Goal: Ask a question: Seek information or help from site administrators or community

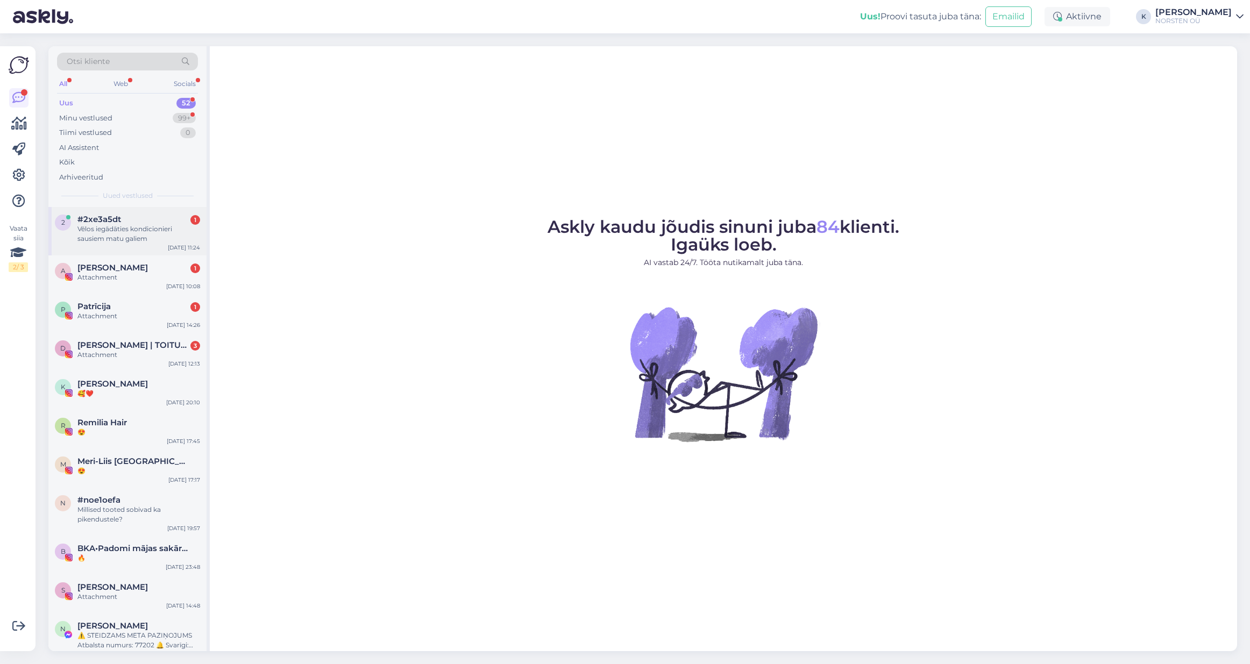
click at [138, 228] on div "Vēlos iegādāties kondicionieri sausiem matu galiem" at bounding box center [138, 233] width 123 height 19
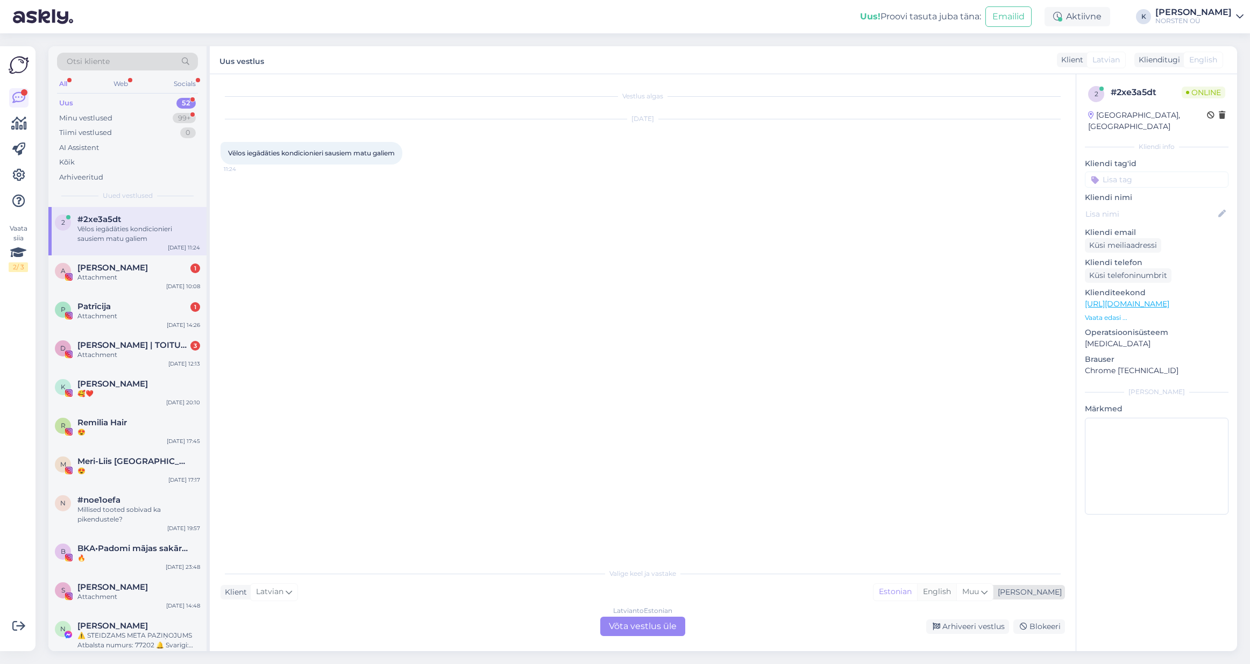
click at [957, 594] on div "English" at bounding box center [936, 592] width 39 height 16
click at [641, 627] on div "Latvian to English Võta vestlus üle" at bounding box center [642, 626] width 85 height 19
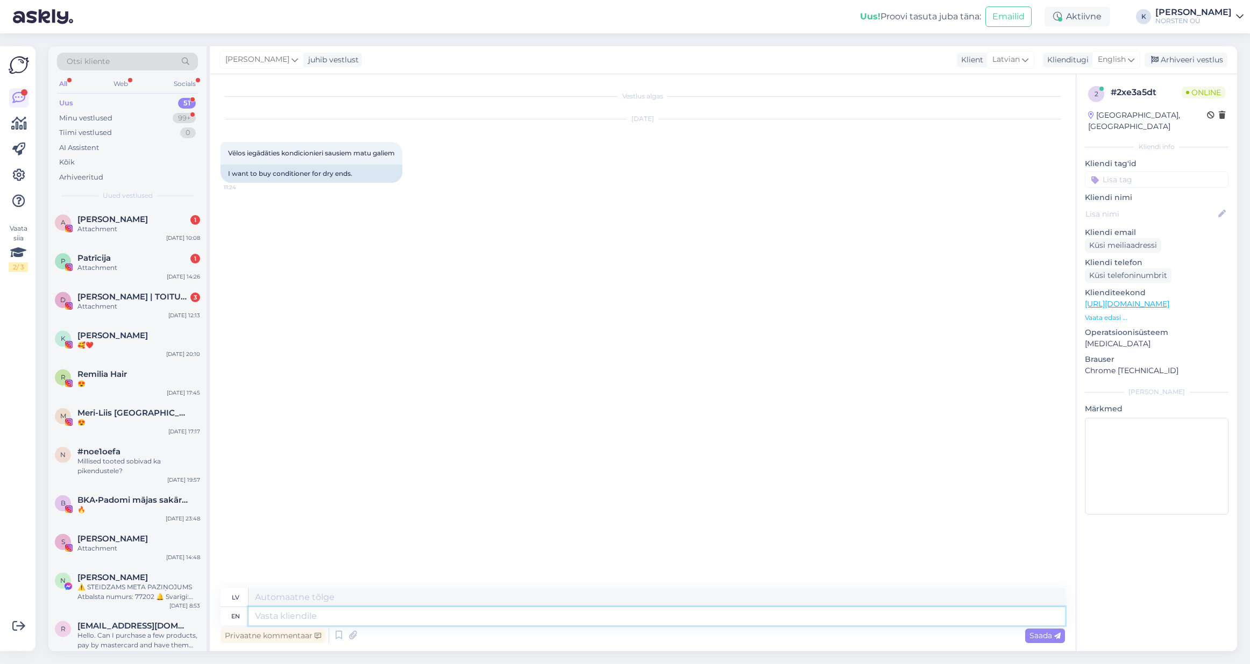
click at [300, 620] on textarea at bounding box center [657, 616] width 817 height 18
type textarea "Hi,"
type textarea "Sveiki,"
type textarea "Hi, sure"
type textarea "Sveiki, protams"
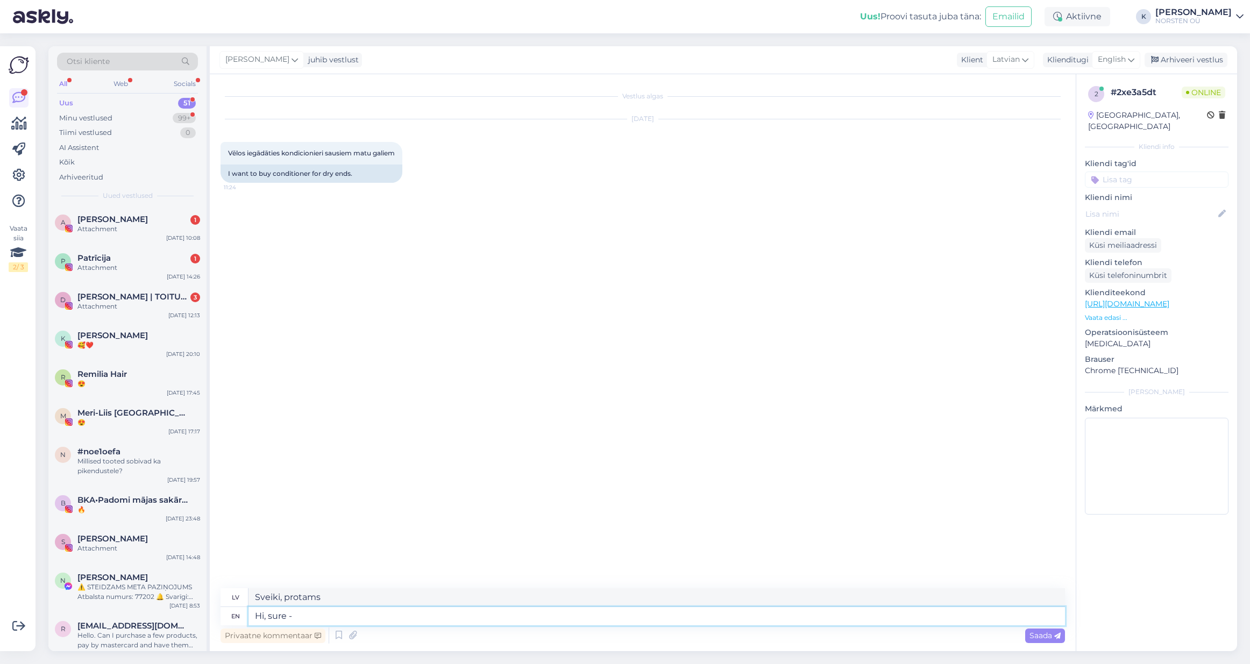
type textarea "Hi, sure -"
type textarea "Sveiki, protams -"
type textarea "Hi, sure - I"
type textarea "Sveiki, protams - es"
type textarea "Hi, sure - I think"
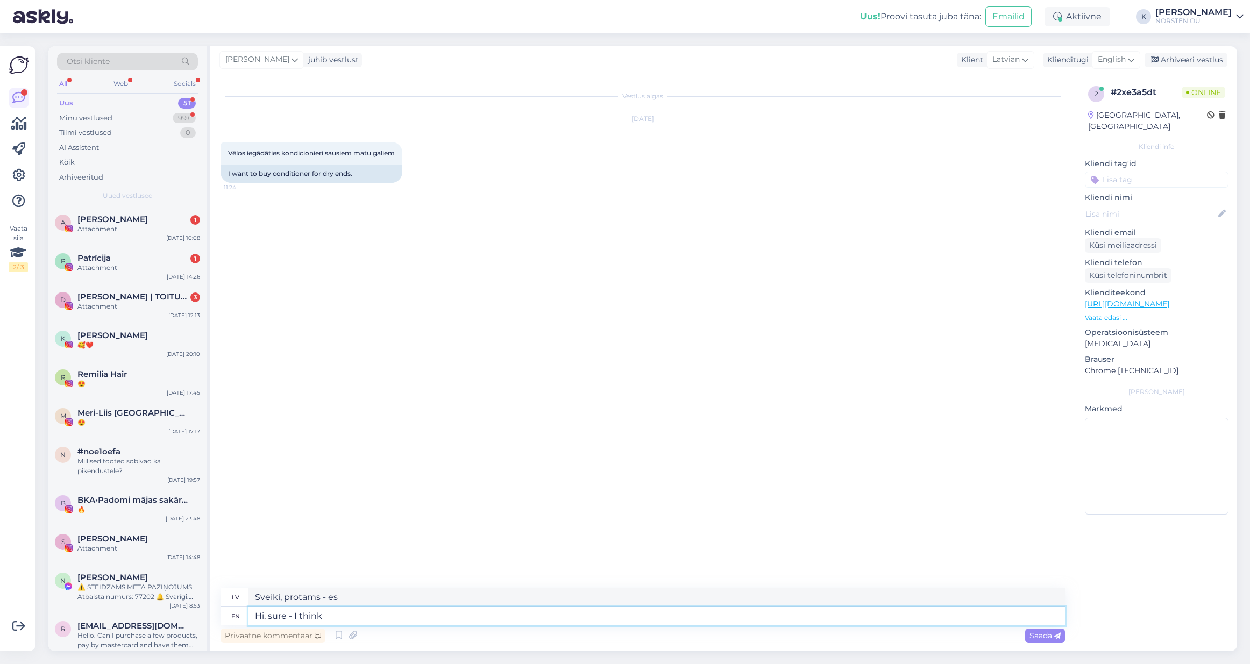
type textarea "Sveiki, protams - es domāju"
type textarea "Hi, sure - I think we"
type textarea "Sveiki, protams - es domāju, ka mēs"
type textarea "Hi, sure - I think we can l"
type textarea "Sveiki, protams - es domāju, ka mēs varam"
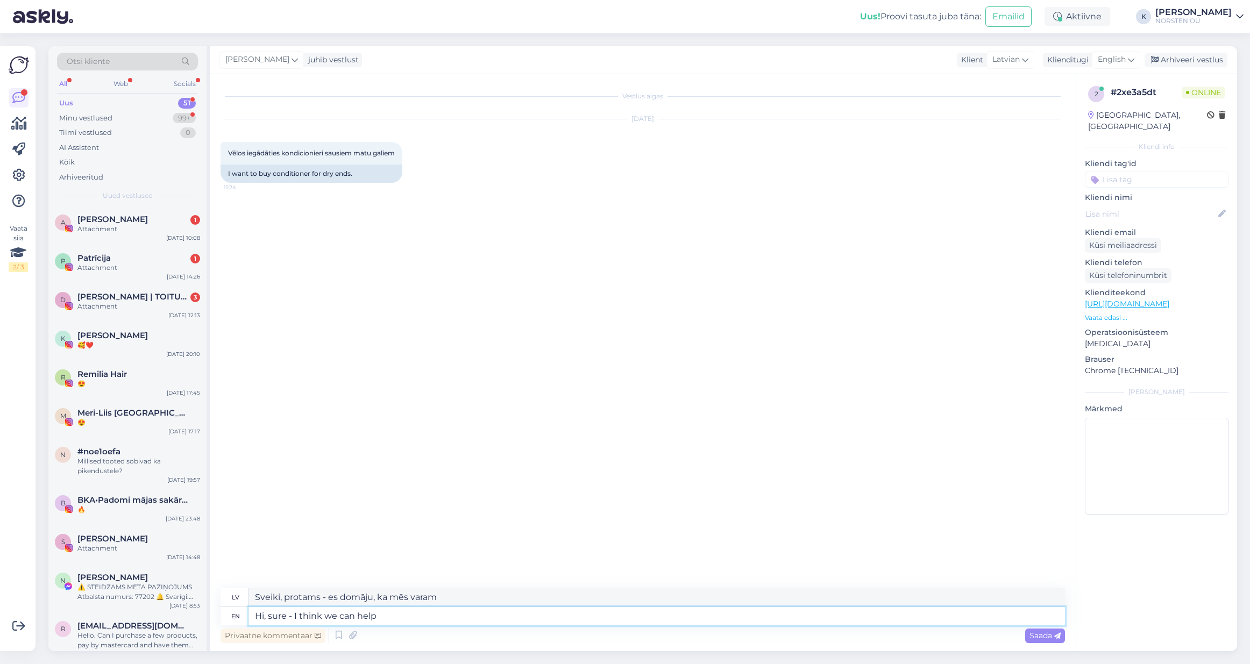
type textarea "Hi, sure - I think we can help :"
type textarea "Sveiki, protams - domāju, ka varam palīdzēt"
type textarea "Hi, sure - I think we can help :)"
type textarea "Sveiki, protams - domāju, ka varam palīdzēt :)"
type textarea "Hi, sure - I think we can help :)"
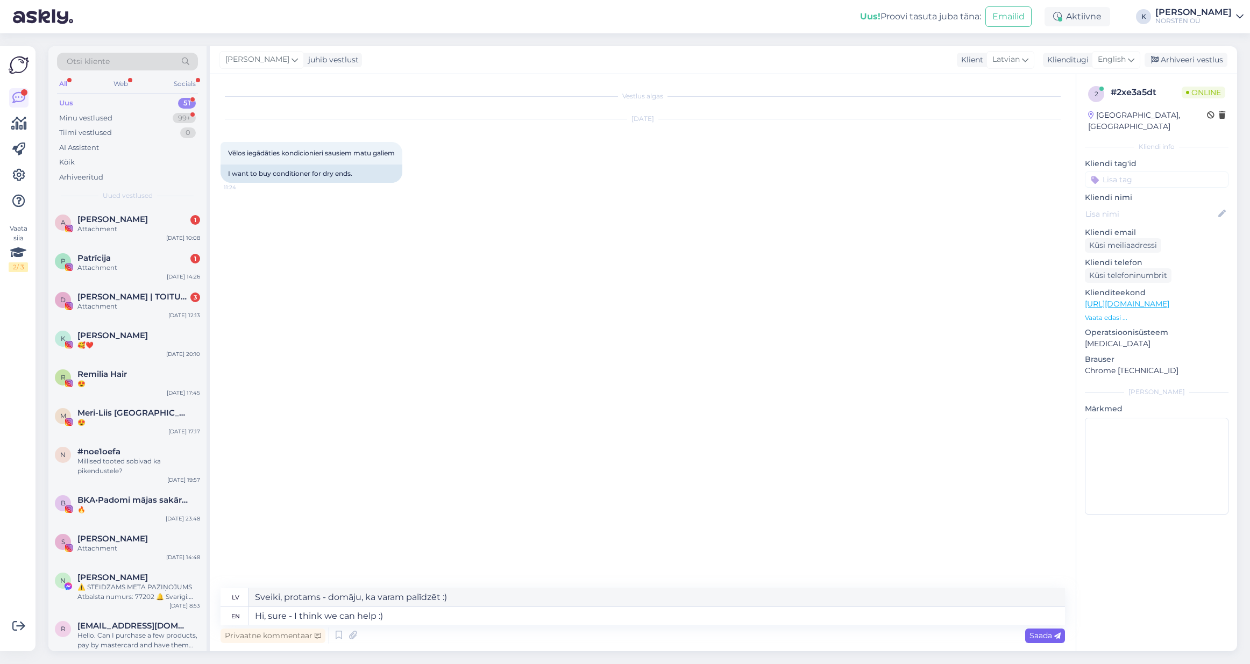
click at [1035, 636] on span "Saada" at bounding box center [1045, 636] width 31 height 10
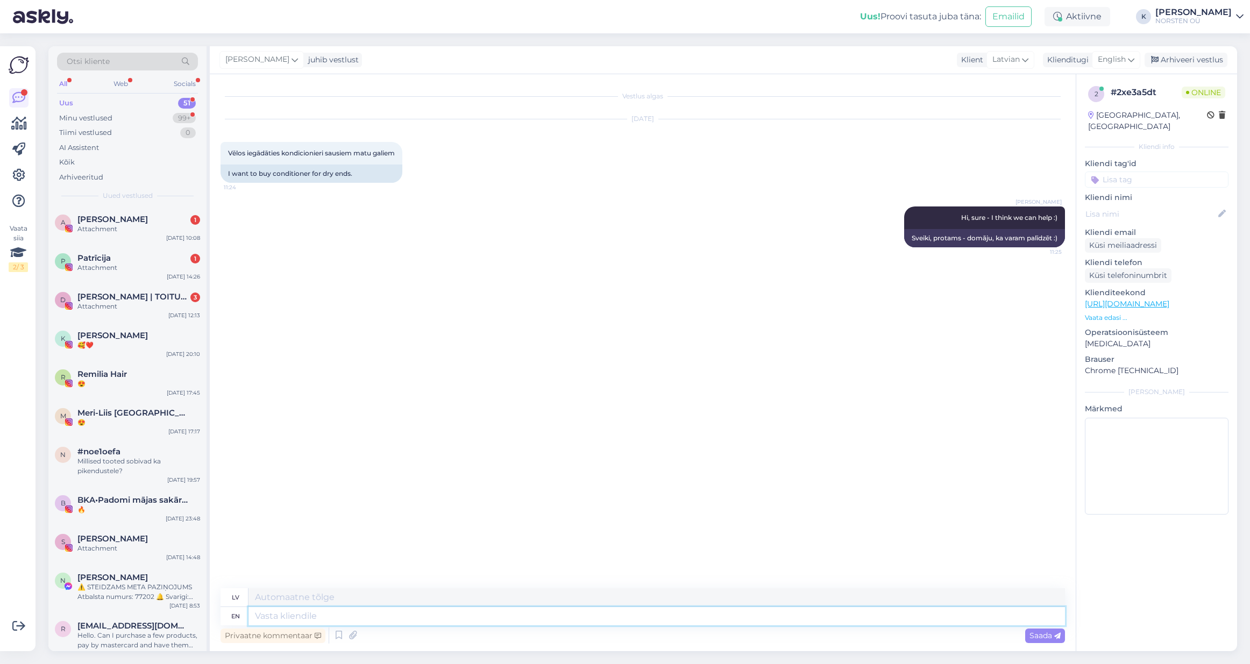
click at [409, 624] on textarea at bounding box center [657, 616] width 817 height 18
type textarea "What k"
type textarea "Kas"
type textarea "What type"
type textarea "Kas tu"
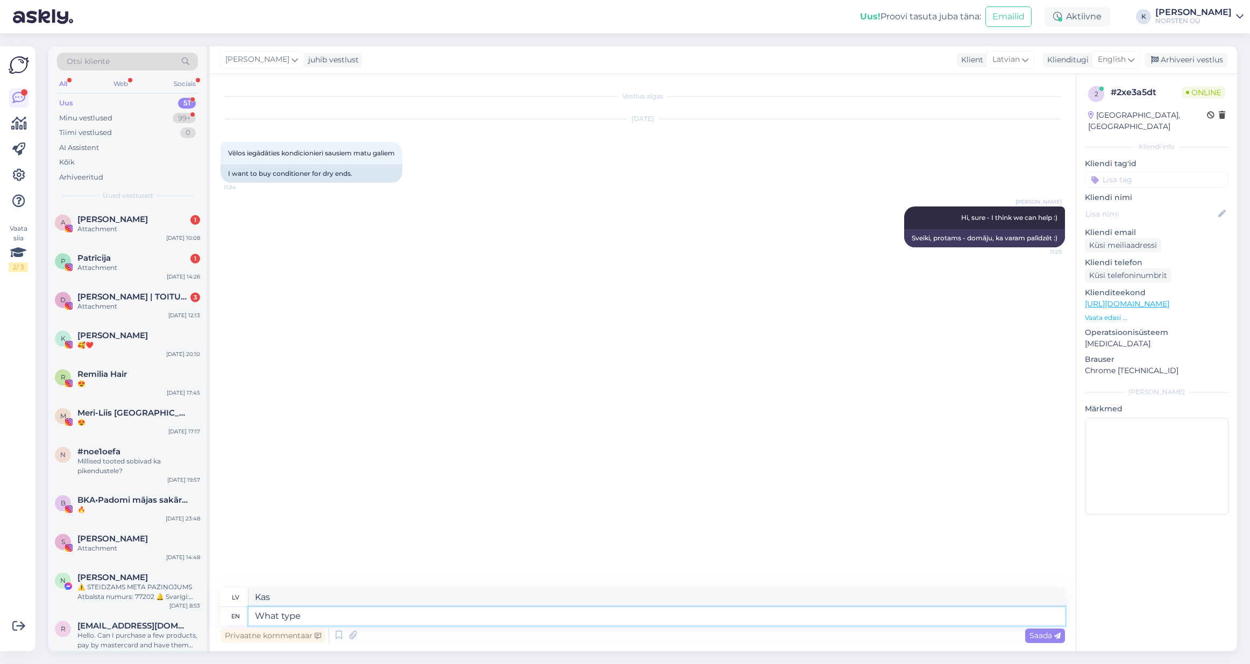
type textarea "What type"
type textarea "[PERSON_NAME]"
type textarea "What type your"
type textarea "Kāds ir jūsu tips?"
type textarea "What type your hair"
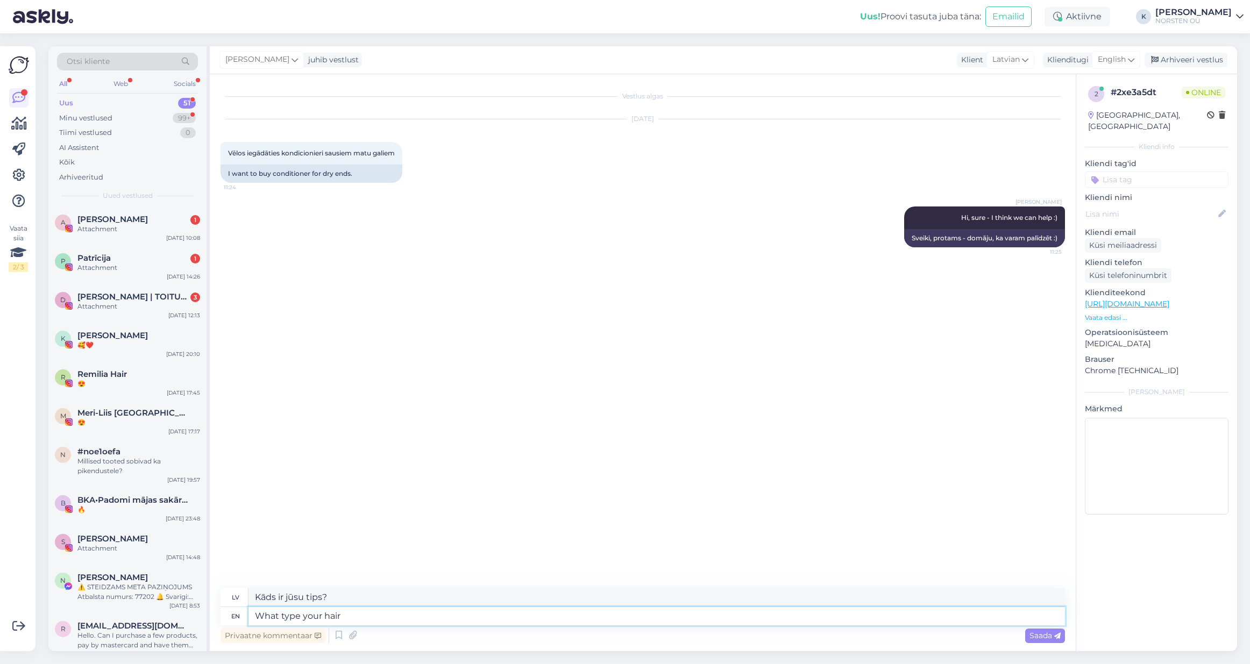
type textarea "Kāda [PERSON_NAME] ir [PERSON_NAME]"
type textarea "What type your hair is?"
type textarea "[PERSON_NAME] ir [PERSON_NAME]?"
type textarea "What type your hair is?"
type textarea "Kāda [PERSON_NAME] ir tavi? F"
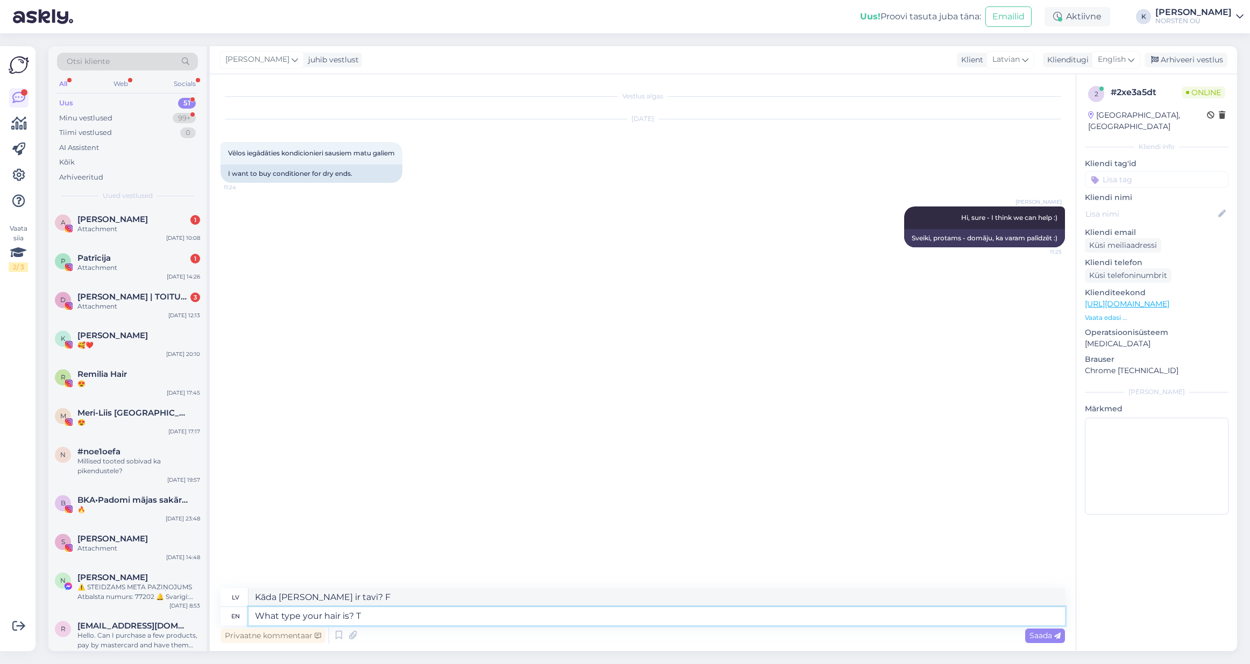
type textarea "What type your hair is? Th"
type textarea "[PERSON_NAME] ir [PERSON_NAME]?"
type textarea "What type your hair is? Think,"
type textarea "Kāda [PERSON_NAME] ir tavi? [GEOGRAPHIC_DATA],"
type textarea "What type your hair is? Think, think, no"
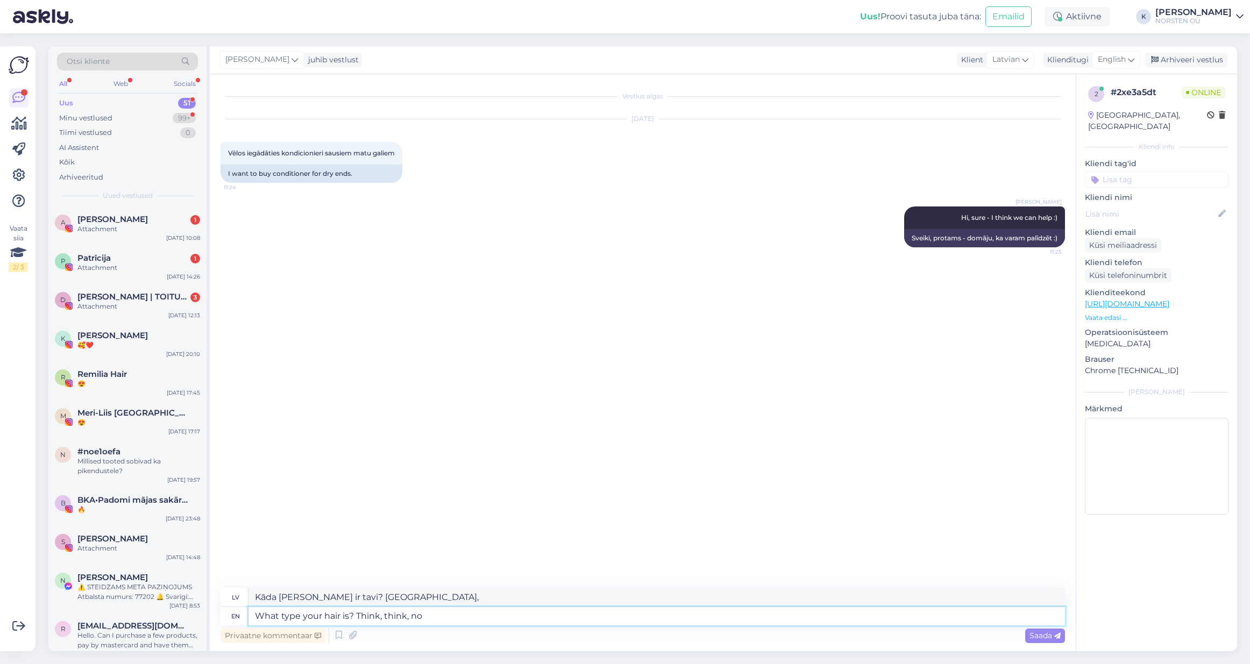
type textarea "Kāda [PERSON_NAME] ir tev? [GEOGRAPHIC_DATA], padomā,"
type textarea "What type your hair is? Think, think, normal?"
type textarea "Kāds ir jūsu matu tips? Padomājiet, padomājiet, normāli?"
type textarea "What type your hair is? Think, think, normal? And d"
type textarea "Kāds ir jūsu matu tips? Padomājiet, padomājiet, vai tas ir normāli? Un"
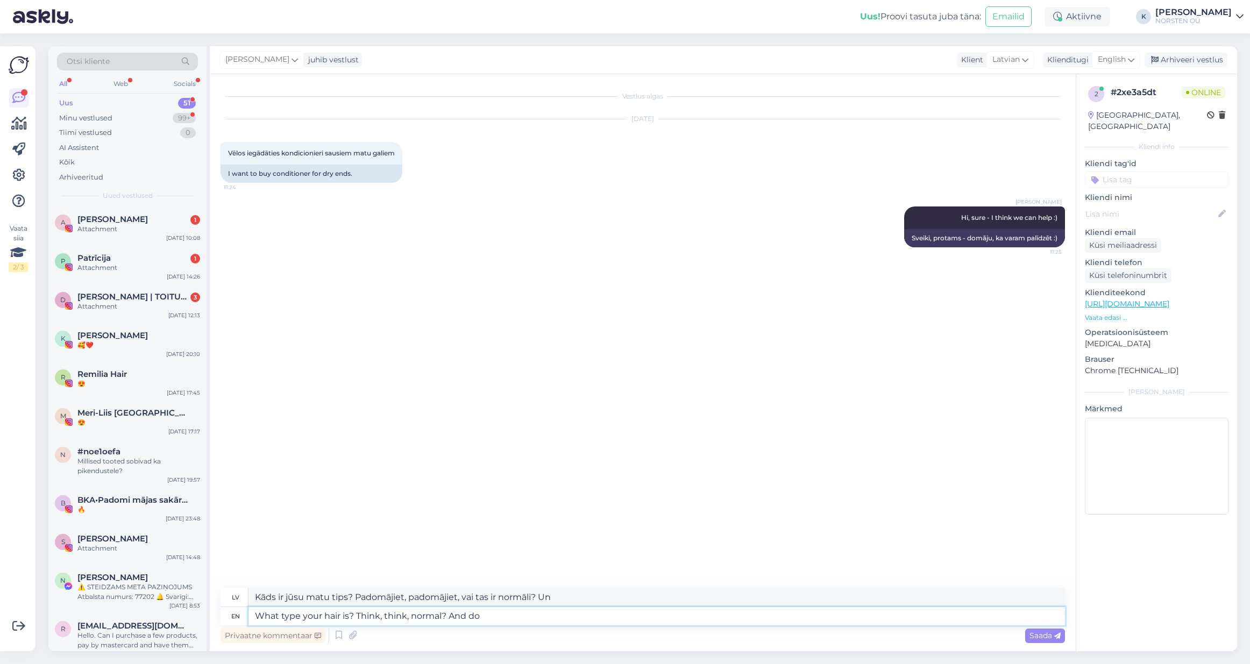
type textarea "What type your hair is? Think, think, normal? And do o"
type textarea "Kāds ir jūsu matu tips? Padomājiet, padomājiet, vai tas ir normāli? Un dariet t…"
type textarea "What type your hair is? Think, think, normal? And do you c"
type textarea "Kāds ir jūsu matu tips? Vai jūs domājat, ka tas ir normāli? Un vai jūs"
type textarea "What type your hair is? Think, think, normal? And do you color o"
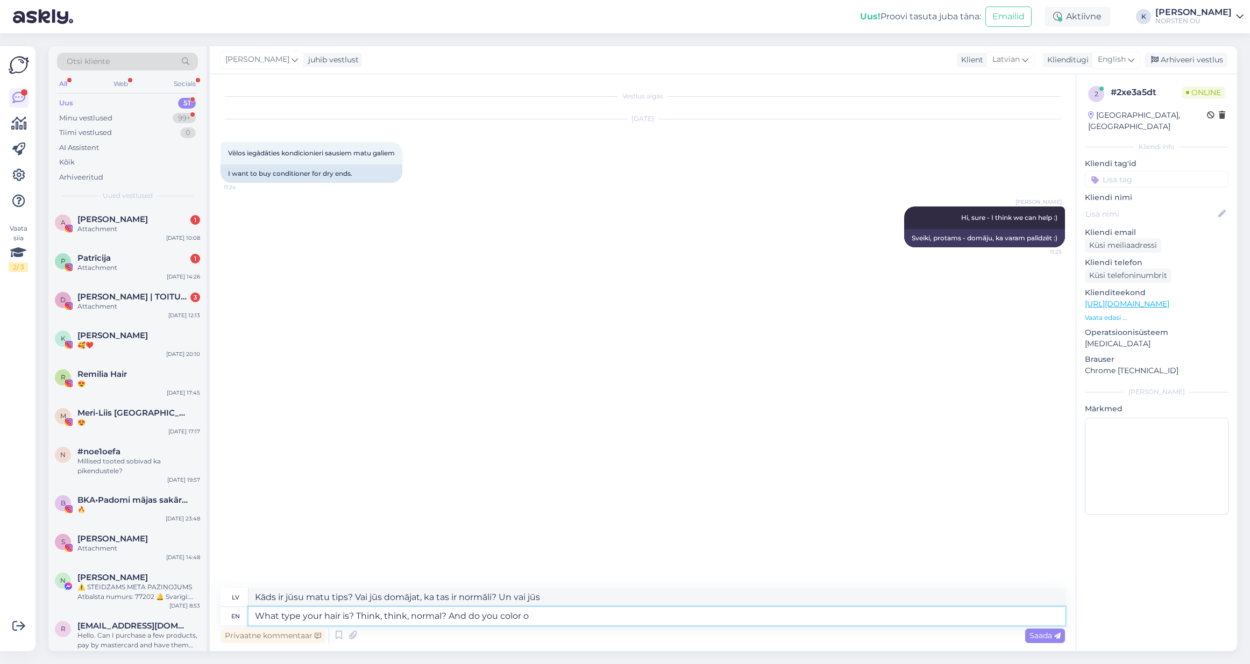
type textarea "Kāds ir jūsu matu tips? Domāju, domāju, ka tas ir normāli? Un vai jūs krāsojat …"
type textarea "What type your hair is? Think, think, normal? And do you color or"
type textarea "Kāda [PERSON_NAME] ir tavi? Domā, domā, normāli? Un vai tu krāso vai"
type textarea "What type your hair is? Think, think, normal? And do you color or heat"
type textarea "Kāda [PERSON_NAME] ir tavi? Domā, domā, normāli? Un vai tu krāso vai [PERSON_NA…"
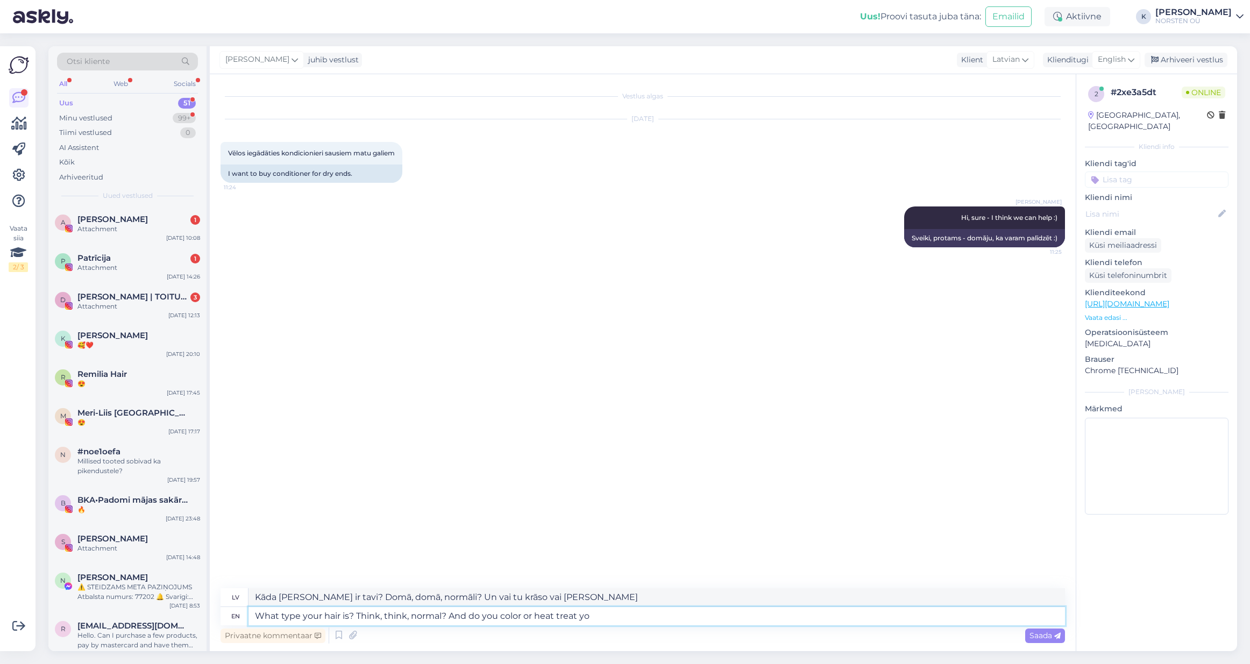
type textarea "What type your hair is? Think, think, normal? And do you color or heat treat you"
type textarea "Kāda [PERSON_NAME] ir tavi? Domā, domā, normāli? Un vai tu krāso vai termiski a…"
type textarea "What type your hair is? Think, think, normal? And do you color or heat treat yo…"
type textarea "Kāda [PERSON_NAME] ir? Domāju, domāju, normāli? Un vai jūs krāsojat vai termisk…"
type textarea "What type your hair is? Think, think, normal? And do you color or heat treat yo…"
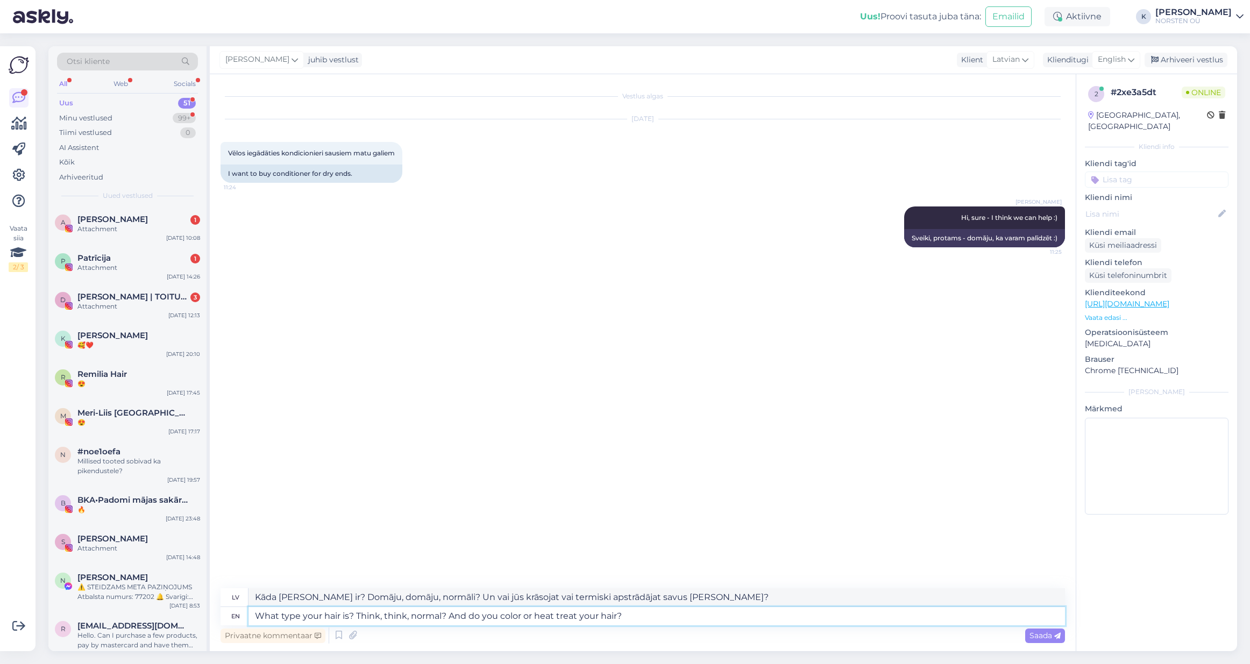
type textarea "Kāda [PERSON_NAME] ir jums? Vai jūs krāsojat vai termiski apstrādājat savus [PE…"
click at [450, 617] on textarea "What type your hair is? Think, think, normal? And do you color or heat treat yo…" at bounding box center [657, 616] width 817 height 18
type textarea "What type your hair is? Think, think, normal? Straight, curly, wavy? And do you…"
type textarea "Kāda [PERSON_NAME] ir jums? Domāju, ka tas ir normāli? [PERSON_NAME], cirtaini,…"
type textarea "What type your hair is? Think, think, normal? Straight, curly, wavy? And do you…"
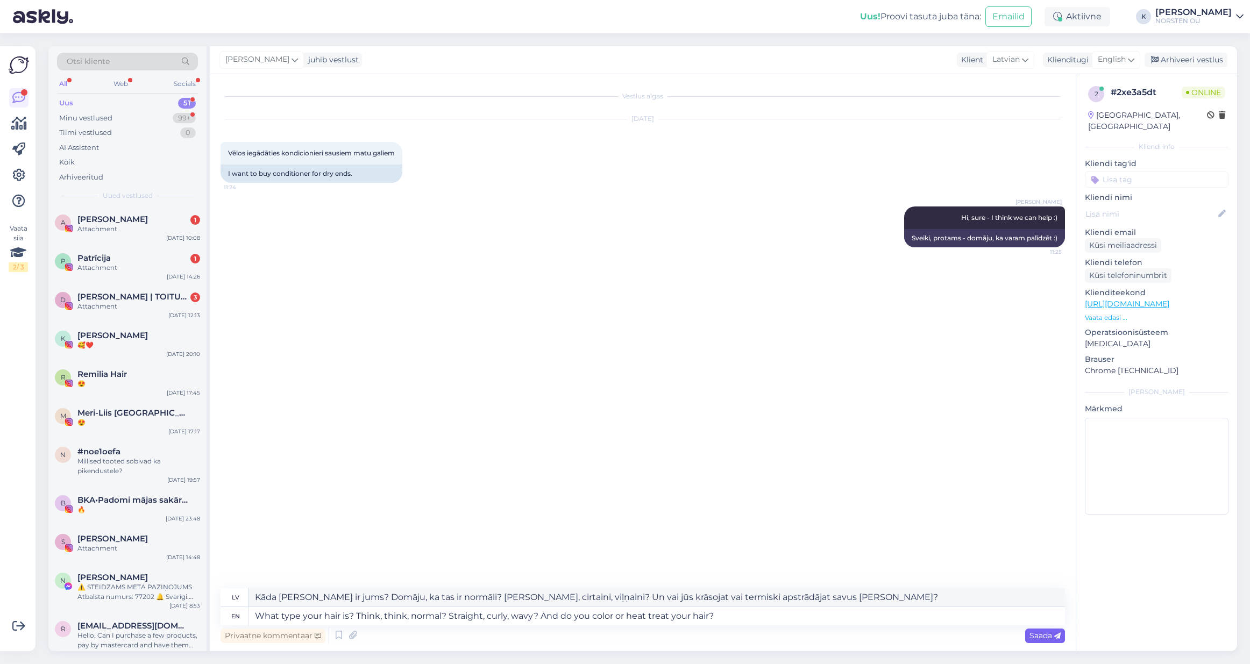
click at [1031, 635] on span "Saada" at bounding box center [1045, 636] width 31 height 10
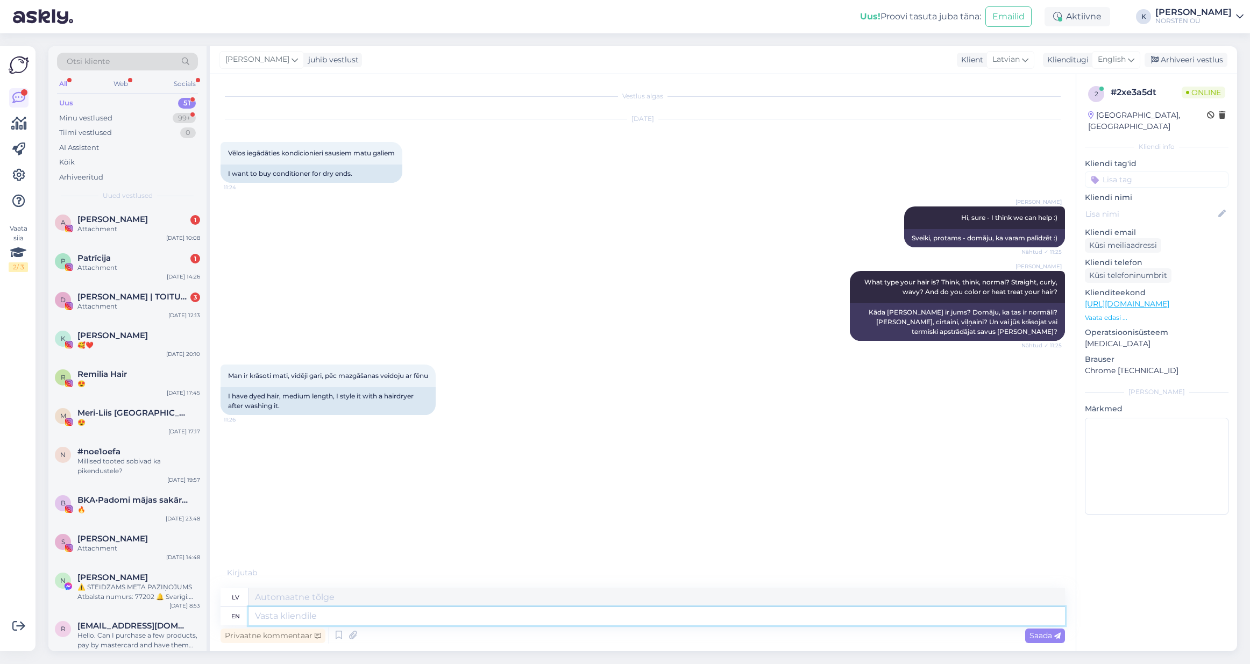
click at [334, 617] on textarea at bounding box center [657, 616] width 817 height 18
type textarea "I"
type textarea "And"
type textarea "Un"
type textarea "A"
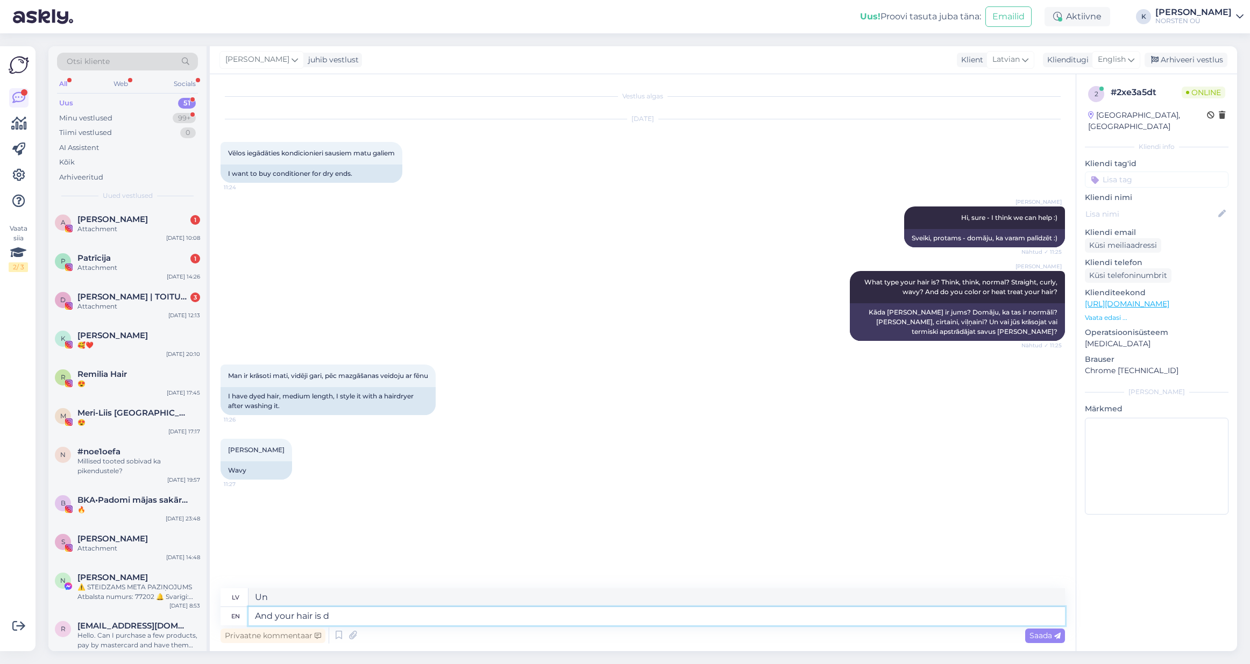
type textarea "And your hair is"
type textarea "Un tavi mati ir"
type textarea "And your hair"
type textarea "Un tavi mati"
type textarea "And your"
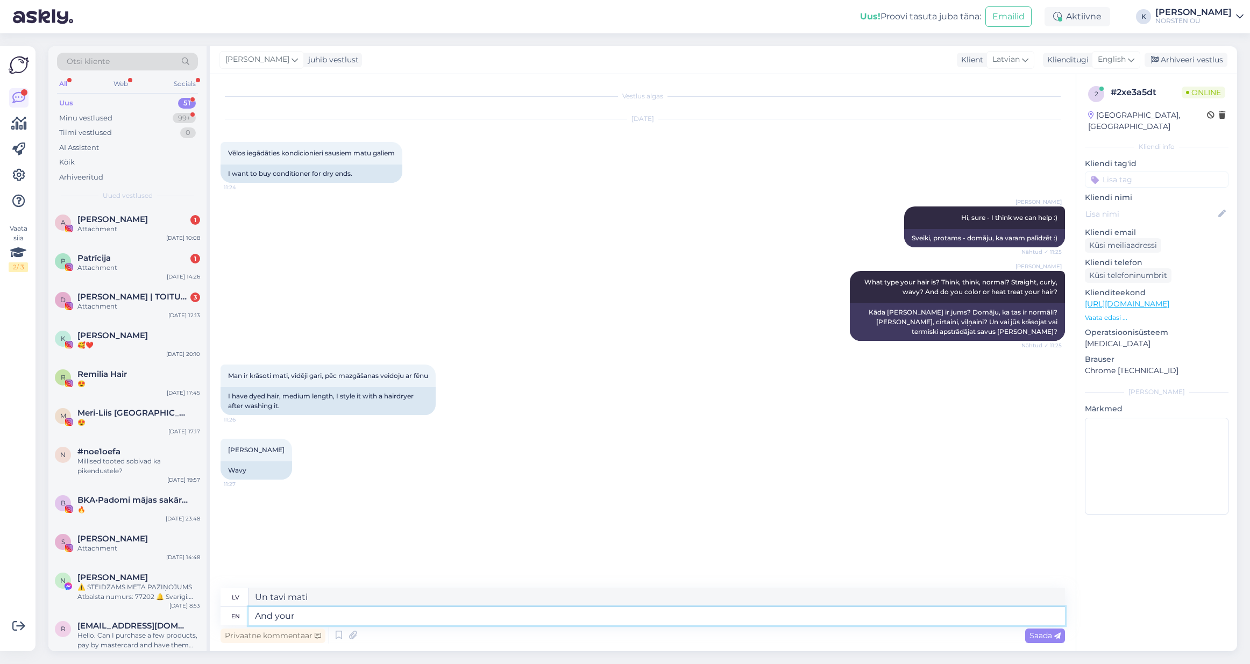
type textarea "Un tavs"
type textarea "And"
type textarea "Un"
type textarea "A"
type textarea "OK -"
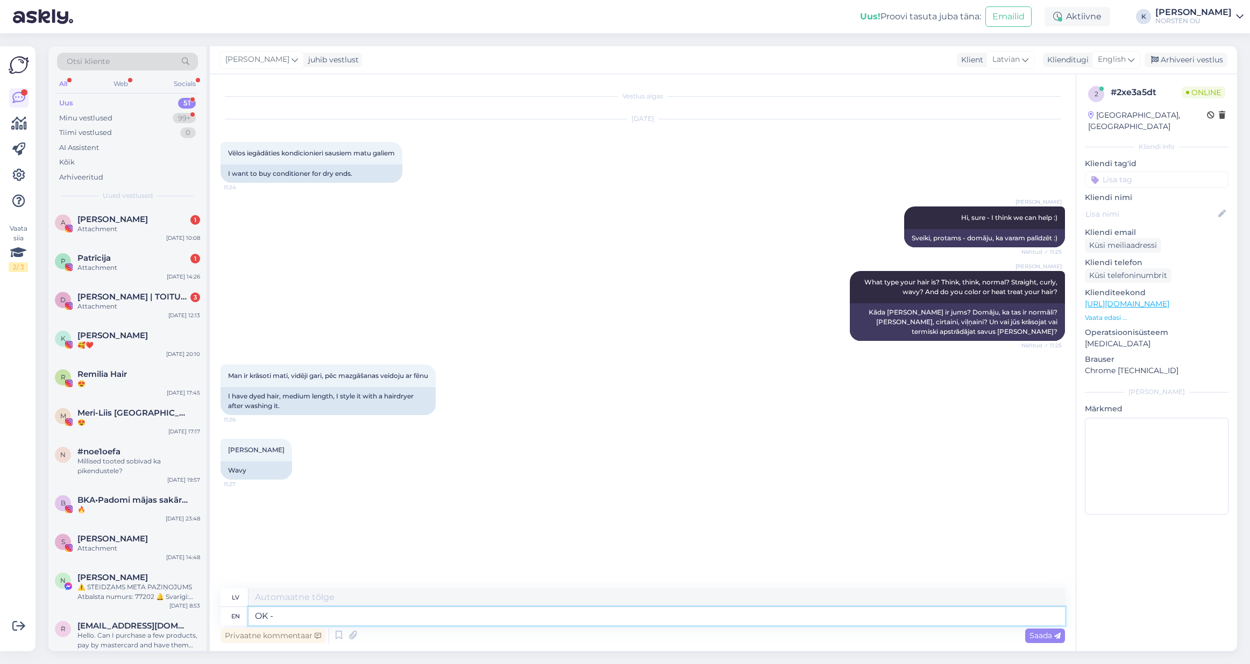
type textarea "Labi"
type textarea "OK -"
type textarea "Labi -"
type textarea "OK - wavy h"
type textarea "Labi — viļņains"
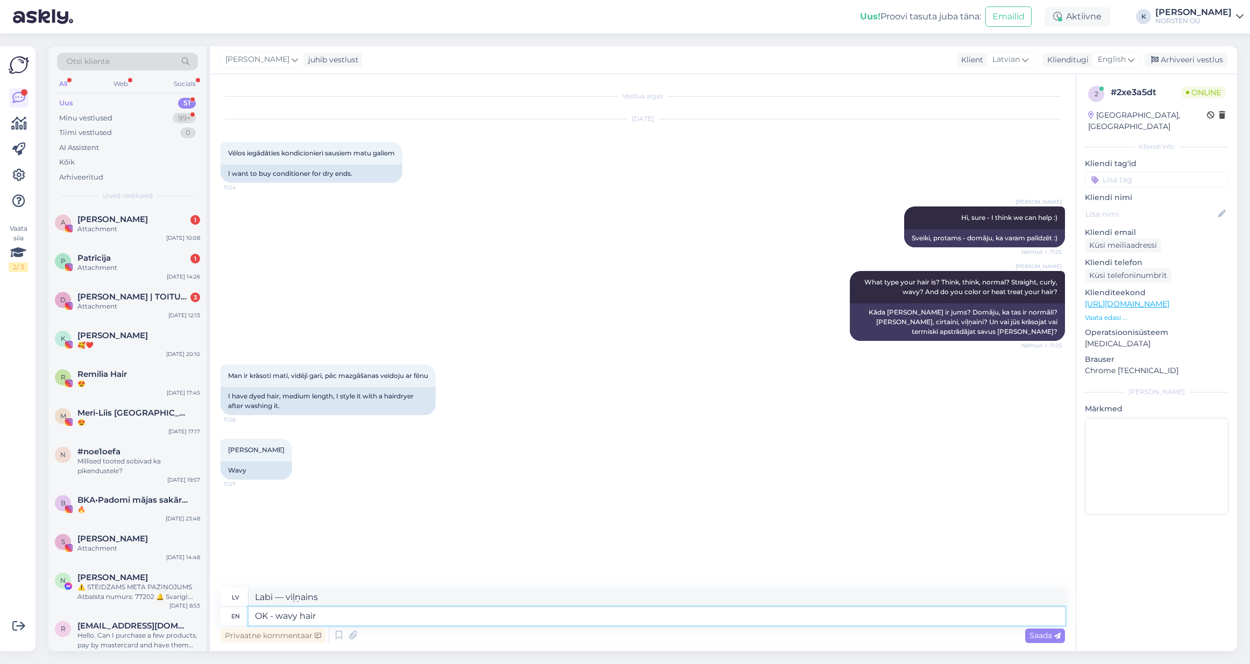
type textarea "OK - wavy hair"
type textarea "Labi - viļņaini mati"
type textarea "OK - wavy hair is"
type textarea "Labi - viļņaini mati ir"
drag, startPoint x: 327, startPoint y: 615, endPoint x: 277, endPoint y: 617, distance: 50.6
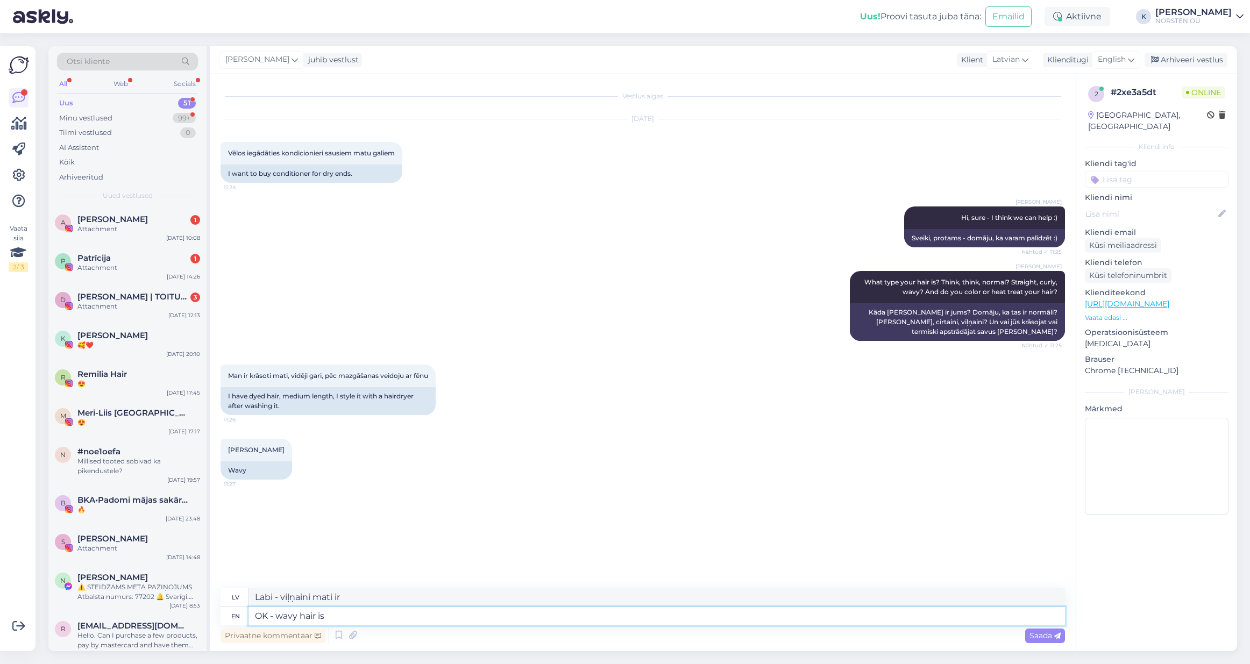
click at [277, 617] on textarea "OK - wavy hair is" at bounding box center [657, 616] width 817 height 18
type textarea "OK"
type textarea "Labi -"
type textarea "OK"
type textarea "Labi"
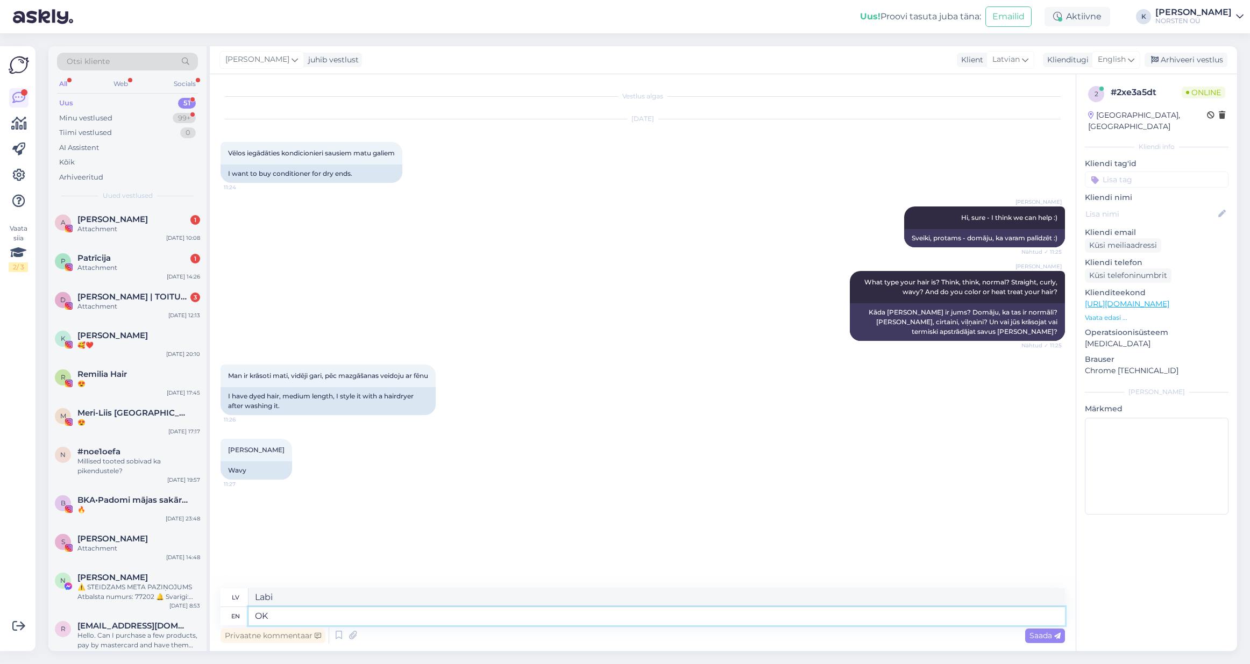
type textarea "O"
type textarea "Thank y"
type textarea "Paldies"
type textarea "Thank you."
type textarea "Paldies."
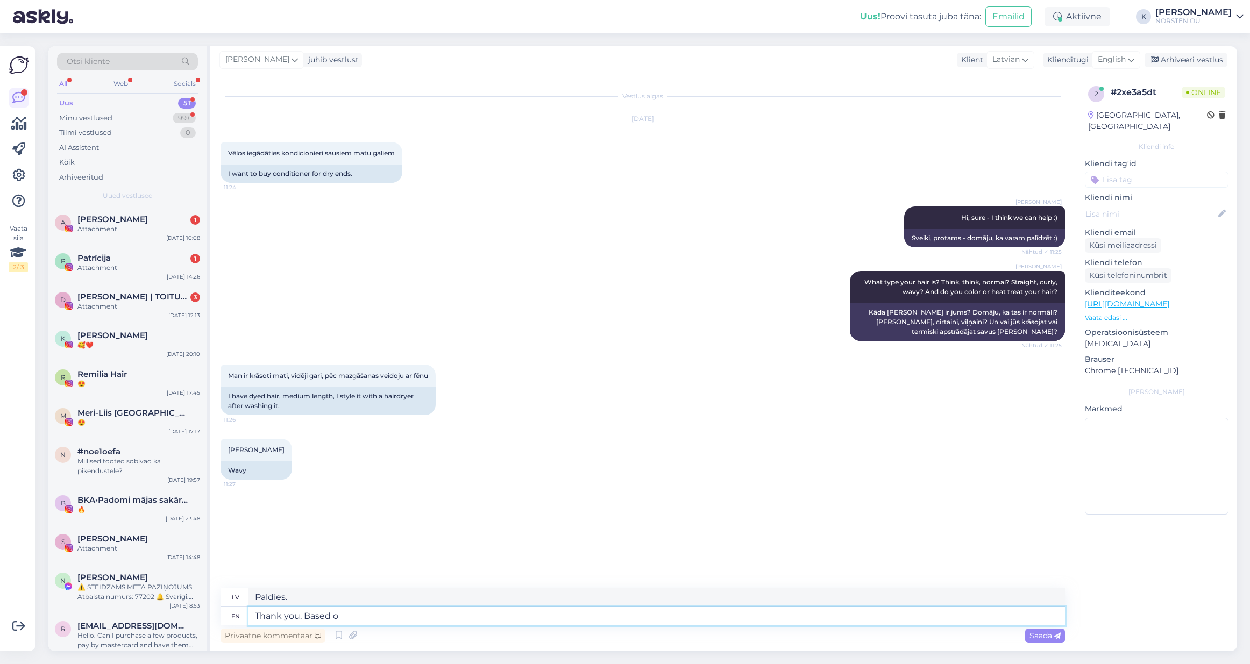
type textarea "Thank you. Based on"
type textarea "Paldies. Pamatojoties uz"
type textarea "Thank you. Based on that,"
type textarea "Paldies. Pamatojoties uz to,"
type textarea "Thank you. Based on that, I"
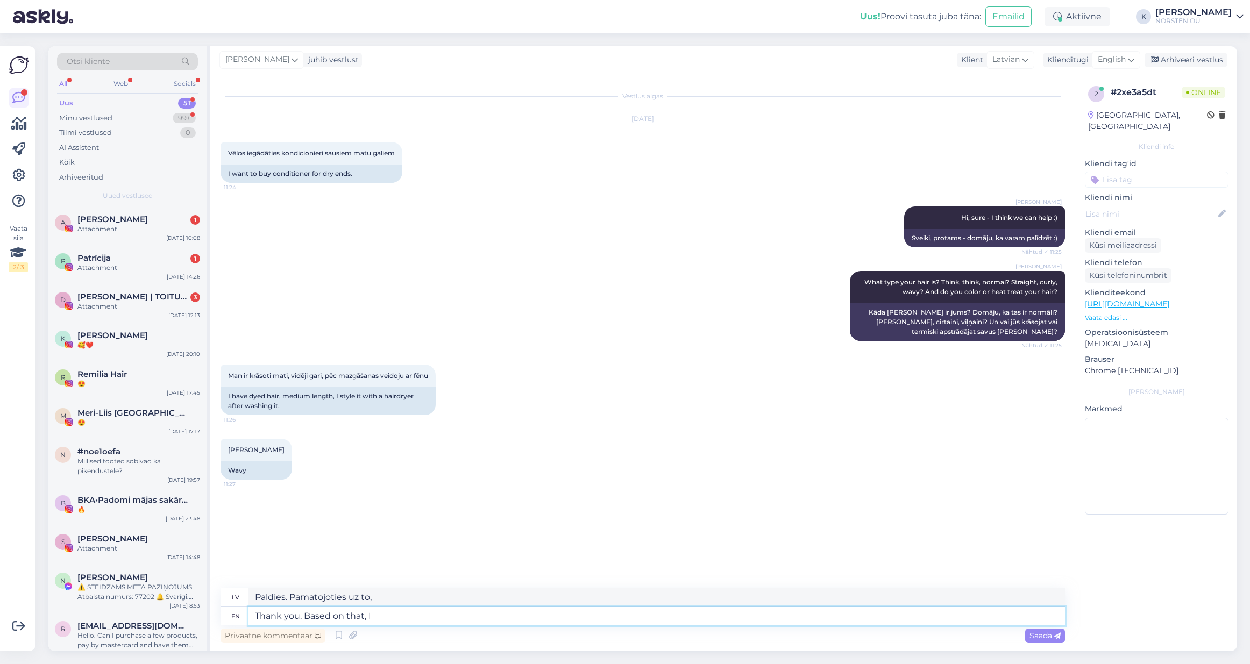
type textarea "Paldies. Pamatojoties uz to, es"
type textarea "Thank you. Based on that, I guess t"
type textarea "Paldies. Pamatojoties uz to, es pieņemu."
type textarea "Thank you. Based on that, I guess the be"
type textarea "Paldies. Pamatojoties uz to, es pieņemu, ka"
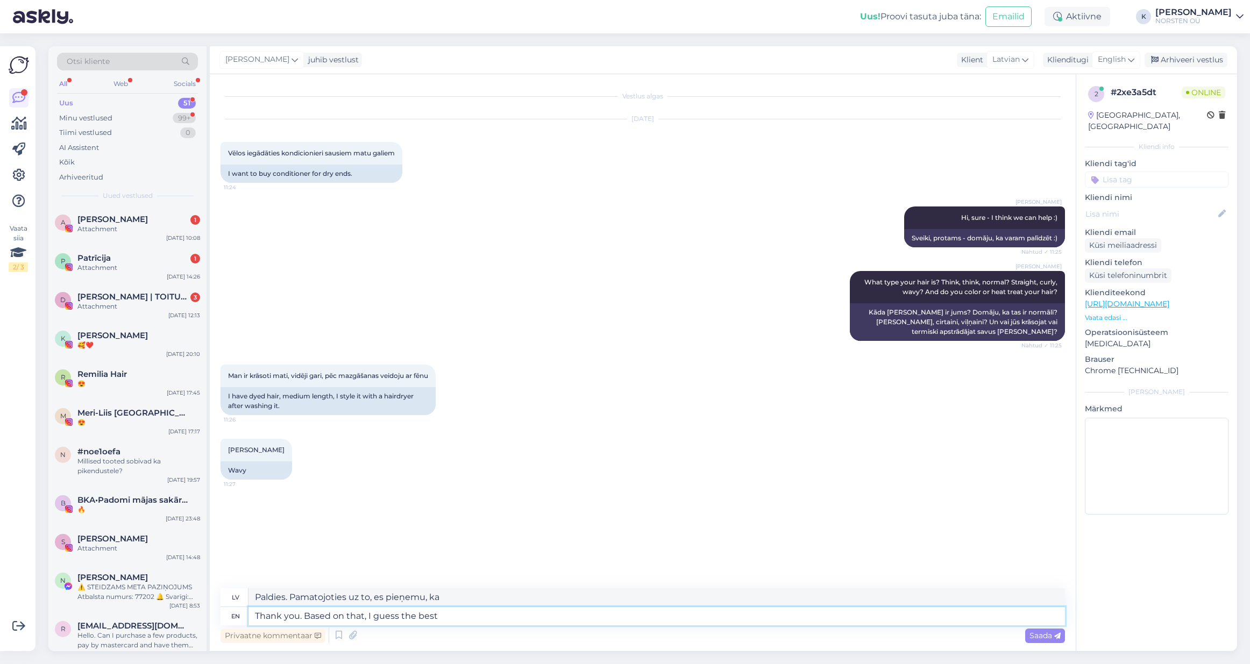
type textarea "Thank you. Based on that, I guess the best"
type textarea "Paldies. Balstoties uz to, es domāju, ka vislabāk."
type textarea "Thank you. Based on that, I guess the best fi"
type textarea "Paldies. Balstoties uz to, es domāju, ka tas ir labākais."
type textarea "Thank you. Based on that, I guess the best fir"
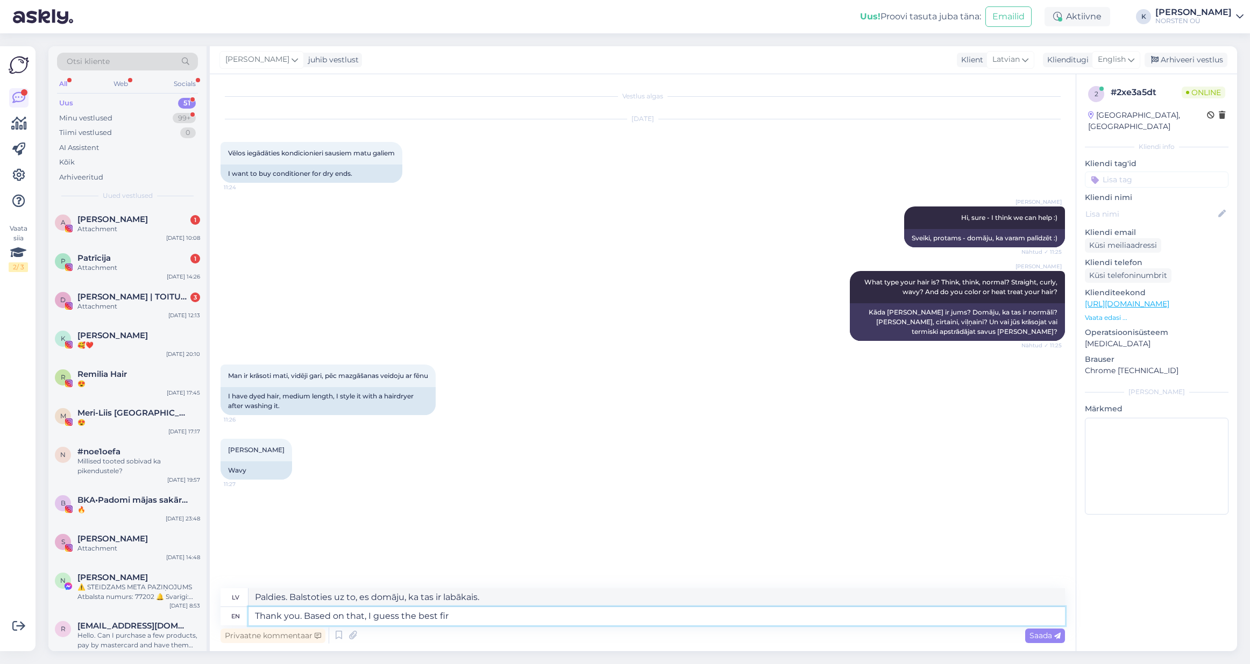
type textarea "Paldies. Pamatojoties uz to, es domāju, [PERSON_NAME]"
type textarea "Thank you. Based on that, I guess the best"
type textarea "Paldies. Balstoties uz to, es domāju, ka vislabāk."
type textarea "Thank you. Based on that, I guess the"
type textarea "Paldies. Pamatojoties uz to, es pieņemu, ka"
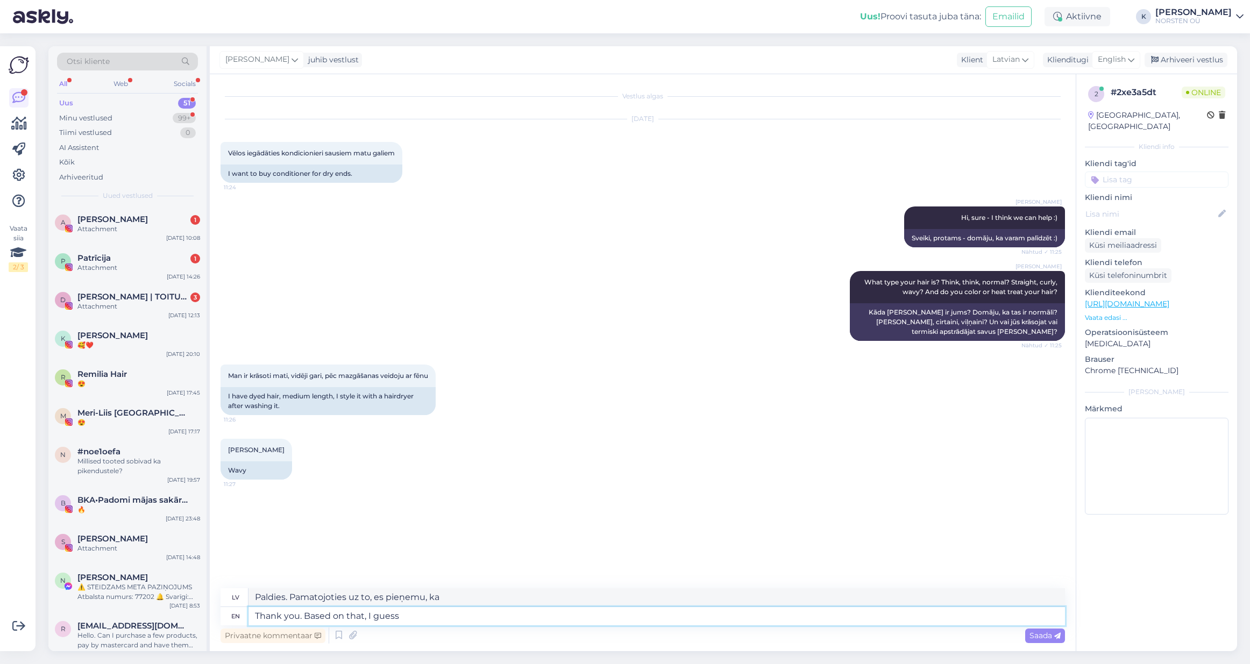
type textarea "Thank you. Based on that, I guess"
type textarea "Paldies. Pamatojoties uz to, es pieņemu."
type textarea "Thank you. Based on that,"
type textarea "Paldies. Pamatojoties uz to,"
type textarea "Thank you. Based on that, your"
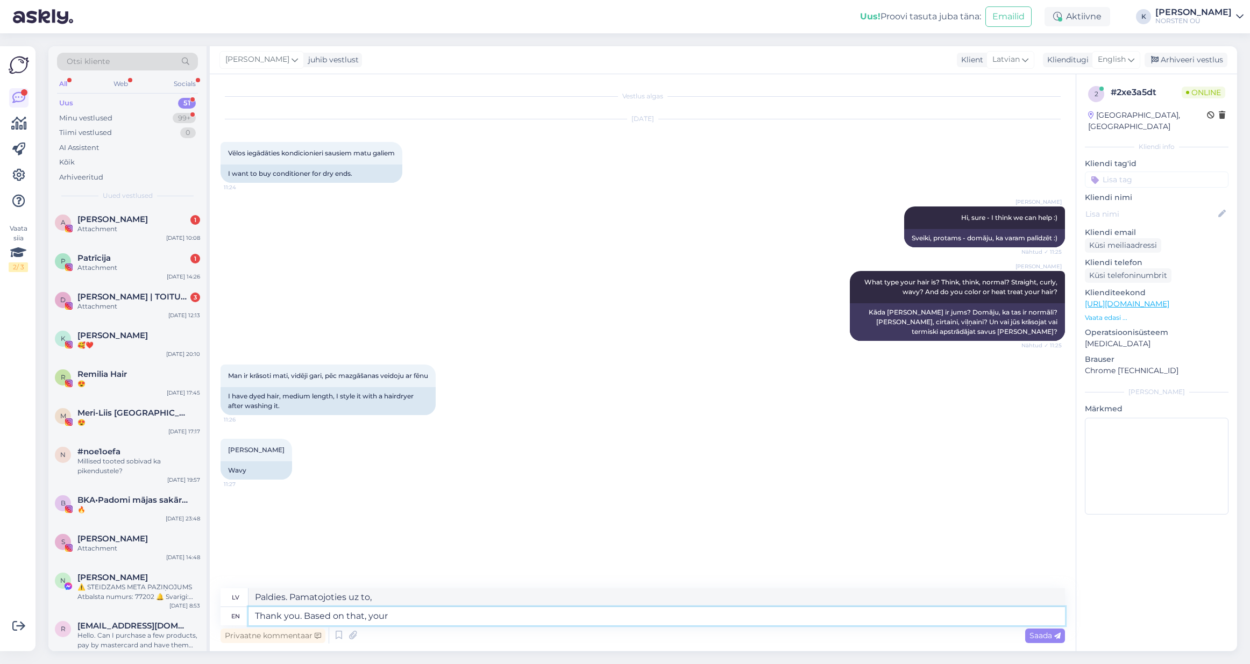
type textarea "Paldies. Pamatojoties uz to, jūsu"
type textarea "Thank you. Based on that, your hair n"
type textarea "Paldies. Pamatojoties uz to, jūsu mati"
type textarea "Thank you. Based on that, your hair needs d"
type textarea "Paldies. Pamatojoties uz to, jūsu matiem ir nepieciešams"
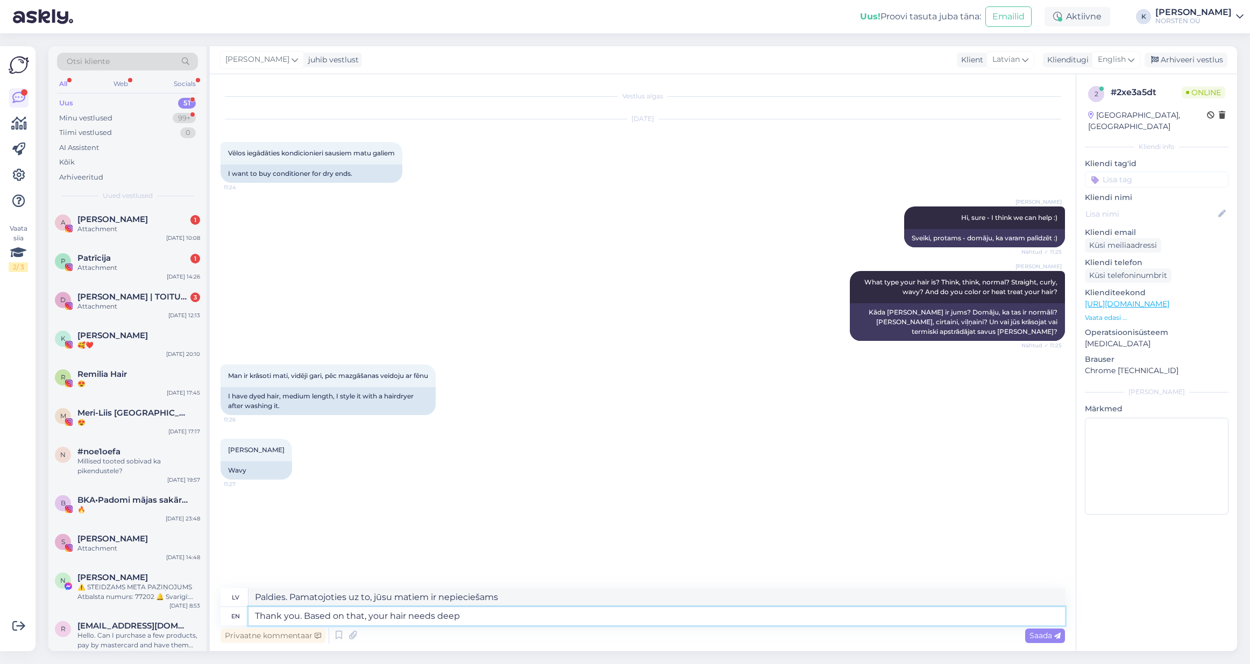
type textarea "Thank you. Based on that, your hair needs deep"
type textarea "Paldies. Pamatojoties uz to, jūsu matiem ir nepieciešama dziļa kopšana."
type textarea "Thank you. Based on that, your hair needs deep moisturizing"
type textarea "Paldies. Pamatojoties uz to, jūsu matiem nepieciešama dziļa mitrināšana."
type textarea "Thank you. Based on that, your hair needs deep moisturizing as"
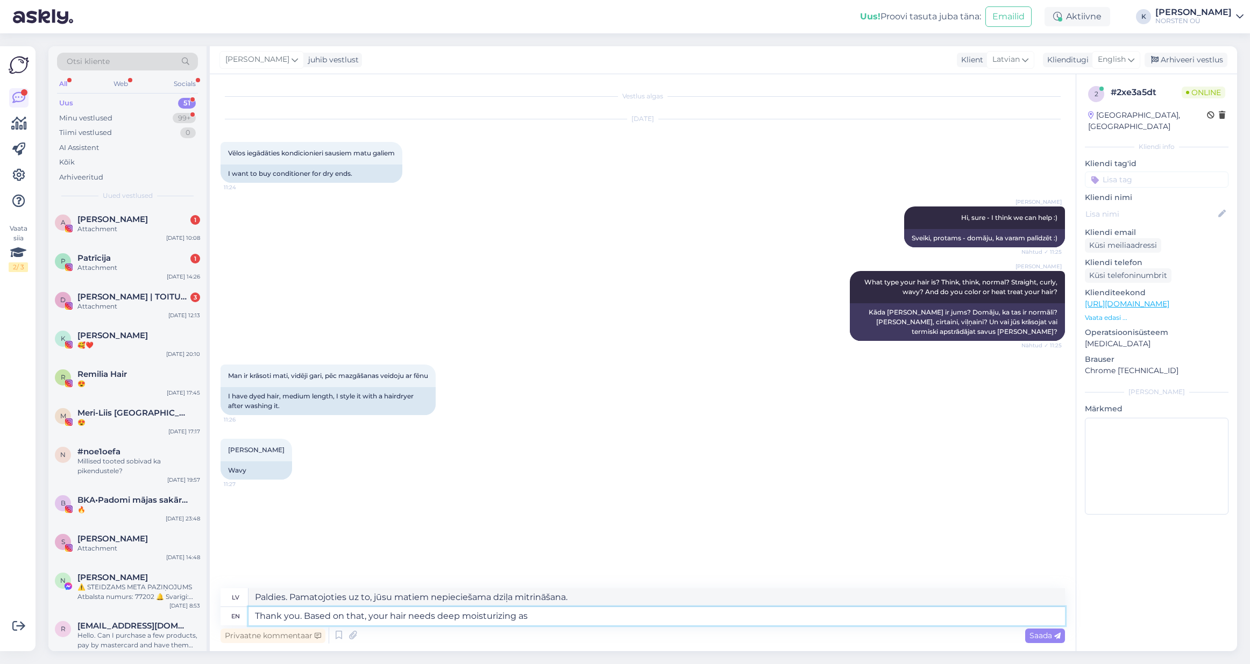
type textarea "Paldies. Pamatojoties uz to, jūsu matiem ir nepieciešama dziļa mitrināšana, jo"
type textarea "Thank you. Based on that, your hair needs deep moisturizing as the wavy h"
type textarea "Paldies. Pamatojoties uz to, jūsu matiem ir nepieciešama dziļa mitrināšana, jo …"
type textarea "Thank you. Based on that, your hair needs deep moisturizing as the wavy hair"
type textarea "Paldies. Pamatojoties uz to, jūsu matiem ir nepieciešama dziļa mitrināšana, jo …"
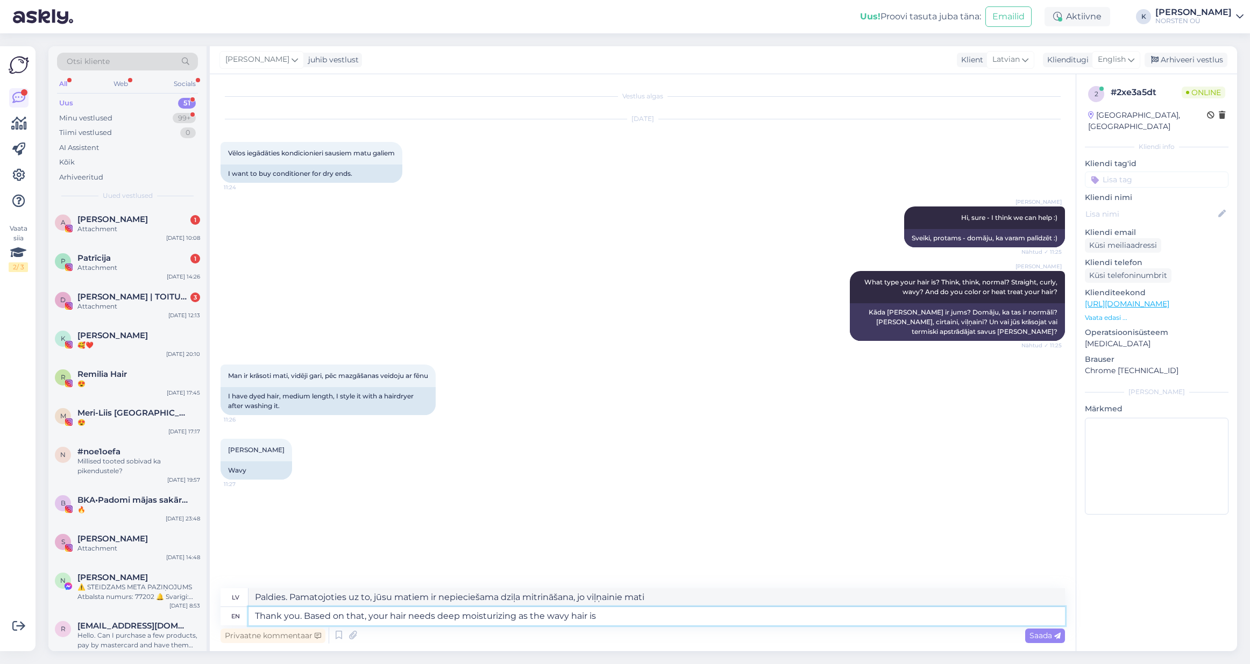
type textarea "Thank you. Based on that, your hair needs deep moisturizing as the wavy hair is"
type textarea "Paldies. Pamatojoties uz to, jūsu matiem ir nepieciešama dziļa mitrināšana, jo …"
type textarea "Thank you. Based on that, your hair needs deep moisturizing as the wavy hair is…"
type textarea "Paldies. Pamatojoties uz to, jūsu matiem nepieciešama dziļa mitrināšana, jo viļ…"
type textarea "Thank you. Based on that, your hair needs deep moisturizing as the wavy hair is…"
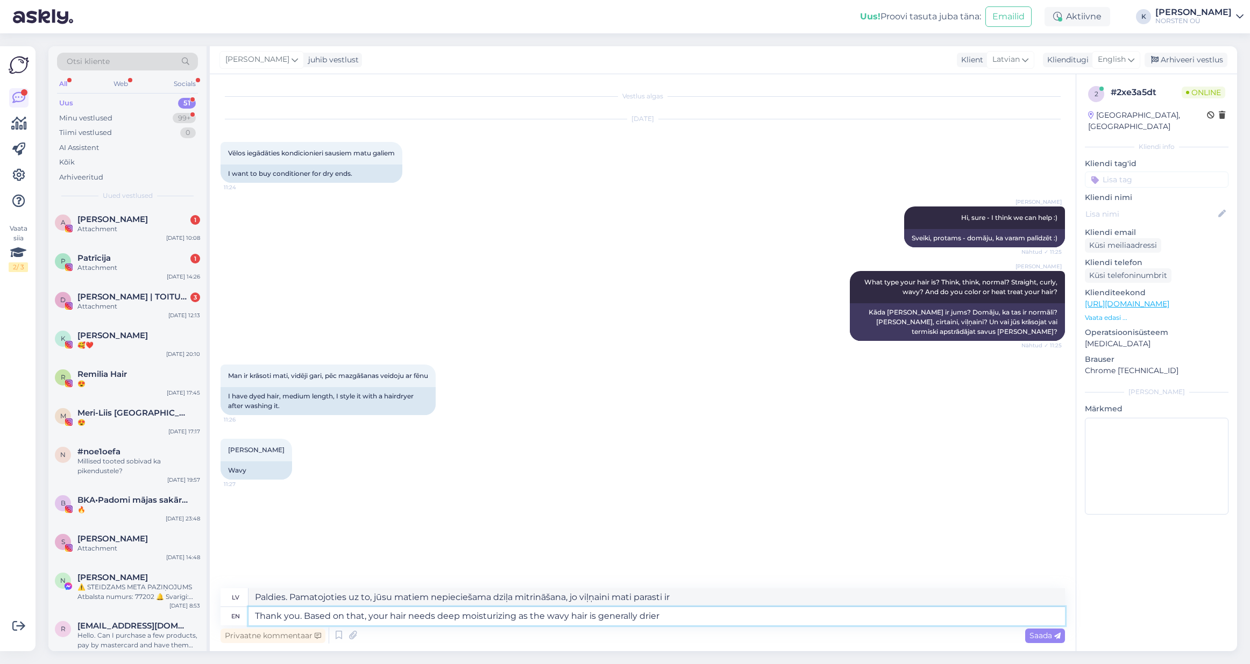
type textarea "Paldies. Pamatojoties uz to, jūsu matiem nepieciešama dziļa mitrināšana, jo viļ…"
type textarea "Thank you. Based on that, your hair needs deep moisturizing as the wavy hair is…"
type textarea "Paldies. Pamatojoties uz to, jūsu matiem nepieciešama dziļa mitrināšana, jo viļ…"
type textarea "Thank you. Based on that, your hair needs deep moisturizing as the wavy hair is…"
type textarea "Paldies. Pamatojoties uz to, jūsu matiem nepieciešama dziļa mitrināšana, jo viļ…"
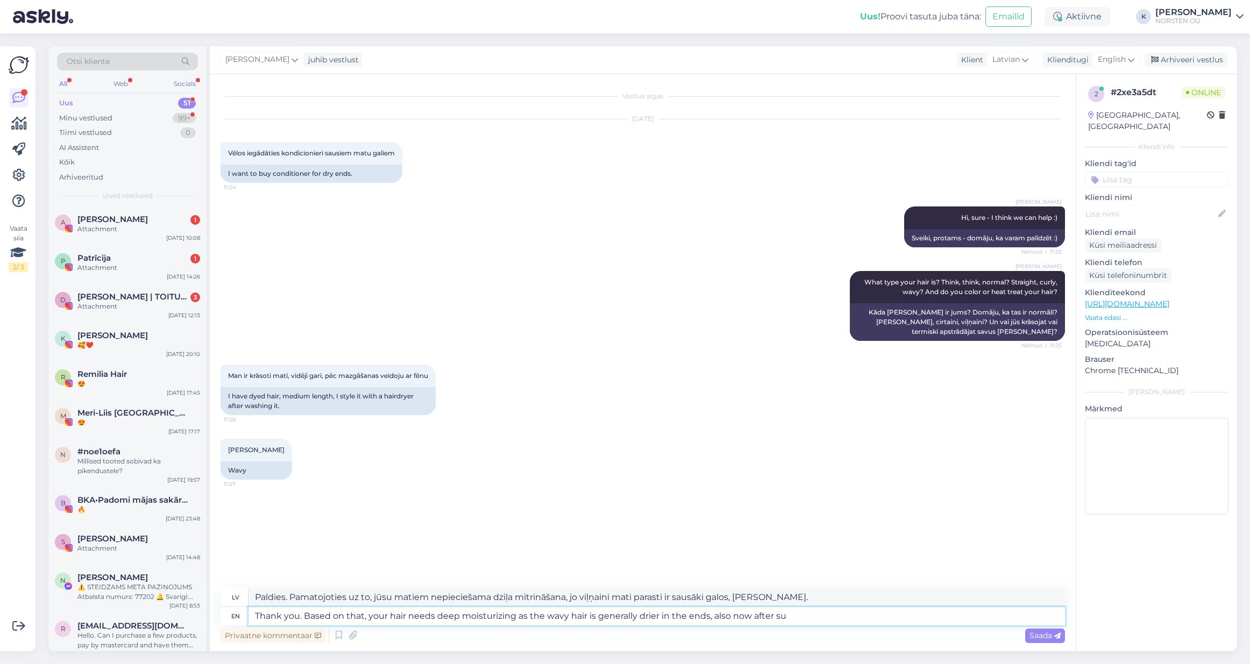
type textarea "Thank you. Based on that, your hair needs deep moisturizing as the wavy hair is…"
type textarea "Paldies. Pamatojoties uz to, jūsu matiem nepieciešama dziļa mitrināšana, jo viļ…"
type textarea "Thank you. Based on that, your hair needs deep moisturizing as the wavy hair is…"
type textarea "Paldies. Pamatojoties uz to, jūsu matiem nepieciešama dziļa mitrināšana, jo viļ…"
type textarea "Thank you. Based on that, your hair needs deep moisturizing as the wavy hair is…"
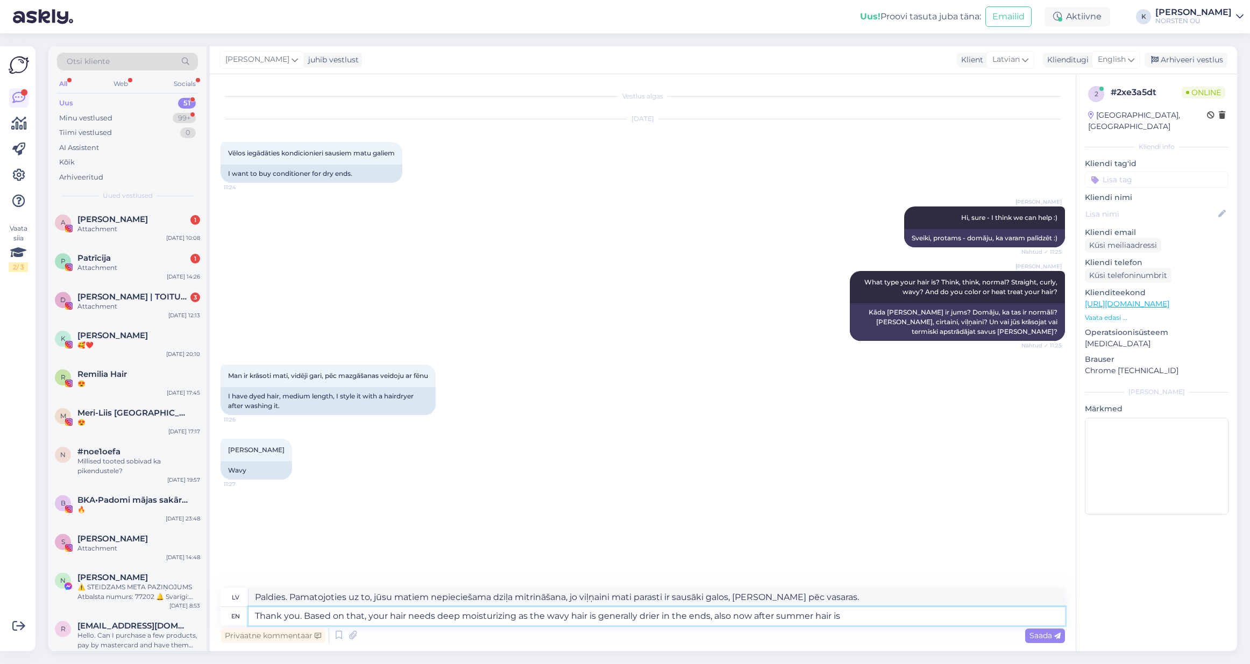
type textarea "Paldies. Pamatojoties uz to, jūsu matiem nepieciešama dziļa mitrināšana, jo viļ…"
type textarea "Thank you. Based on that, your hair needs deep moisturizing as the wavy hair is…"
type textarea "Paldies. Pamatojoties uz to, jūsu matiem nepieciešama dziļa mitrināšana, jo viļ…"
type textarea "Thank you. Based on that, your hair needs deep moisturizing as the wavy hair is…"
type textarea "Paldies. Pamatojoties uz to, jūsu matiem nepieciešama dziļa mitrināšana, jo viļ…"
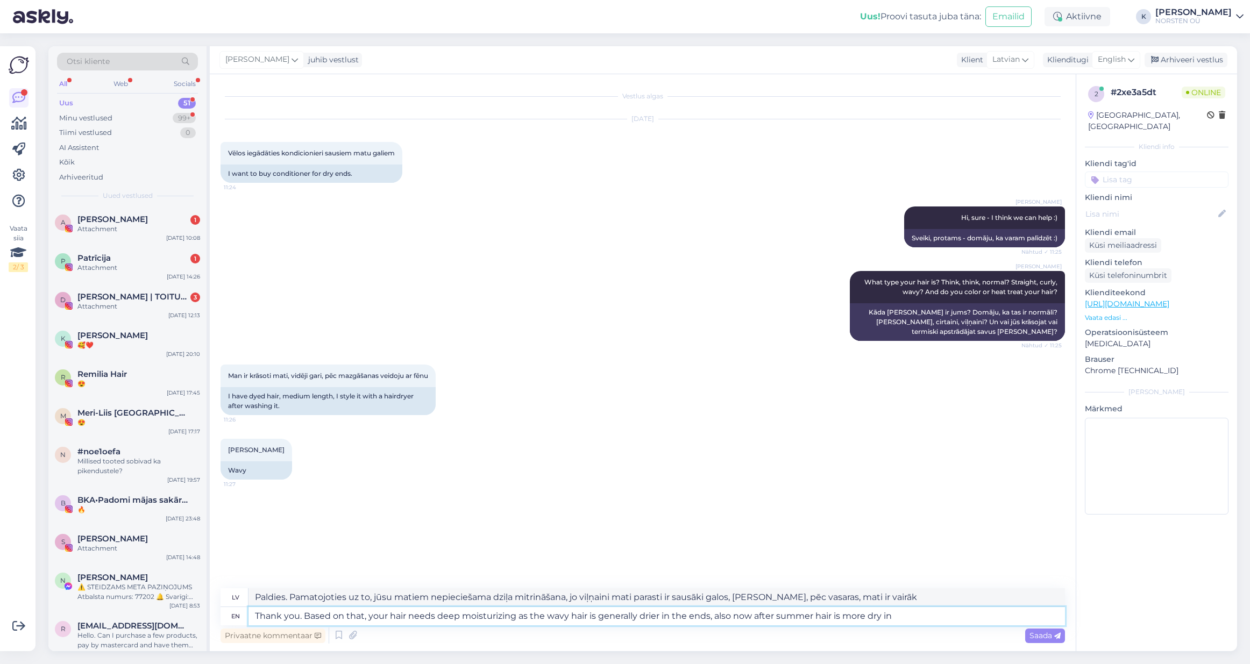
type textarea "Thank you. Based on that, your hair needs deep moisturizing as the wavy hair is…"
type textarea "Paldies. Pamatojoties uz to, jūsu matiem nepieciešama dziļa mitrināšana, jo viļ…"
type textarea "Thank you. Based on that, your hair needs deep moisturizing as the wavy hair is…"
type textarea "Paldies. Pamatojoties uz to, jūsu matiem nepieciešama dziļa mitrināšana, jo viļ…"
type textarea "Thank you. Based on that, your hair needs deep moisturizing as the wavy hair is…"
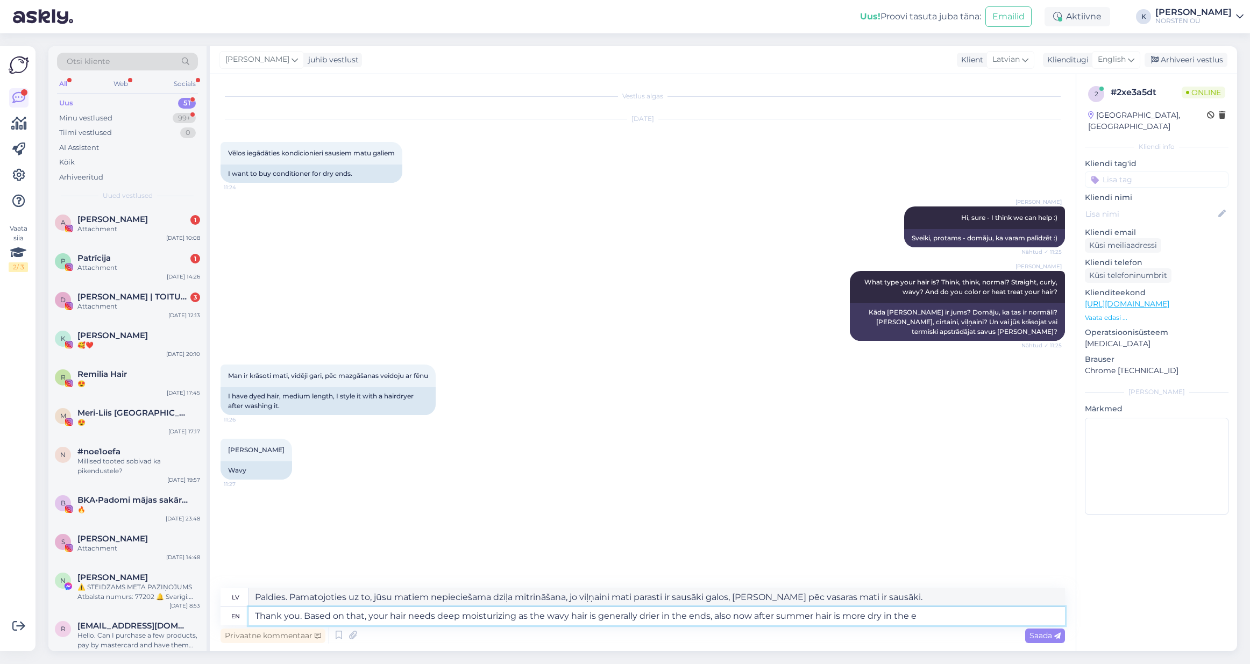
type textarea "Paldies. Pamatojoties uz to, jūsu matiem ir nepieciešama dziļa mitrināšana, jo …"
type textarea "Thank you. Based on that, your hair needs deep moisturizing as the wavy hair is…"
type textarea "Paldies. Pamatojoties uz to, jūsu matiem nepieciešama dziļa mitrināšana, jo viļ…"
type textarea "Thank you. Based on that, your hair needs deep moisturizing as the wavy hair is…"
click at [1033, 635] on span "Saada" at bounding box center [1045, 636] width 31 height 10
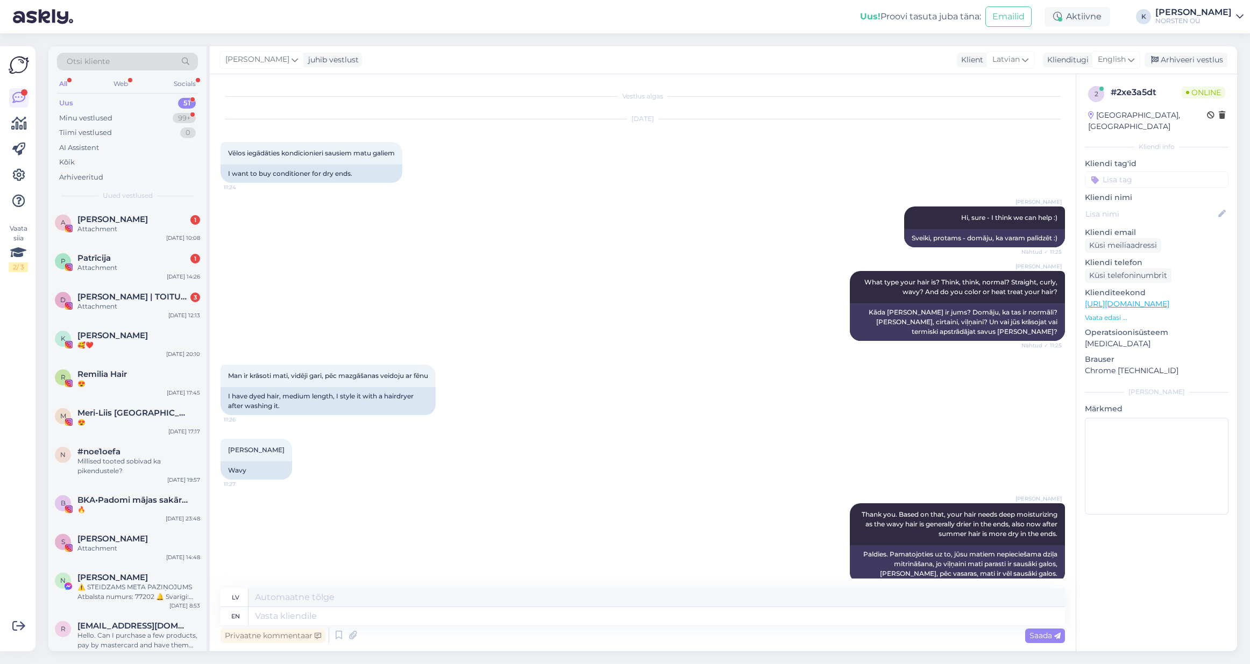
scroll to position [26, 0]
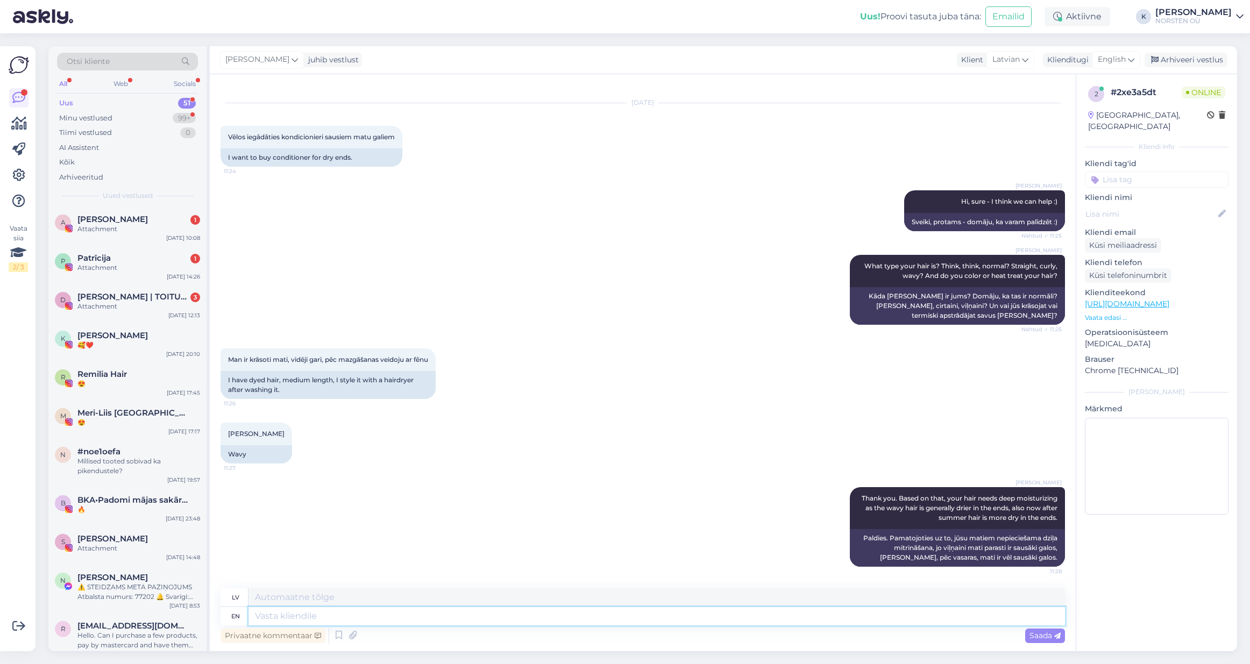
click at [501, 615] on textarea at bounding box center [657, 616] width 817 height 18
type textarea "L'Alga"
type textarea "L"
type textarea "And"
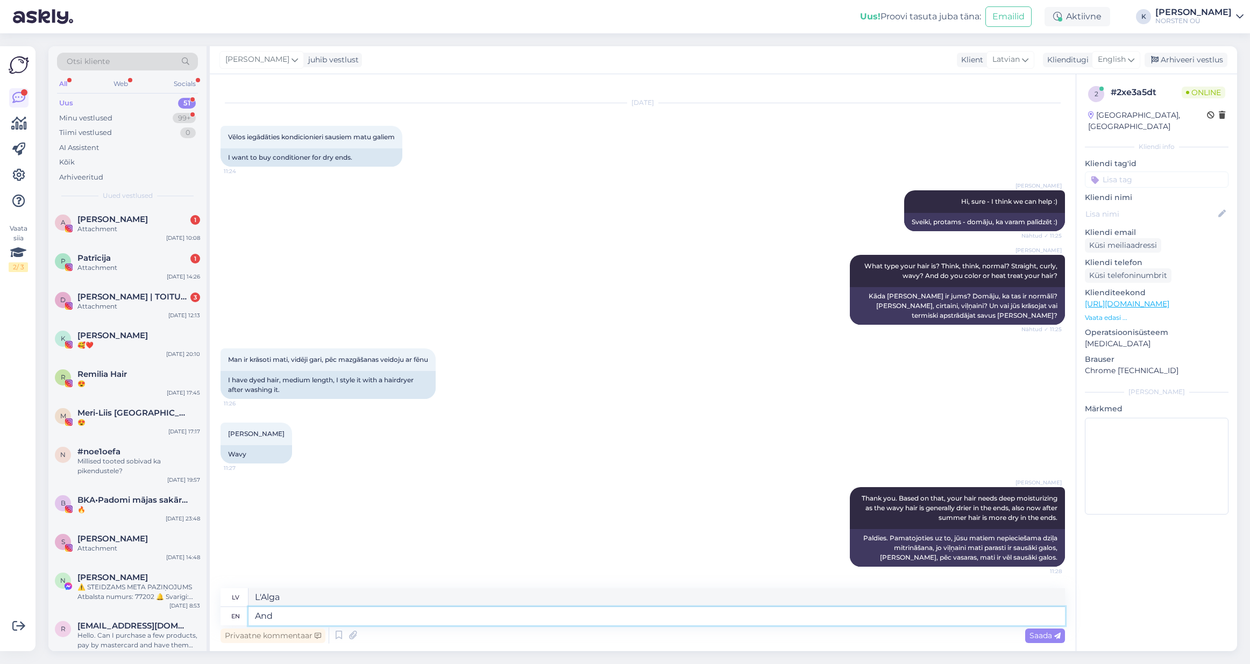
type textarea "Un"
type textarea "And as yo"
type textarea "Un kā"
type textarea "And as you"
type textarea "Un kā tu"
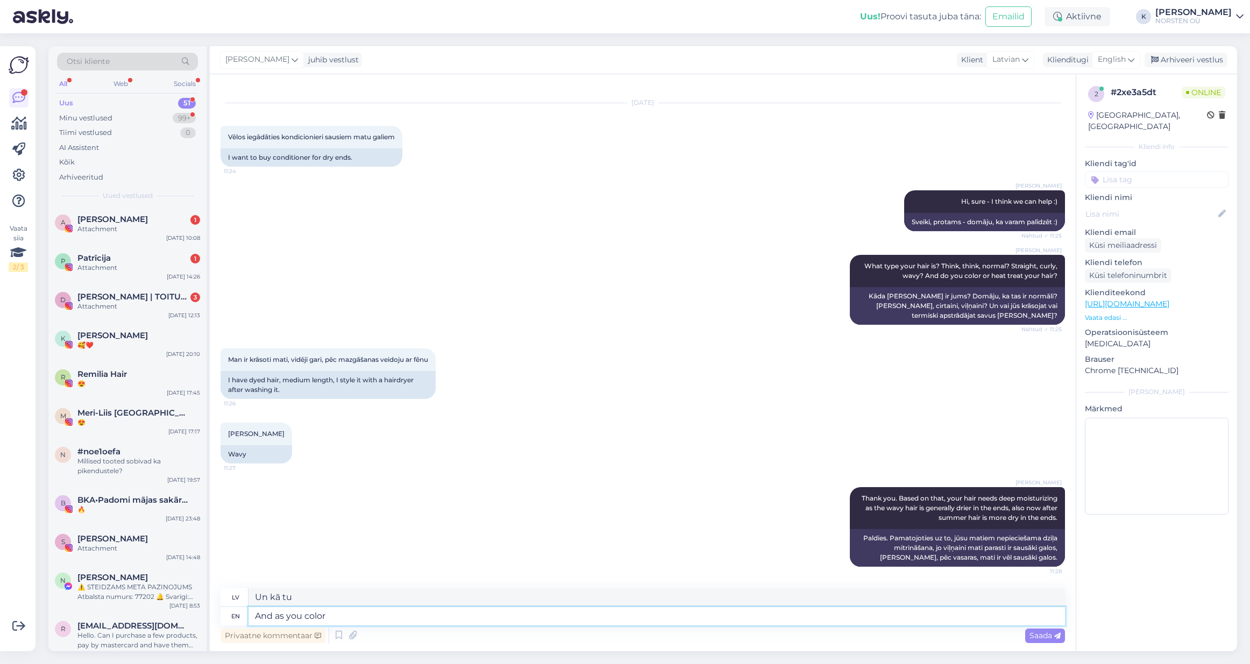
type textarea "And as you color"
type textarea "Un, [PERSON_NAME] tu krāso"
type textarea "And as you color and"
type textarea "Un, krāsojot un"
type textarea "And as you color and heat"
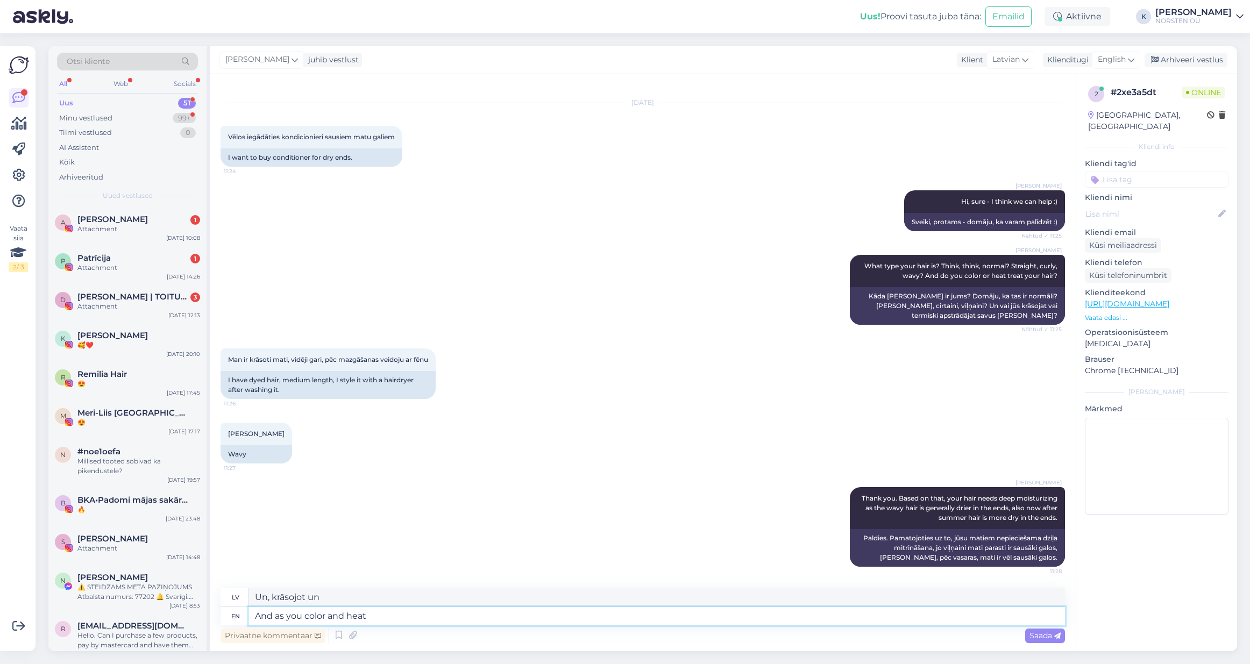
type textarea "Un, krāsojoties un sildoties"
type textarea "And as you color and heat treat y"
type textarea "Un krāsojot un termiski apstrādājot"
type textarea "And as you color and heat treat your"
type textarea "Un, krāsojot un termiski apstrādājot savu"
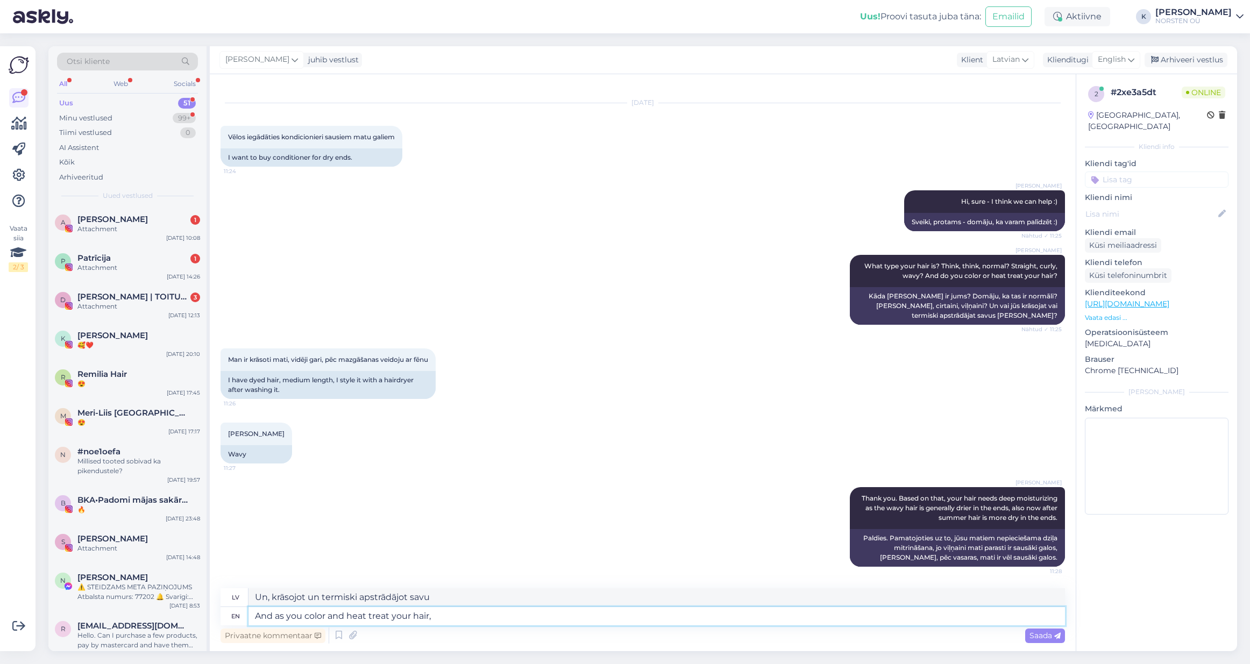
type textarea "And as you color and heat treat your hair,"
type textarea "Un, krāsojot un termiski apstrādājot [PERSON_NAME],"
type textarea "And as you color and heat treat your hair, L'Alga"
type textarea "Un, krāsojot un termiski apstrādājot [PERSON_NAME], L'Alga"
type textarea "And as you color and heat treat your hair, L'Alga products"
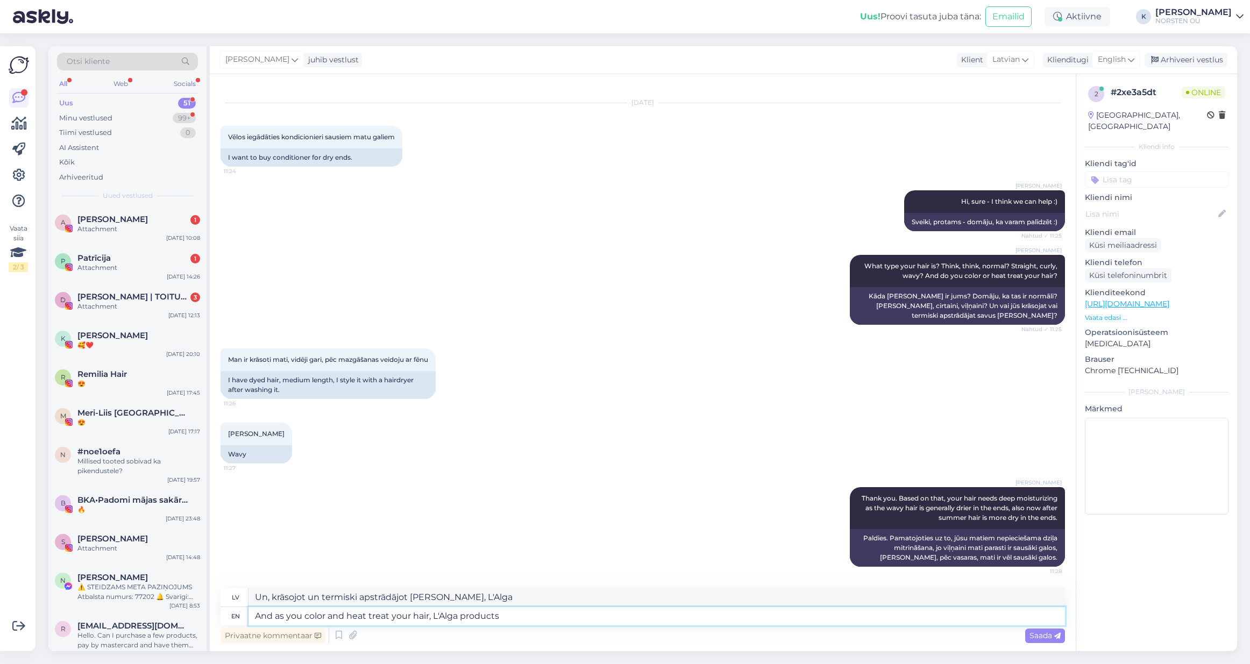
type textarea "Un, krāsojot un termiski apstrādājot [PERSON_NAME], L'Alga produkti"
type textarea "And as you color and heat treat your hair, L'Alga products would be"
type textarea "Un, krāsojot un termiski apstrādājot [PERSON_NAME], L'Alga produkti būtu"
type textarea "And as you color and heat treat your hair, L'Alga products wou"
type textarea "Un, krāsojot un termiski apstrādājot [PERSON_NAME], L'Alga produkti"
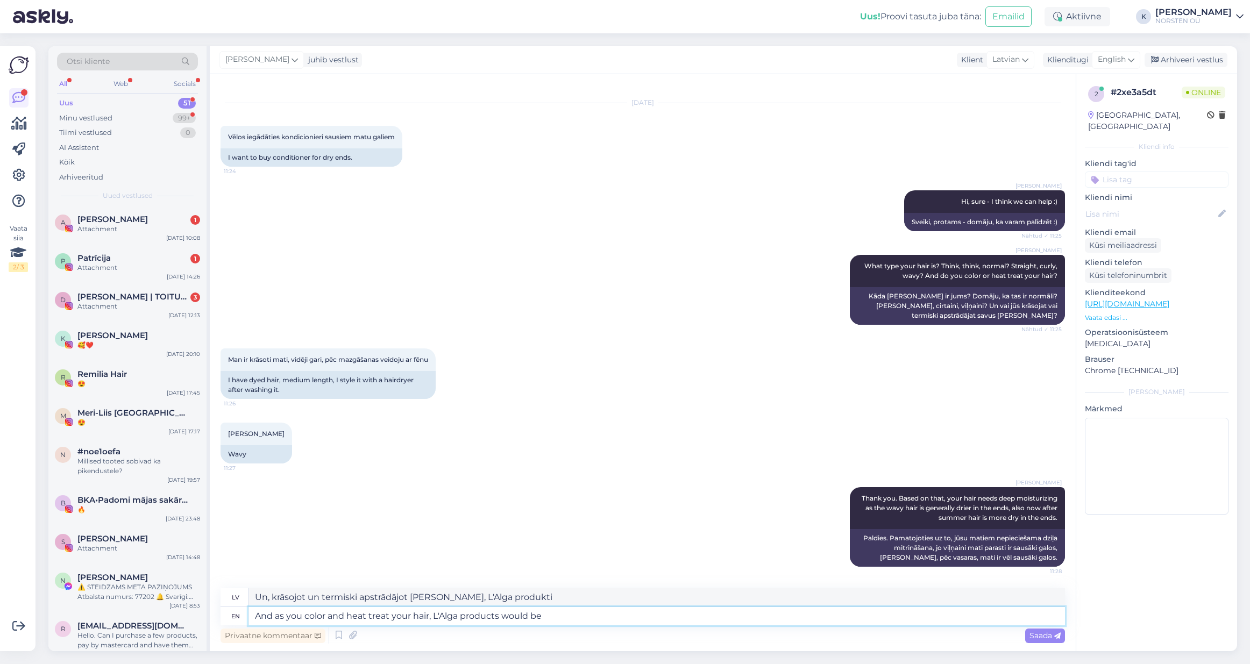
type textarea "And as you color and heat treat your hair, L'Alga products would be s"
type textarea "Un, krāsojot un termiski apstrādājot [PERSON_NAME], L'Alga produkti būtu"
type textarea "And as you color and heat treat your hair, L'Alga products would be su"
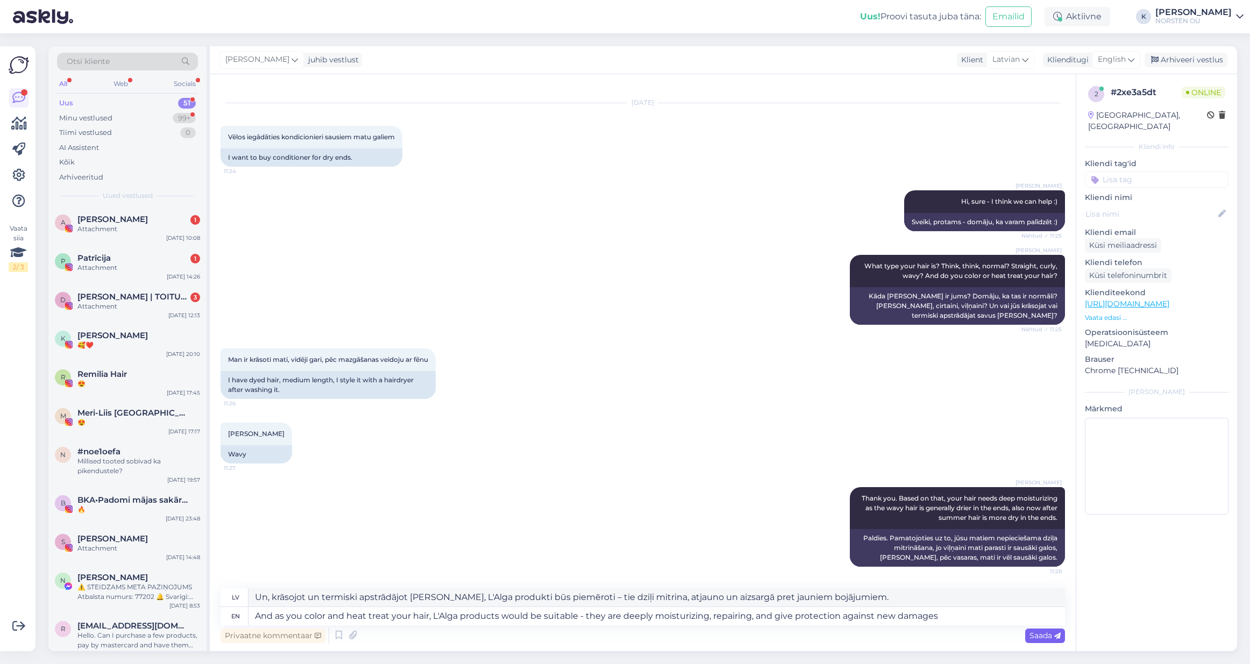
click at [1031, 636] on span "Saada" at bounding box center [1045, 636] width 31 height 10
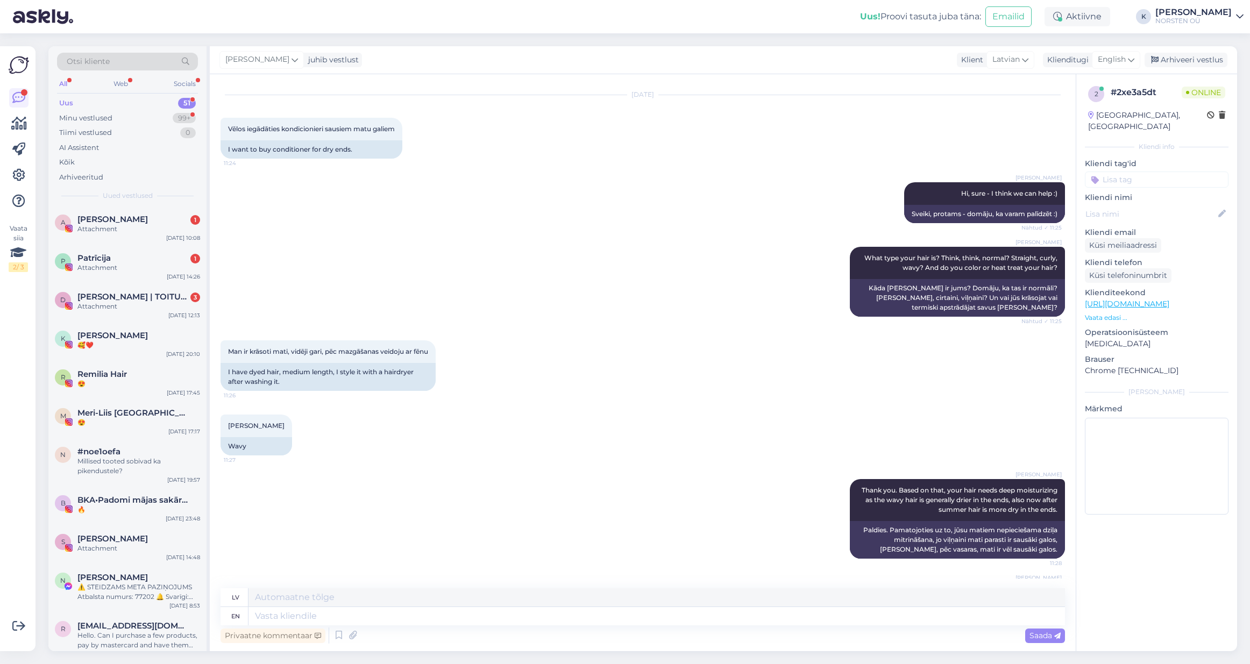
scroll to position [129, 0]
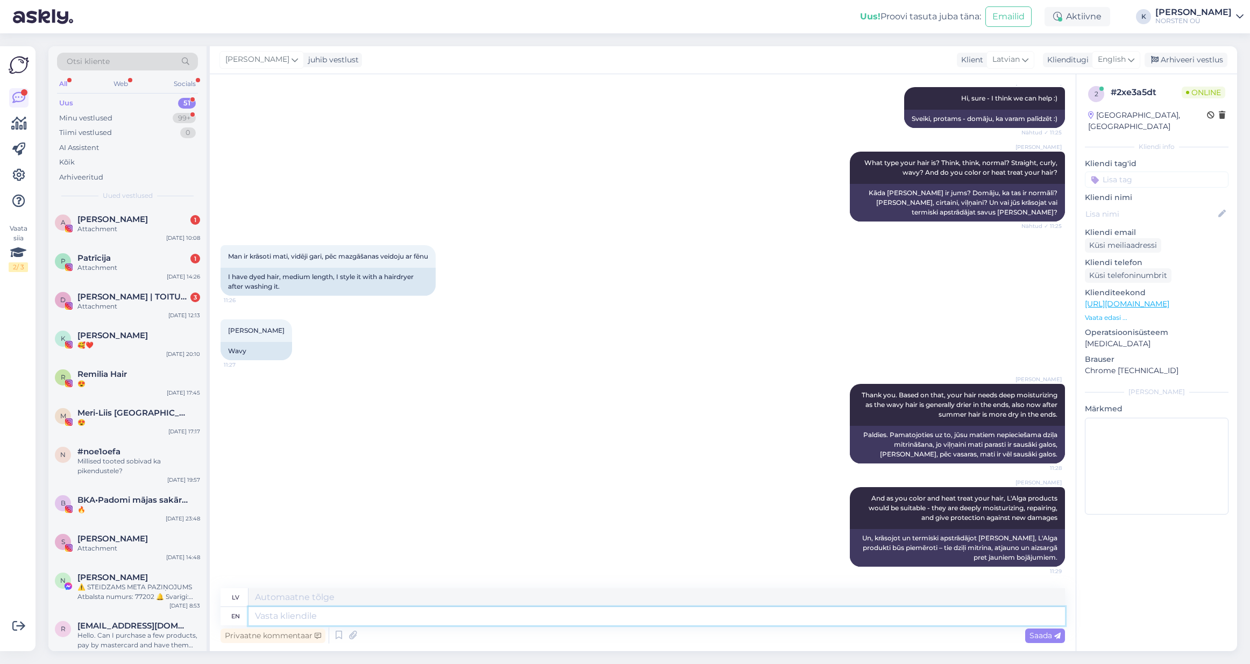
click at [423, 618] on textarea at bounding box center [657, 616] width 817 height 18
paste textarea "[URL][DOMAIN_NAME]"
click at [1035, 634] on span "Saada" at bounding box center [1045, 636] width 31 height 10
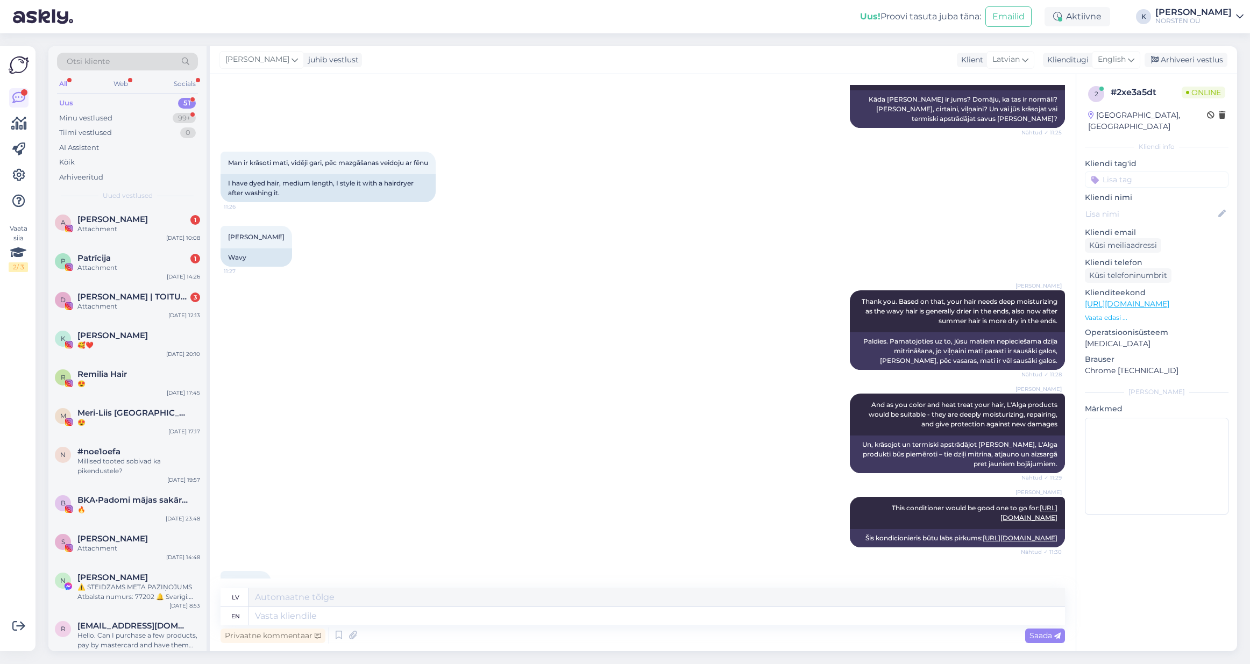
scroll to position [278, 0]
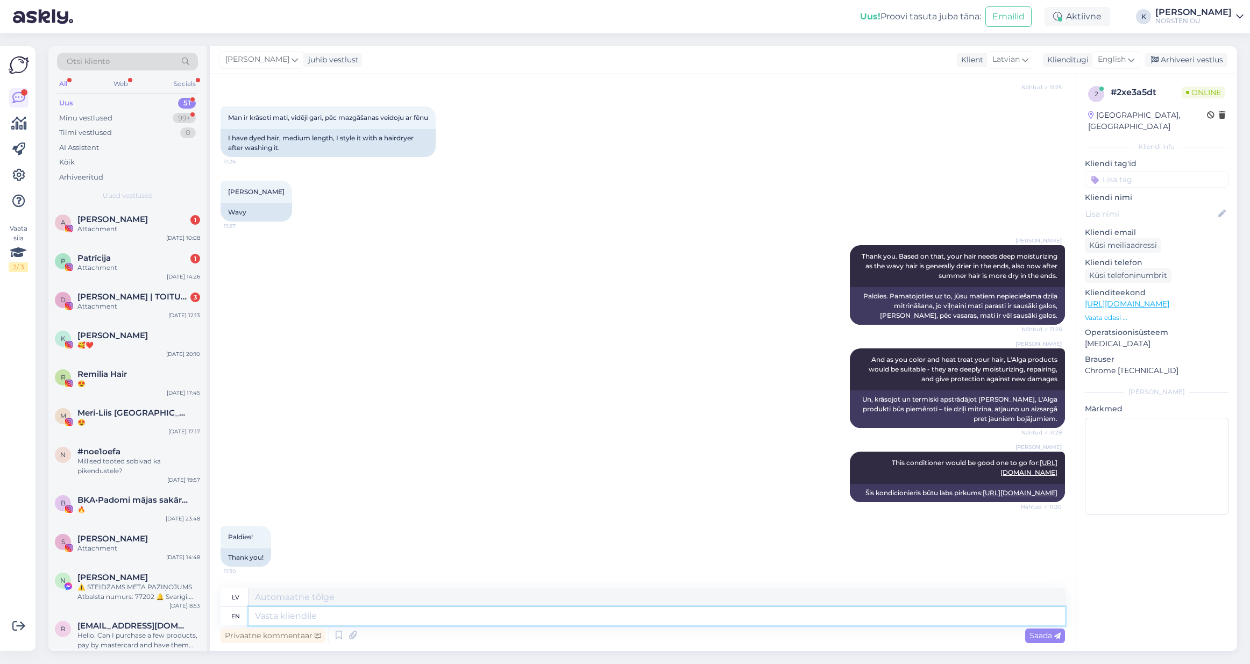
click at [278, 618] on textarea at bounding box center [657, 616] width 817 height 18
click at [491, 617] on textarea "And as these are professional products, small amount already works." at bounding box center [657, 616] width 817 height 18
click at [488, 618] on textarea "And as these are professional products, small amount already works." at bounding box center [657, 616] width 817 height 18
click at [616, 619] on textarea "And as these are professional products, small amount of product already works." at bounding box center [657, 616] width 817 height 18
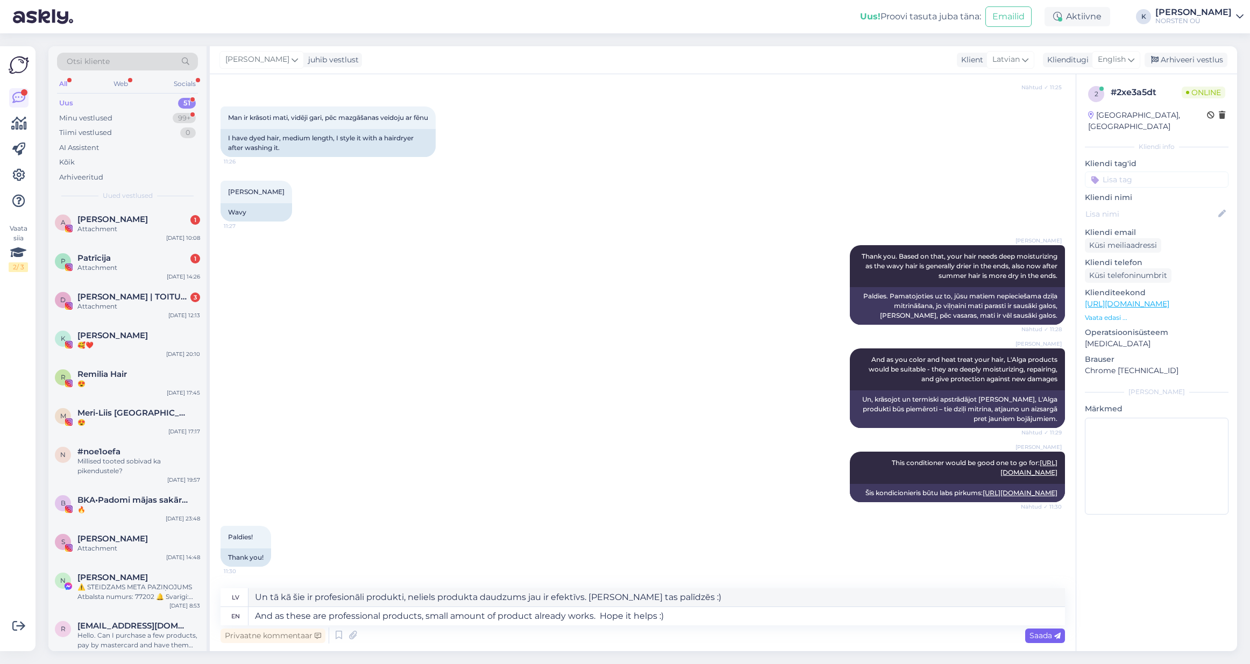
click at [1030, 635] on span "Saada" at bounding box center [1045, 636] width 31 height 10
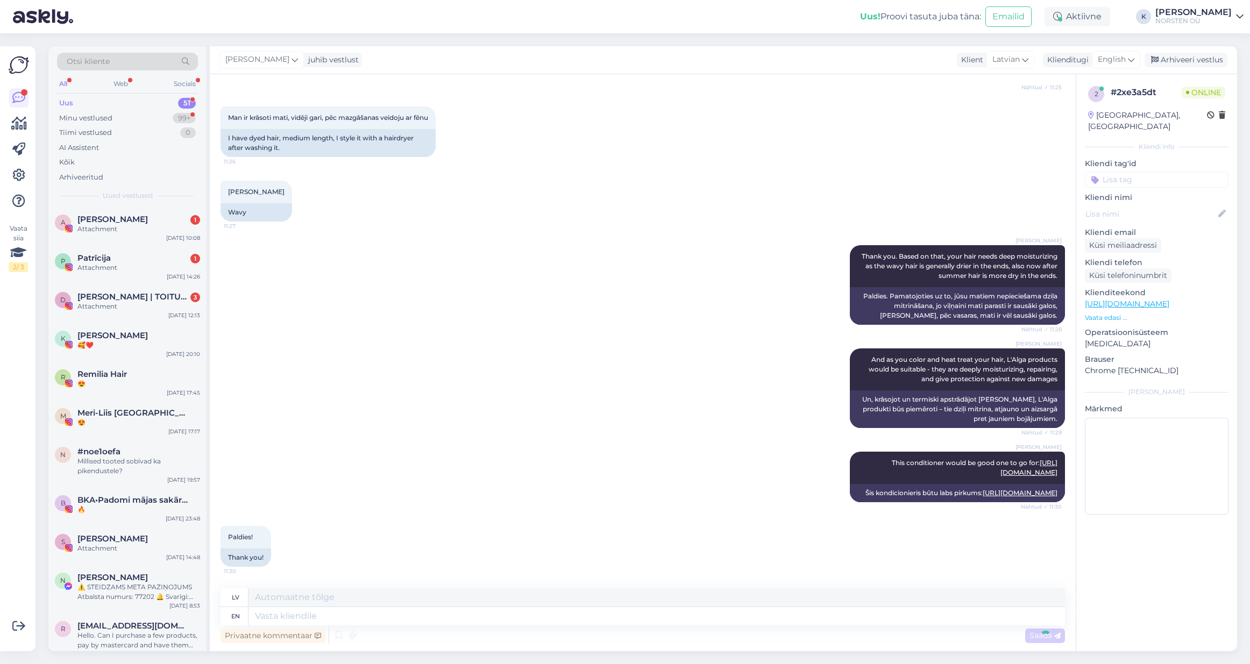
scroll to position [362, 0]
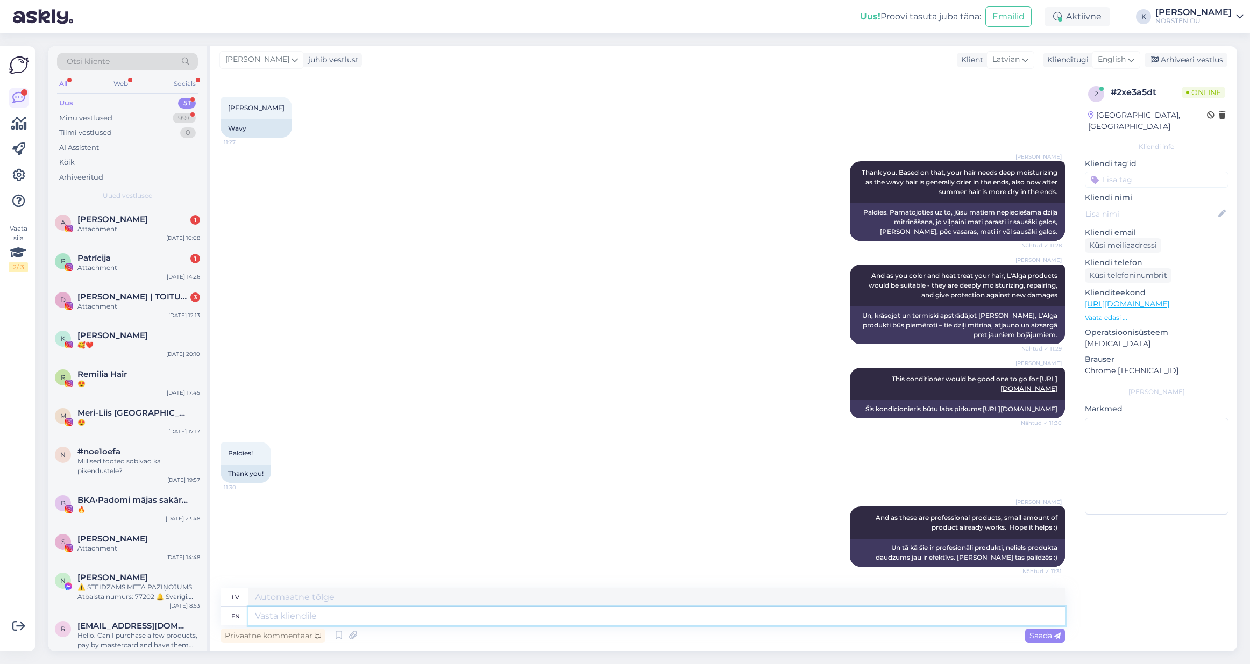
click at [301, 620] on textarea at bounding box center [657, 616] width 817 height 18
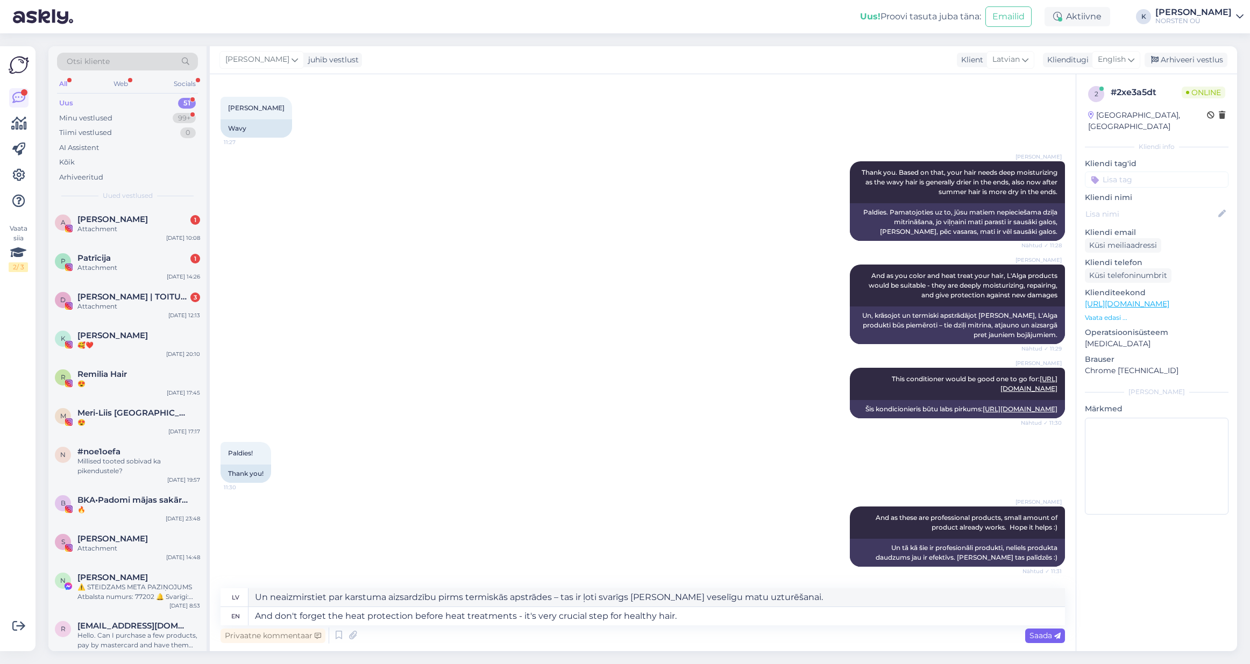
click at [1040, 638] on span "Saada" at bounding box center [1045, 636] width 31 height 10
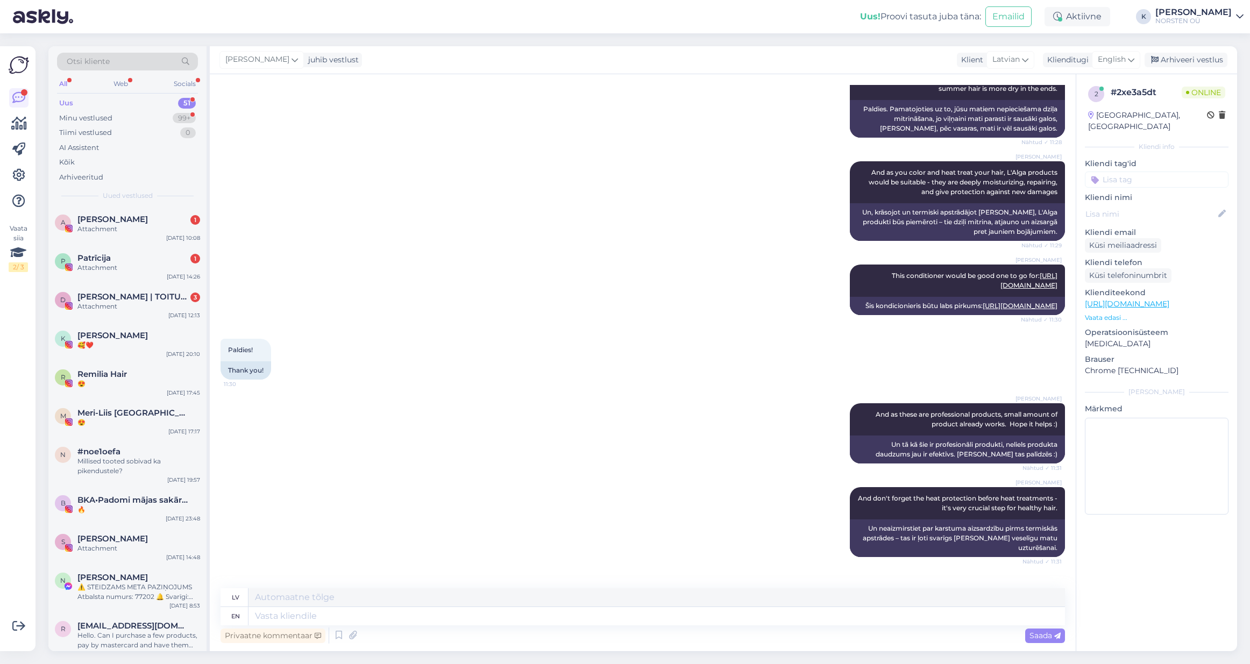
scroll to position [510, 0]
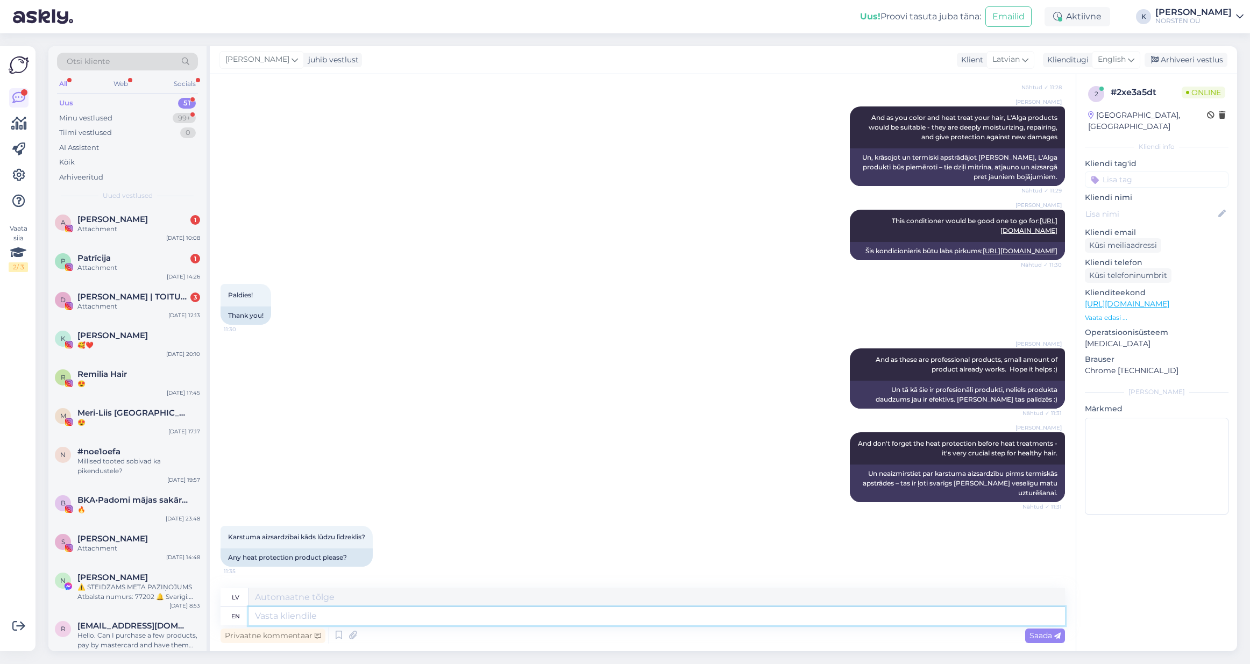
click at [321, 621] on textarea at bounding box center [657, 616] width 817 height 18
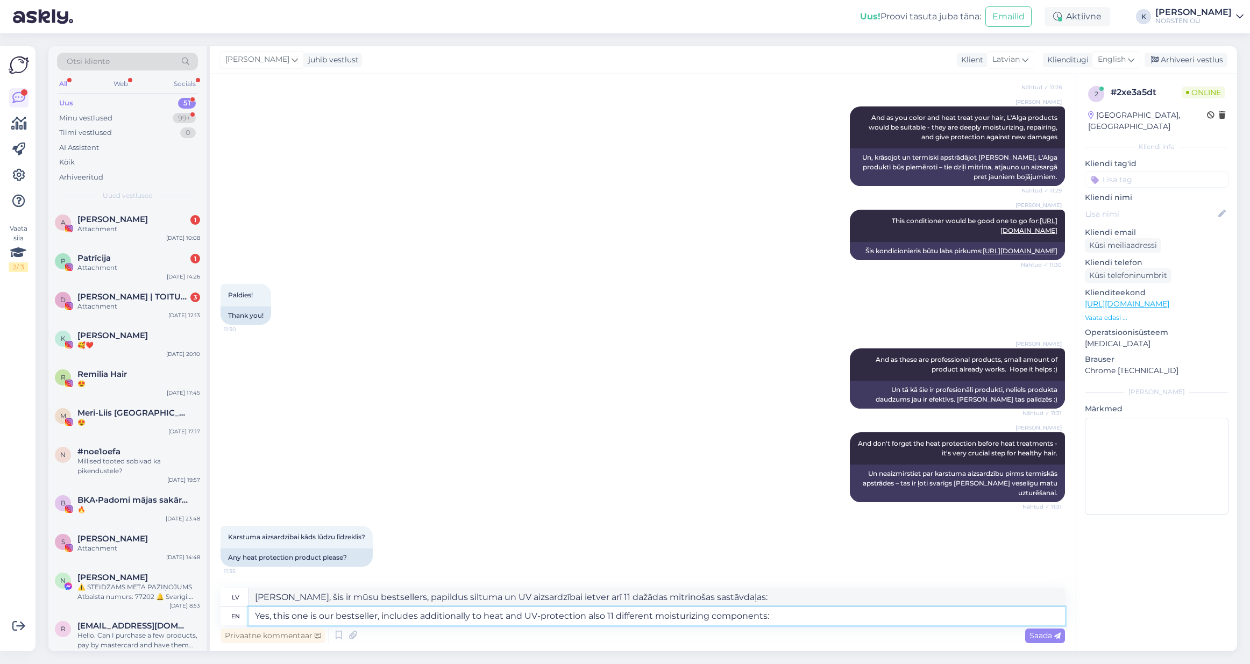
paste textarea "[URL][DOMAIN_NAME]"
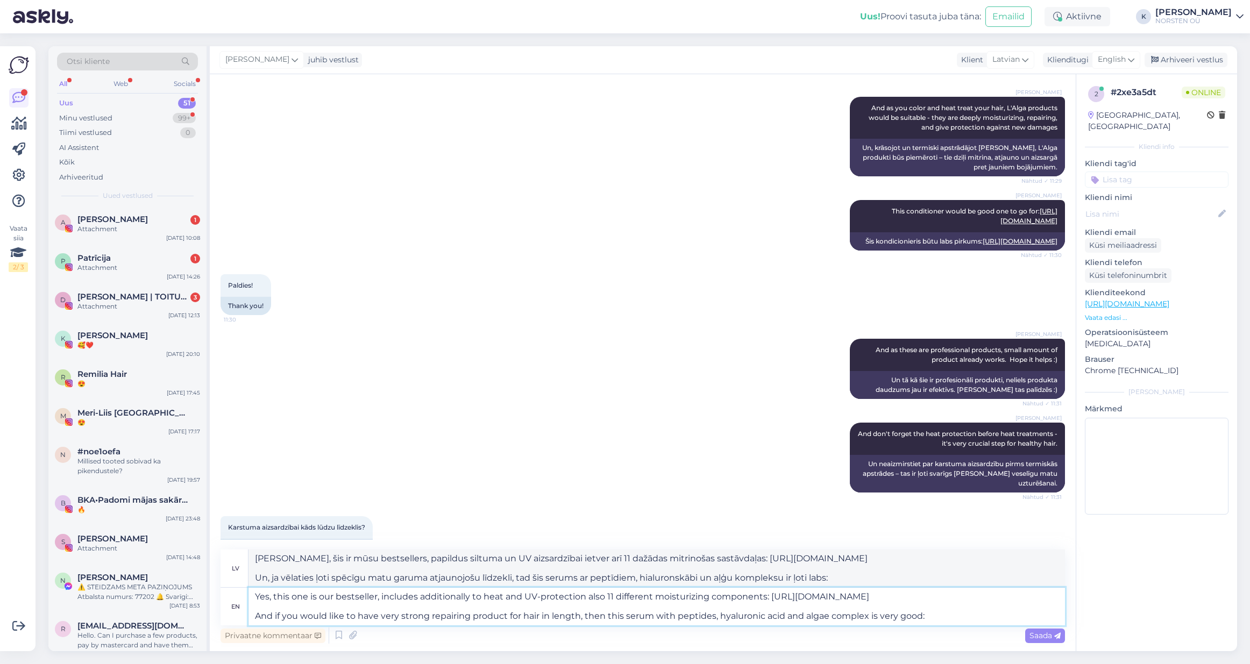
paste textarea "[URL][DOMAIN_NAME]"
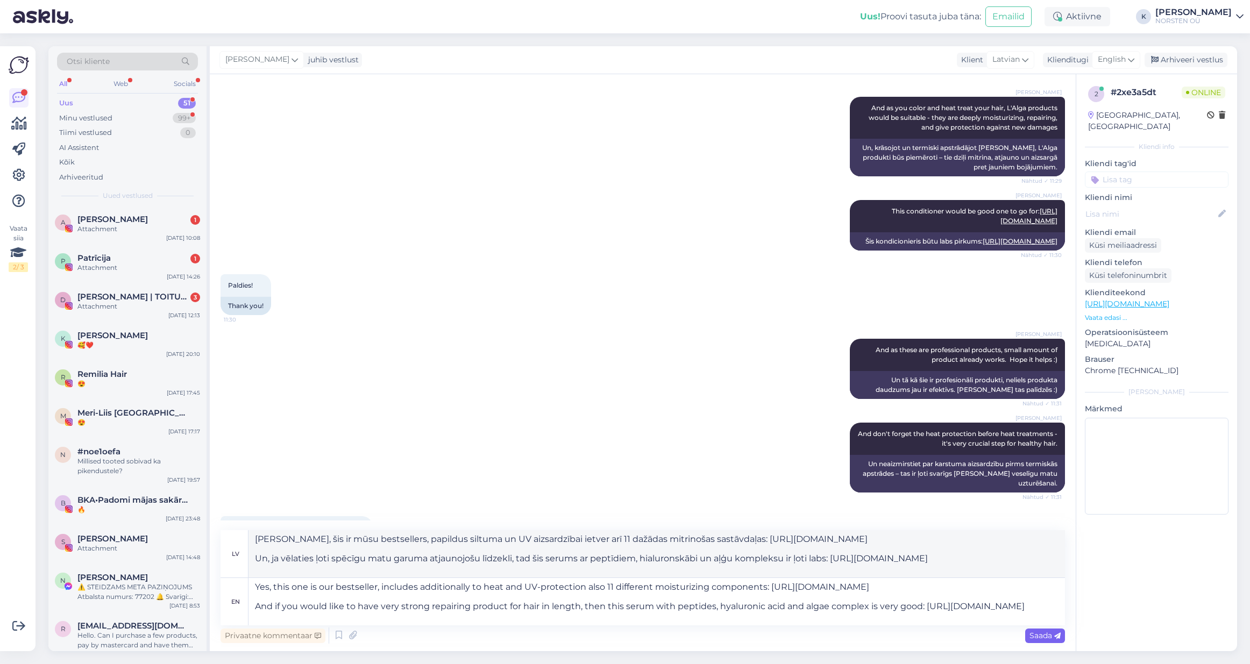
click at [1045, 635] on span "Saada" at bounding box center [1045, 636] width 31 height 10
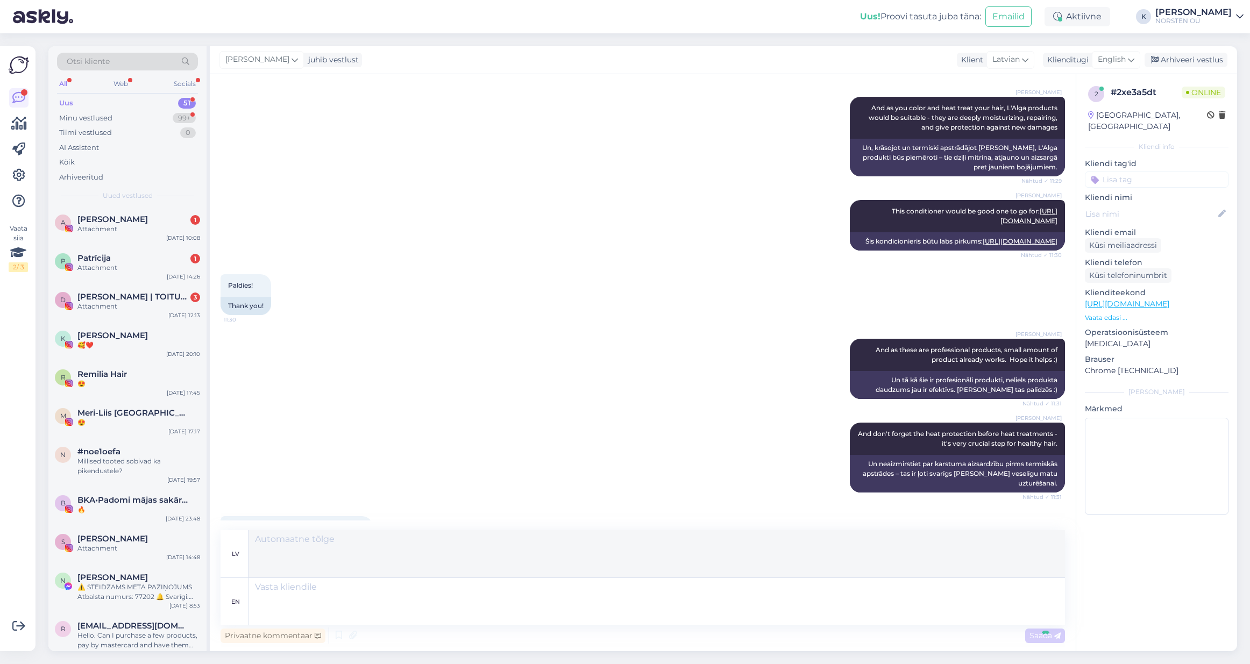
scroll to position [710, 0]
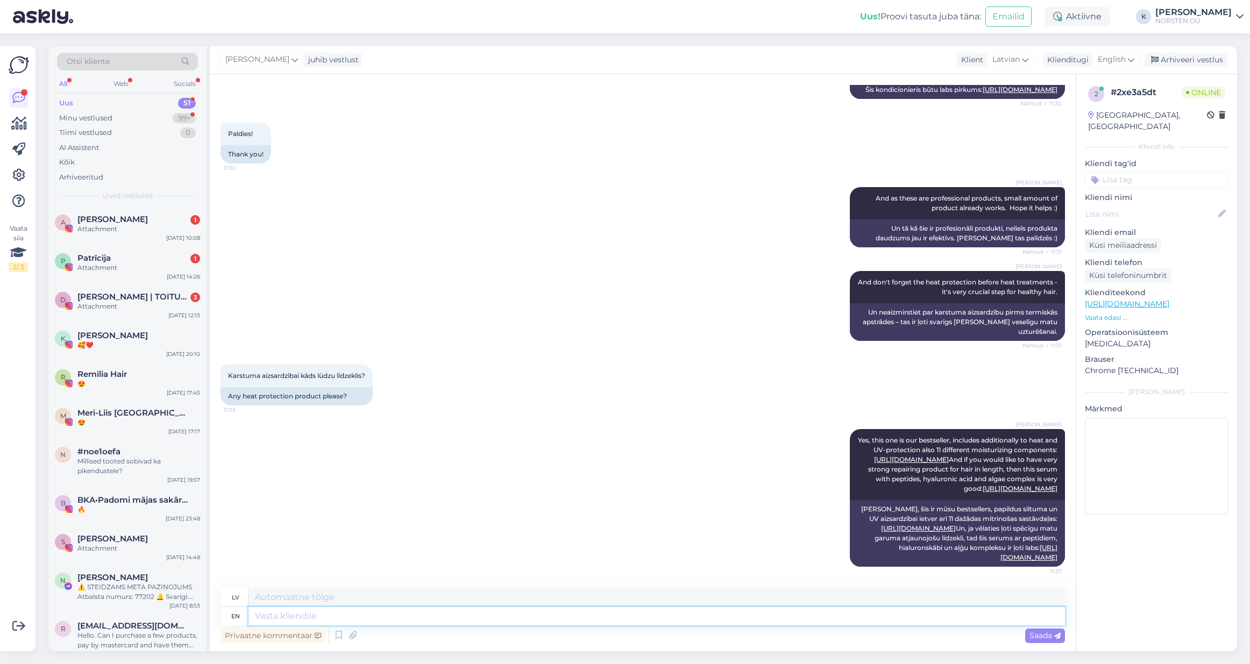
click at [528, 617] on textarea at bounding box center [657, 616] width 817 height 18
click at [1035, 634] on span "Saada" at bounding box center [1045, 636] width 31 height 10
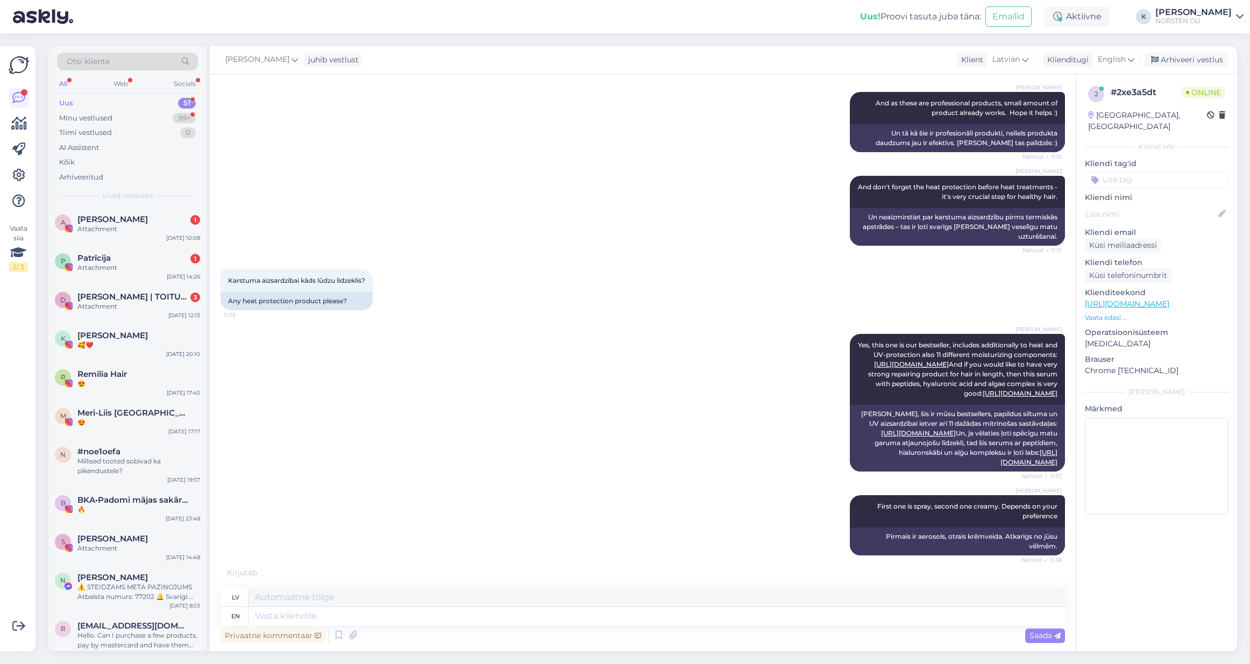
scroll to position [859, 0]
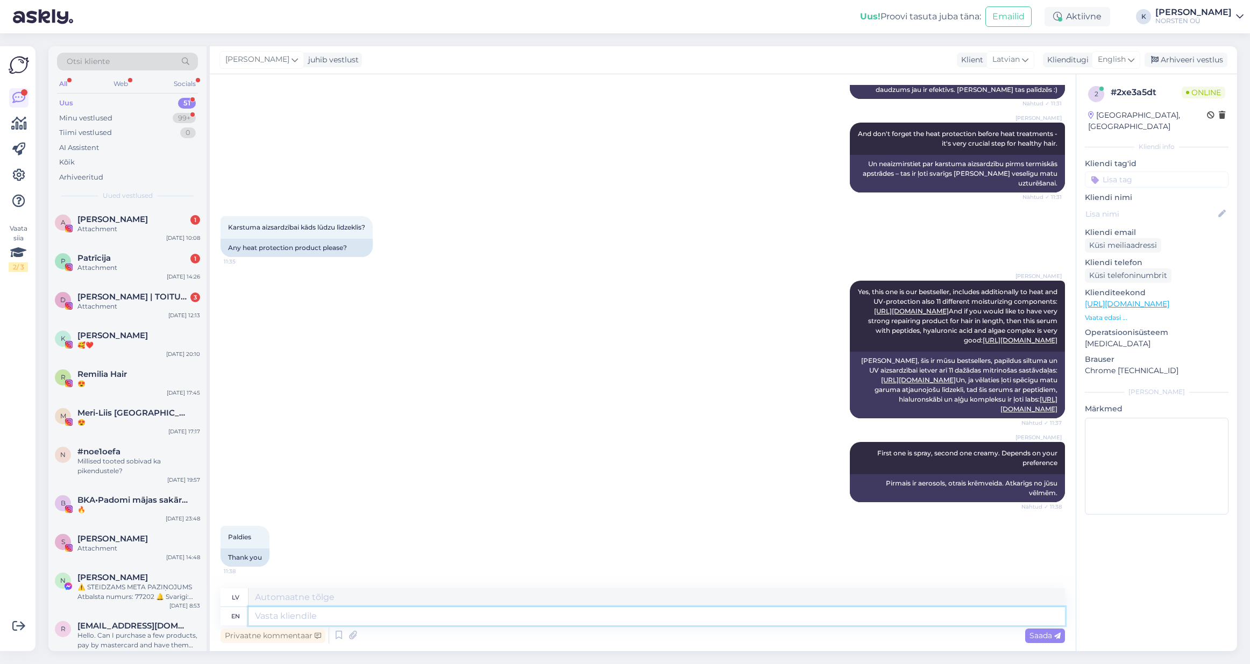
click at [345, 618] on textarea at bounding box center [657, 616] width 817 height 18
click at [1031, 634] on span "Saada" at bounding box center [1045, 636] width 31 height 10
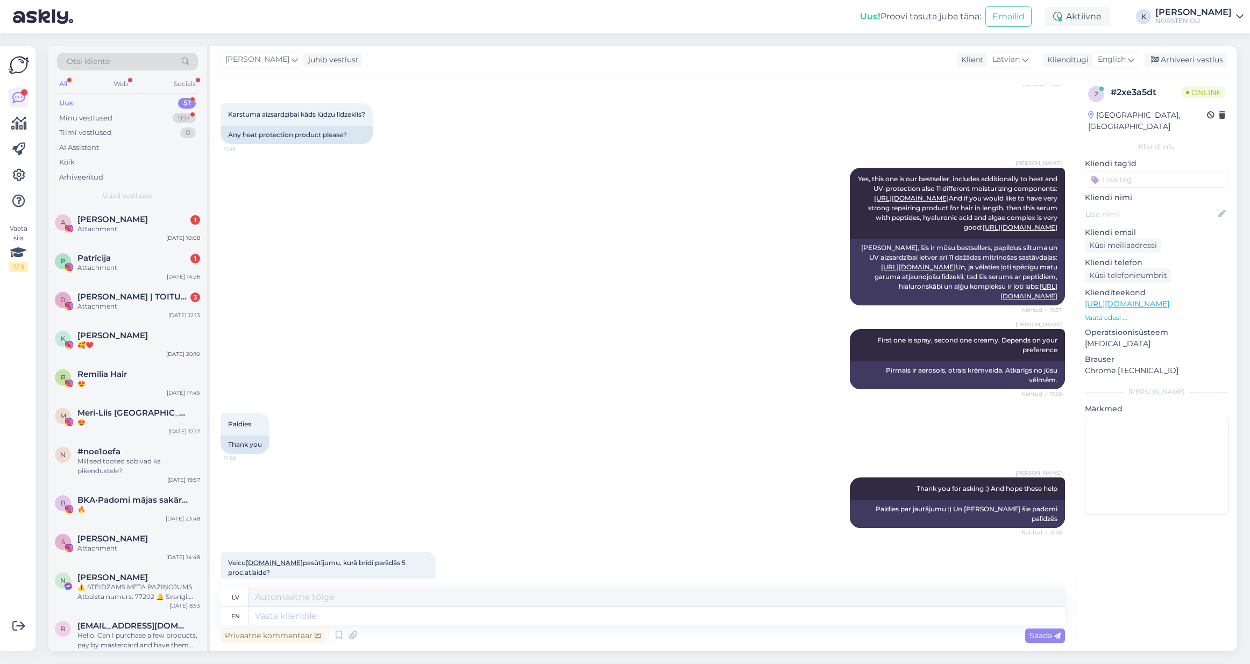
scroll to position [988, 0]
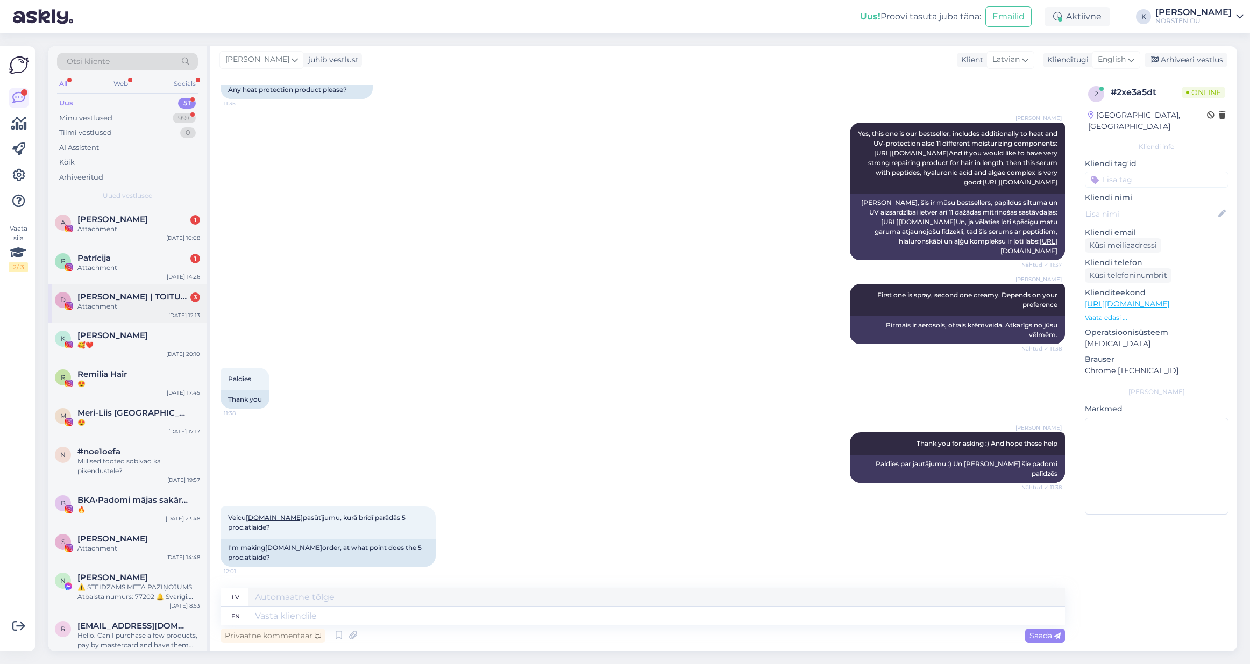
click at [118, 298] on span "[PERSON_NAME] | TOITUMISNŌUSTAJA | TREENER | ONLINE TUGI PROGRAMM" at bounding box center [133, 297] width 112 height 10
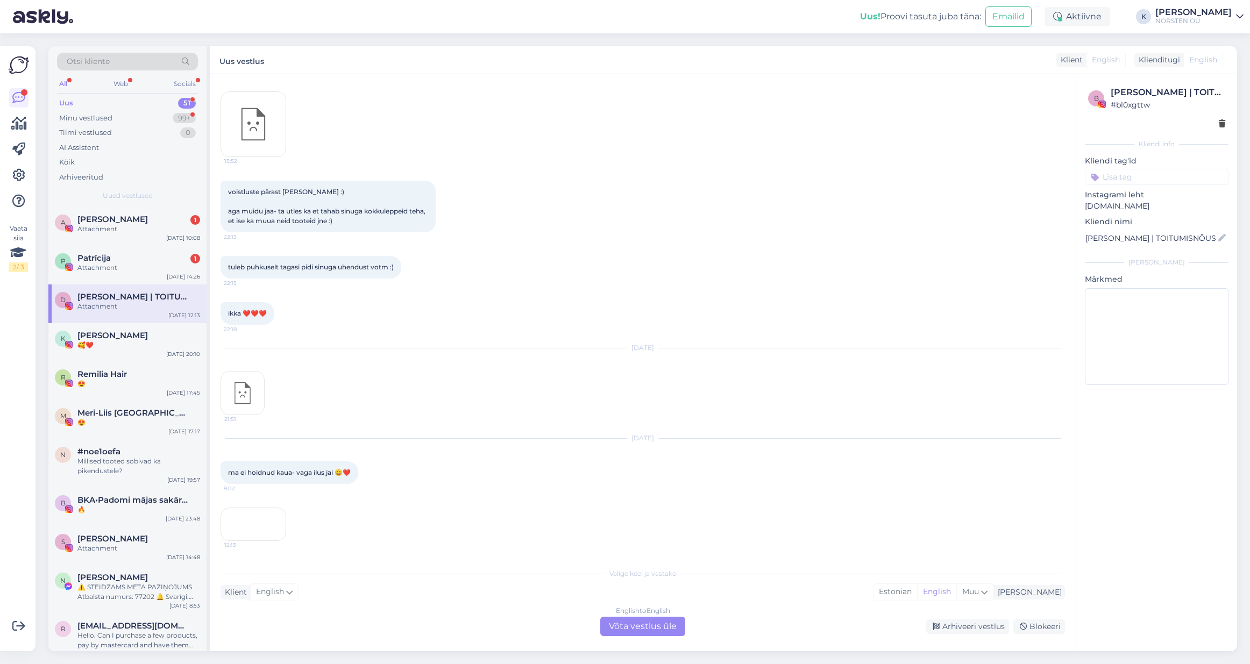
scroll to position [1913, 0]
click at [112, 267] on div "Attachment" at bounding box center [138, 268] width 123 height 10
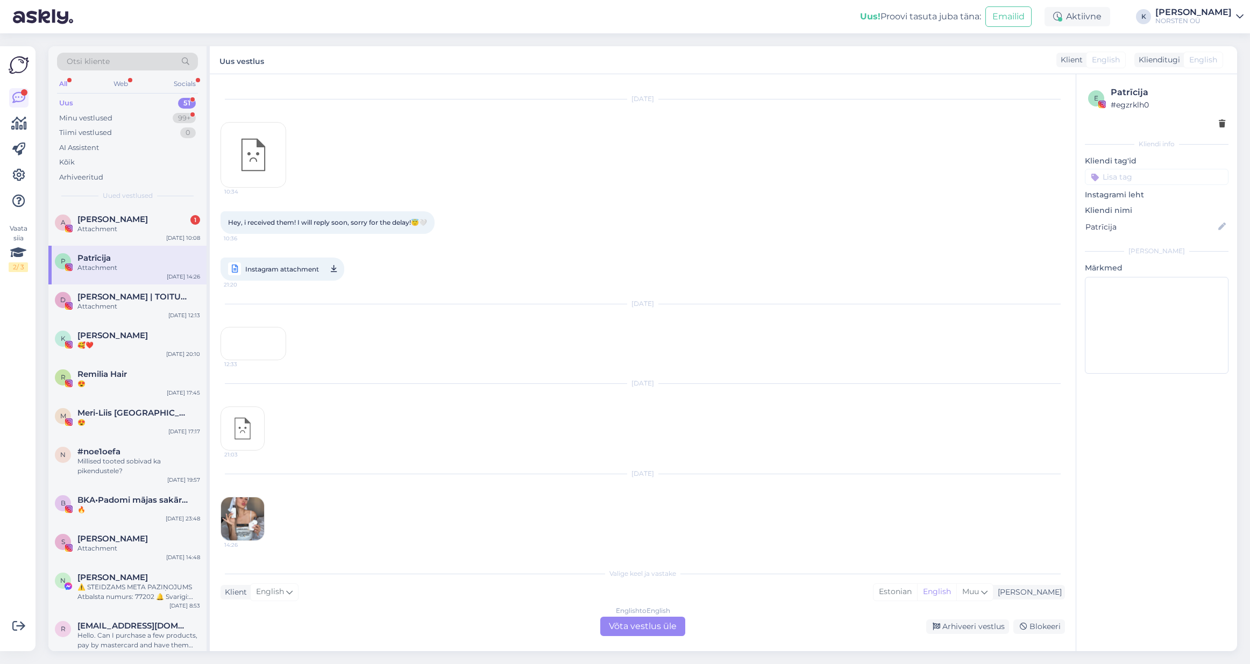
scroll to position [366, 0]
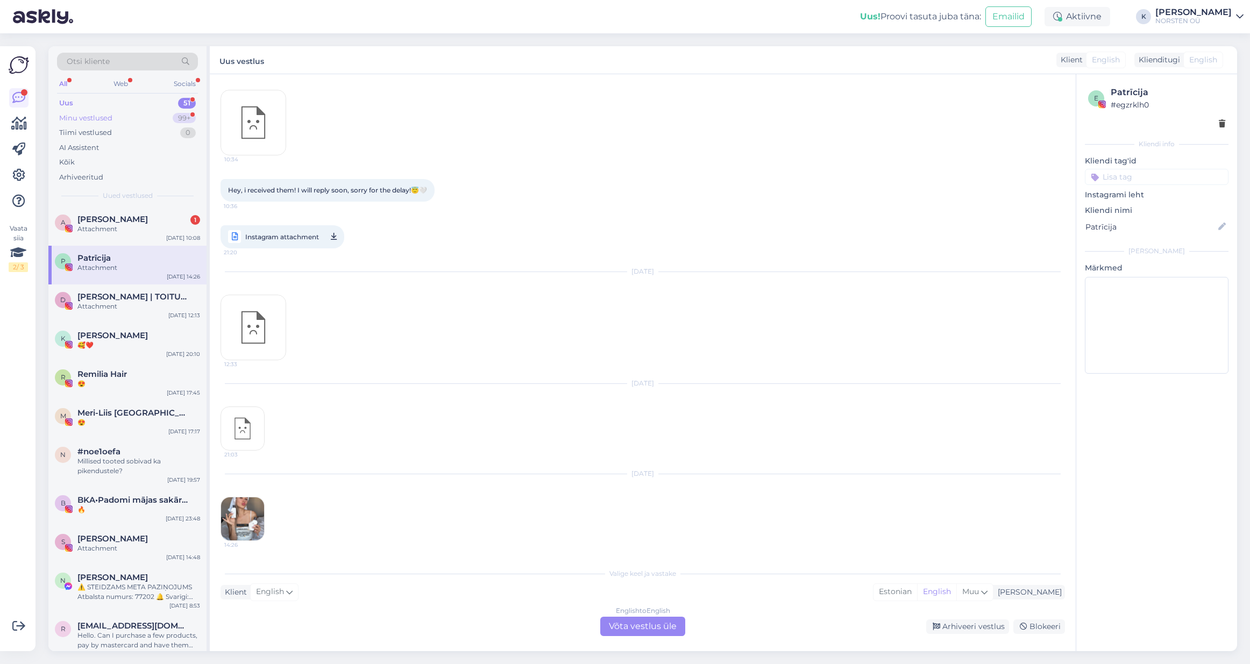
click at [78, 118] on div "Minu vestlused" at bounding box center [85, 118] width 53 height 11
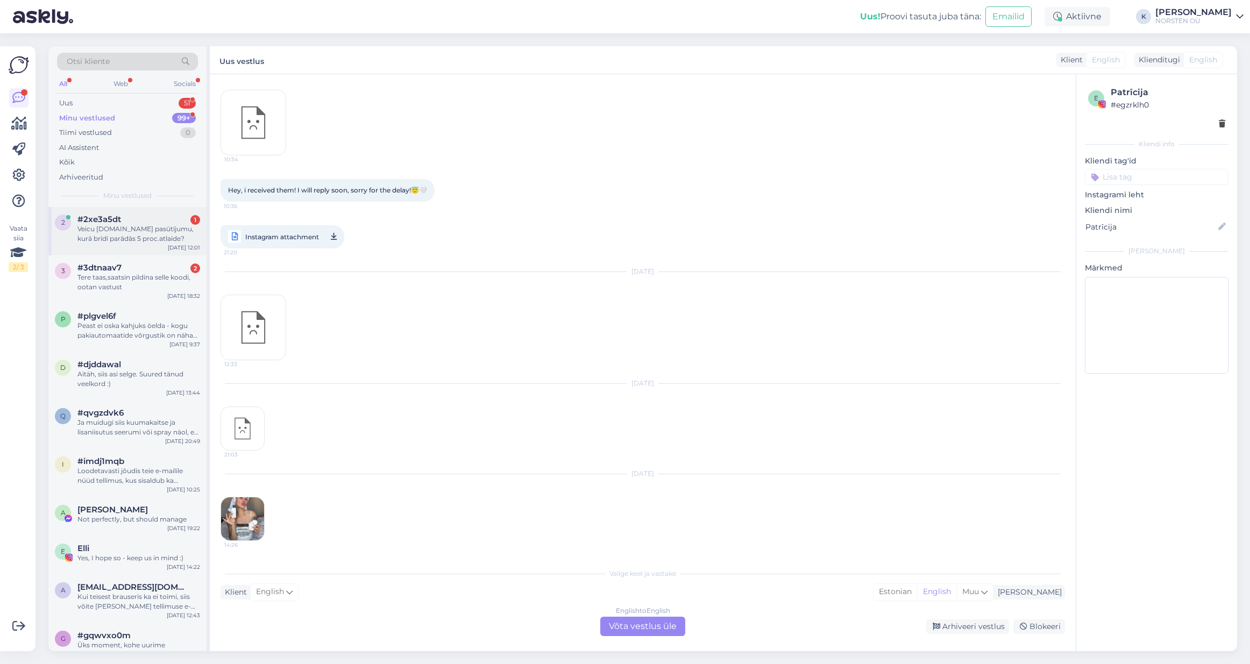
click at [128, 233] on div "Veicu [DOMAIN_NAME] pasūtījumu, kurā brīdī parādās 5 proc.atlaide?" at bounding box center [138, 233] width 123 height 19
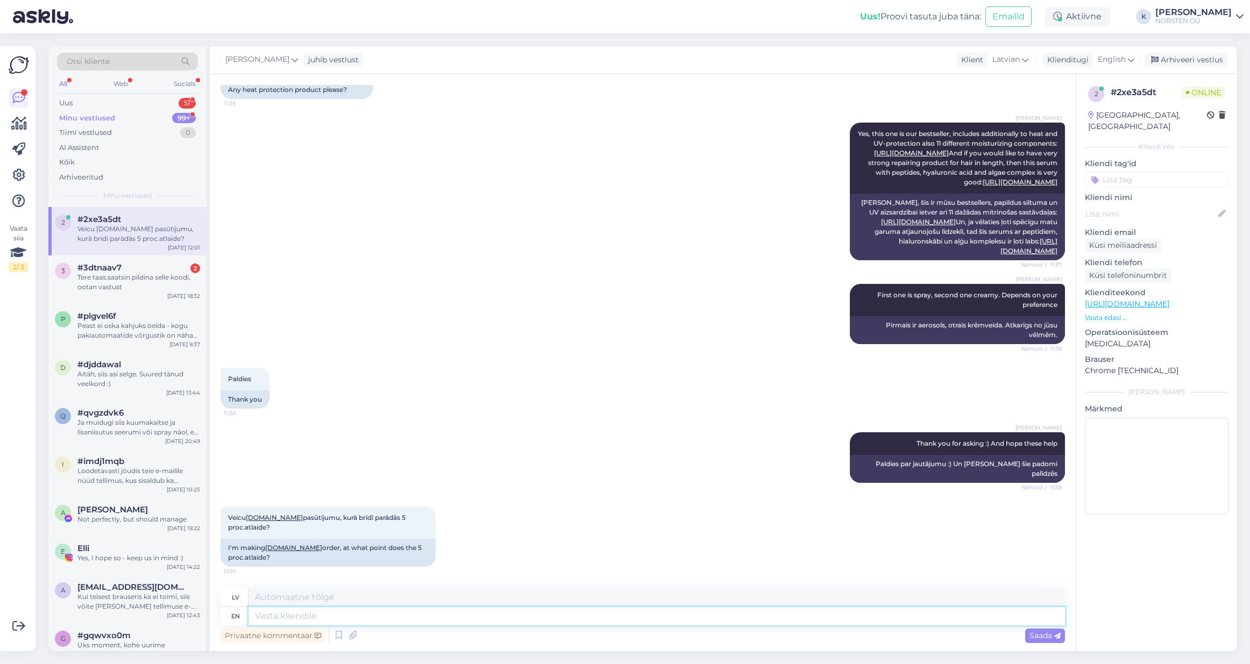
click at [285, 618] on textarea at bounding box center [657, 616] width 817 height 18
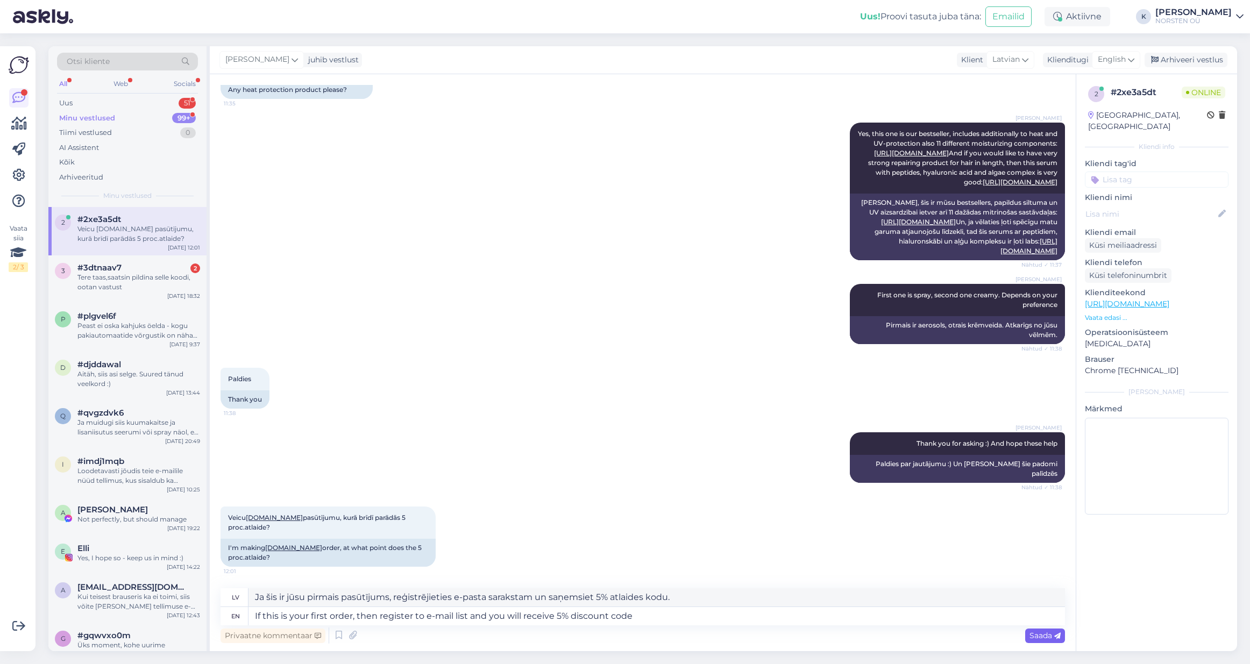
click at [1043, 630] on div "Saada" at bounding box center [1045, 636] width 40 height 15
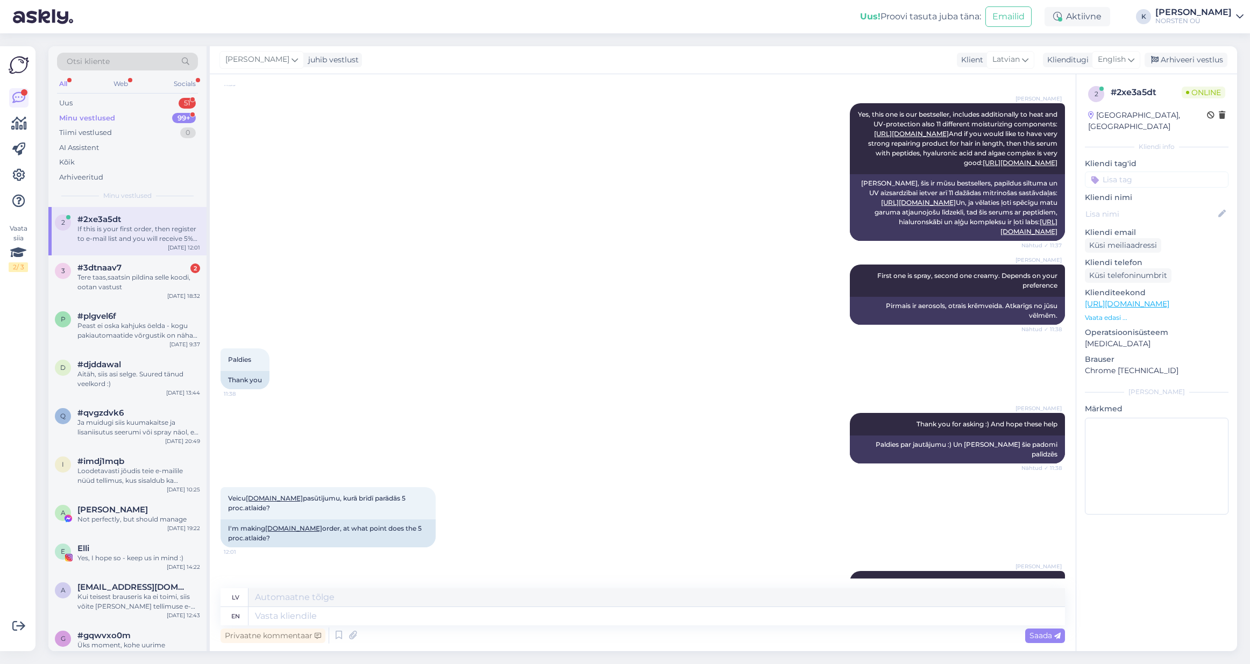
scroll to position [1072, 0]
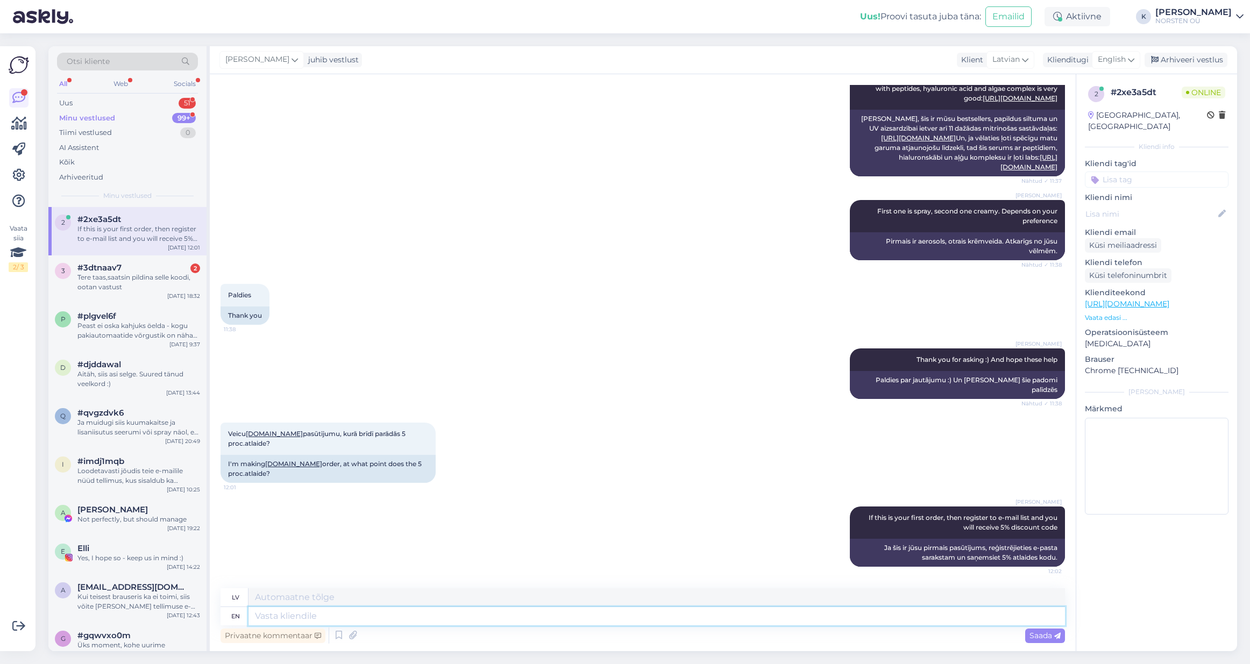
click at [526, 618] on textarea at bounding box center [657, 616] width 817 height 18
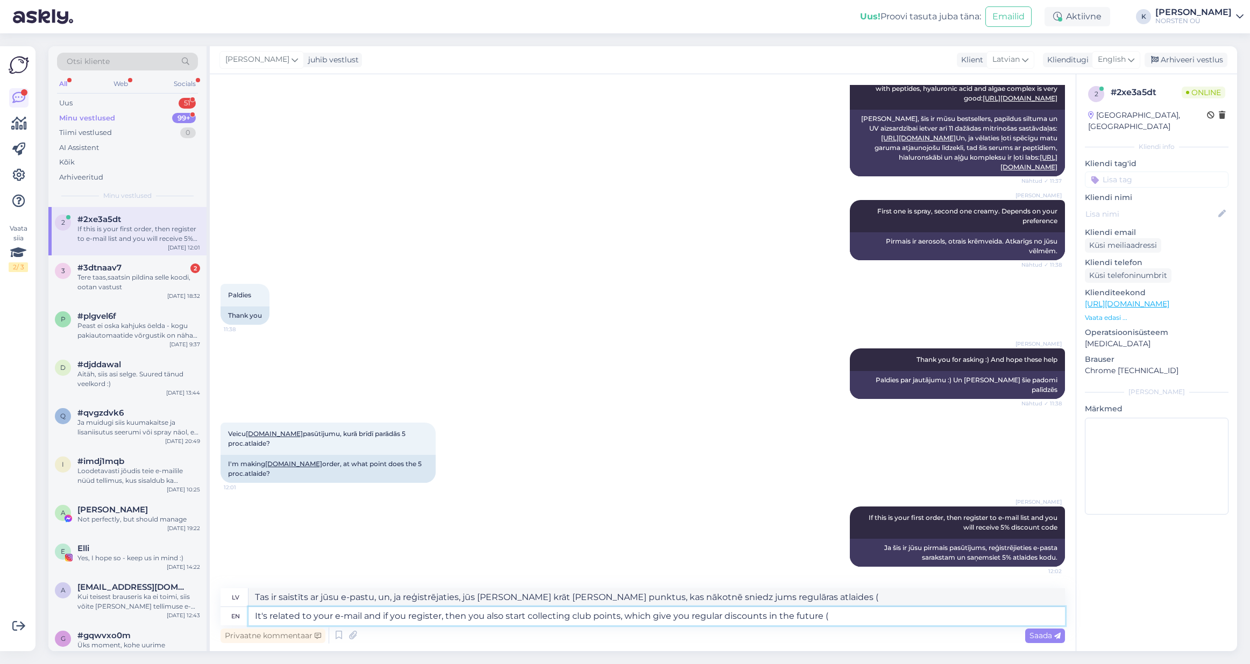
paste textarea "[URL][DOMAIN_NAME][PERSON_NAME]"
click at [1035, 636] on span "Saada" at bounding box center [1045, 636] width 31 height 10
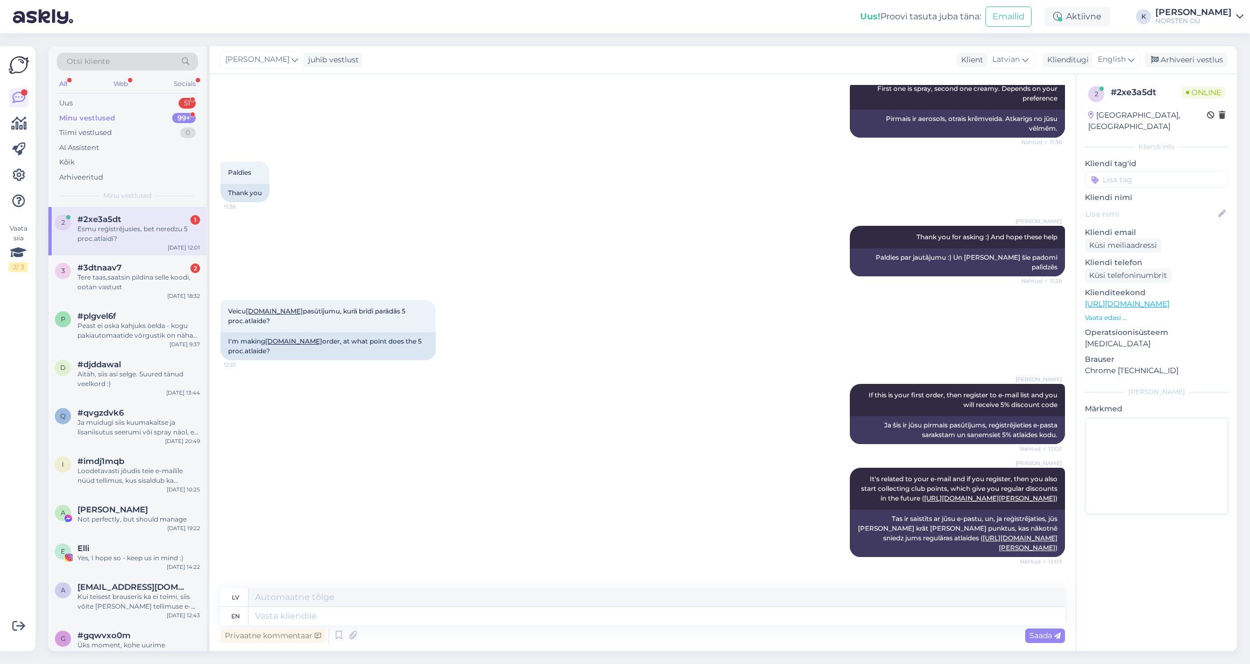
scroll to position [1239, 0]
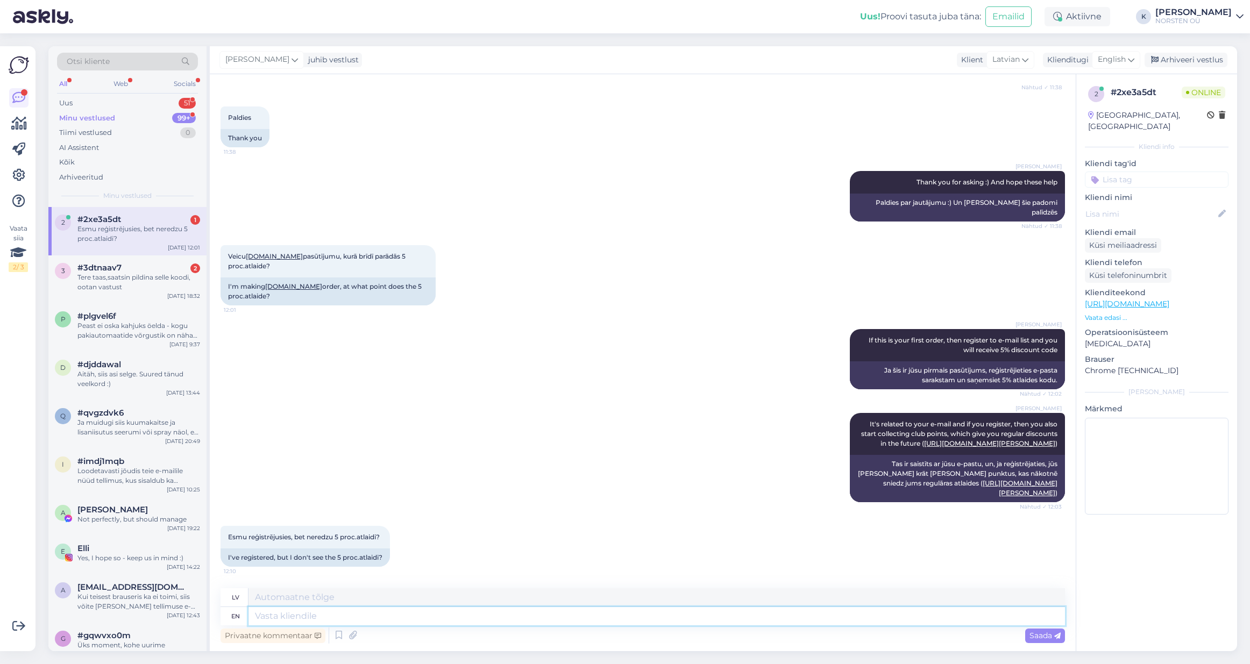
click at [301, 614] on textarea at bounding box center [657, 616] width 817 height 18
drag, startPoint x: 528, startPoint y: 616, endPoint x: 255, endPoint y: 609, distance: 272.8
click at [255, 609] on textarea "I guess you have then ordered before - e-mail is in the system." at bounding box center [657, 616] width 817 height 18
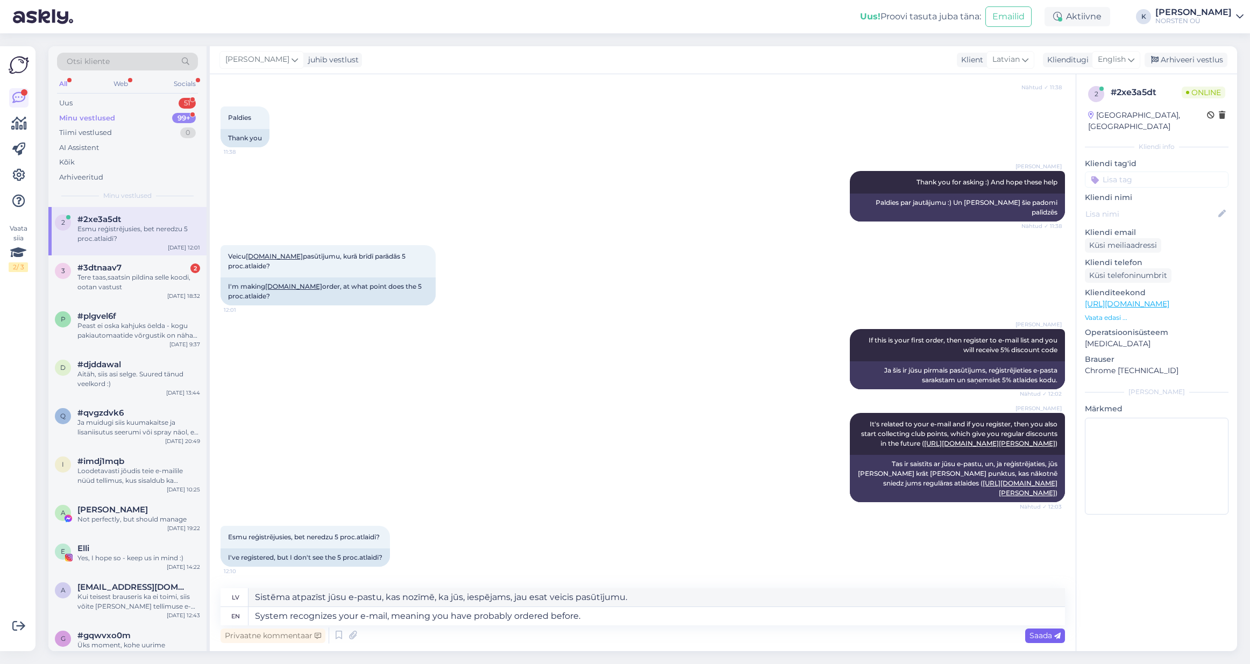
click at [1030, 633] on span "Saada" at bounding box center [1045, 636] width 31 height 10
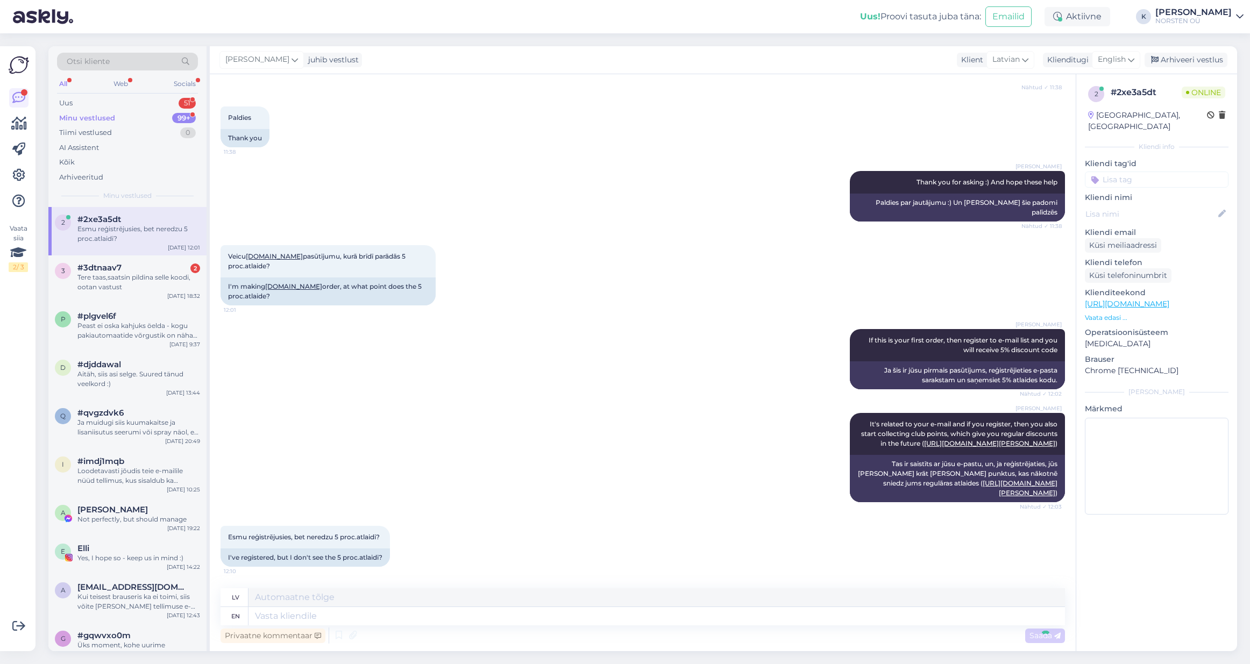
scroll to position [1323, 0]
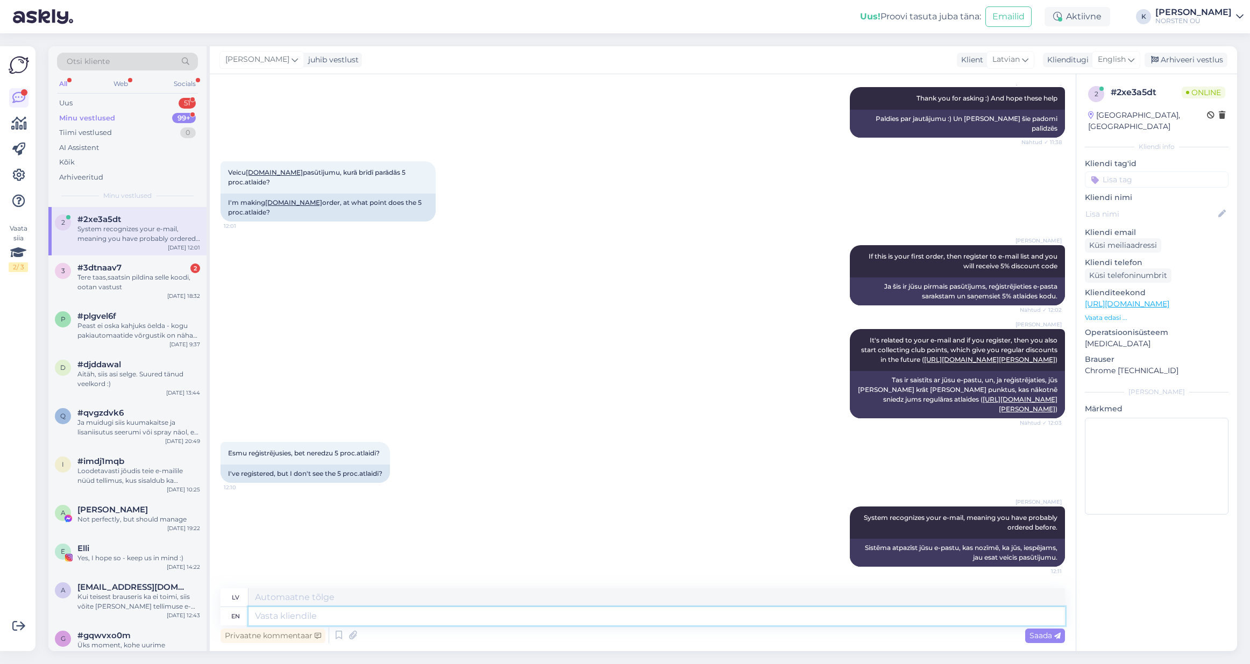
click at [494, 613] on textarea at bounding box center [657, 616] width 817 height 18
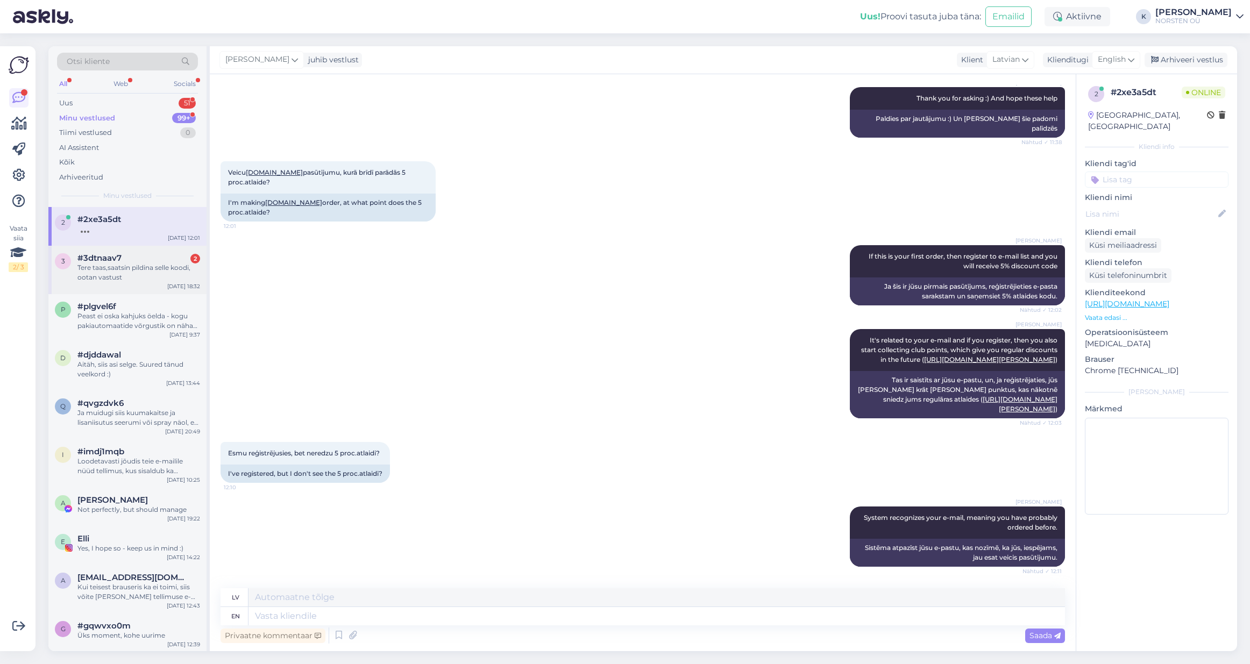
click at [155, 268] on div "Tere taas,saatsin pildina selle koodi, ootan vastust" at bounding box center [138, 272] width 123 height 19
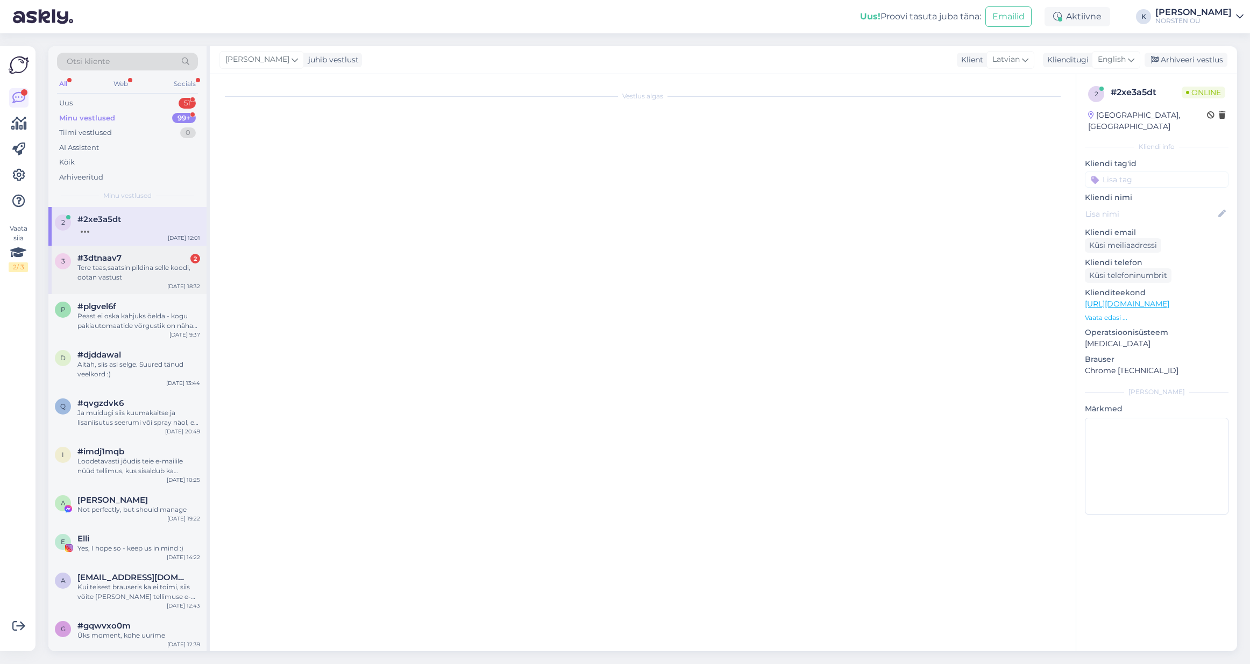
scroll to position [0, 0]
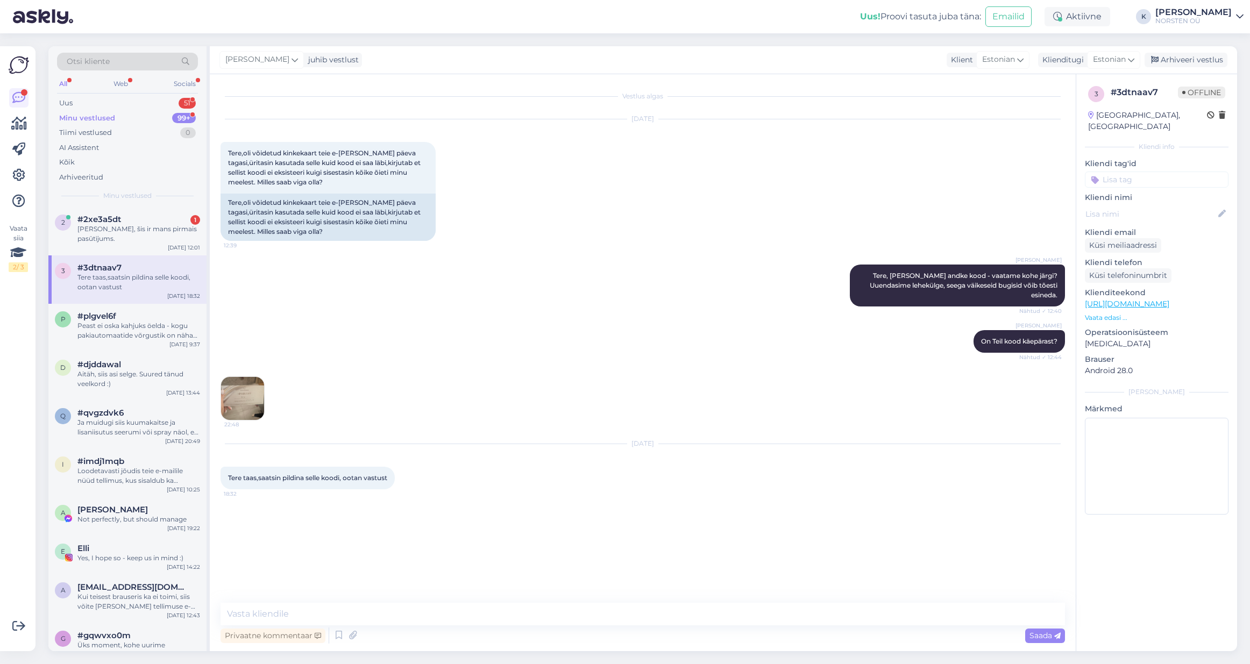
click at [246, 403] on img at bounding box center [242, 398] width 43 height 43
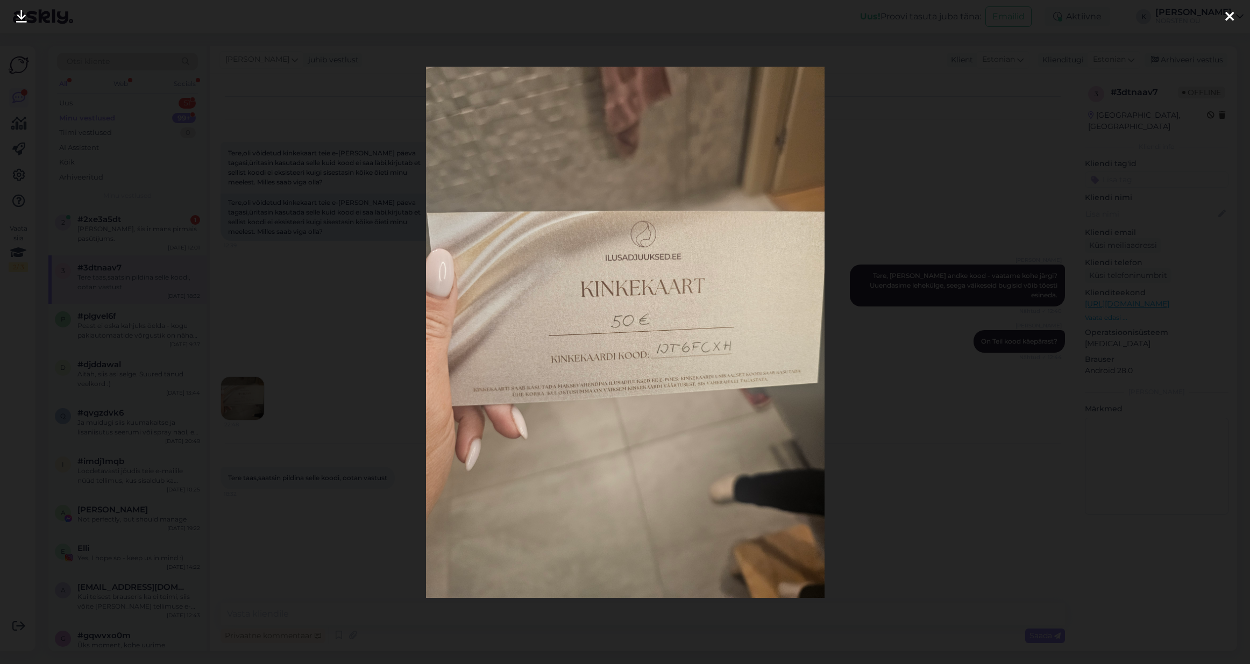
click at [1229, 17] on icon at bounding box center [1229, 17] width 9 height 14
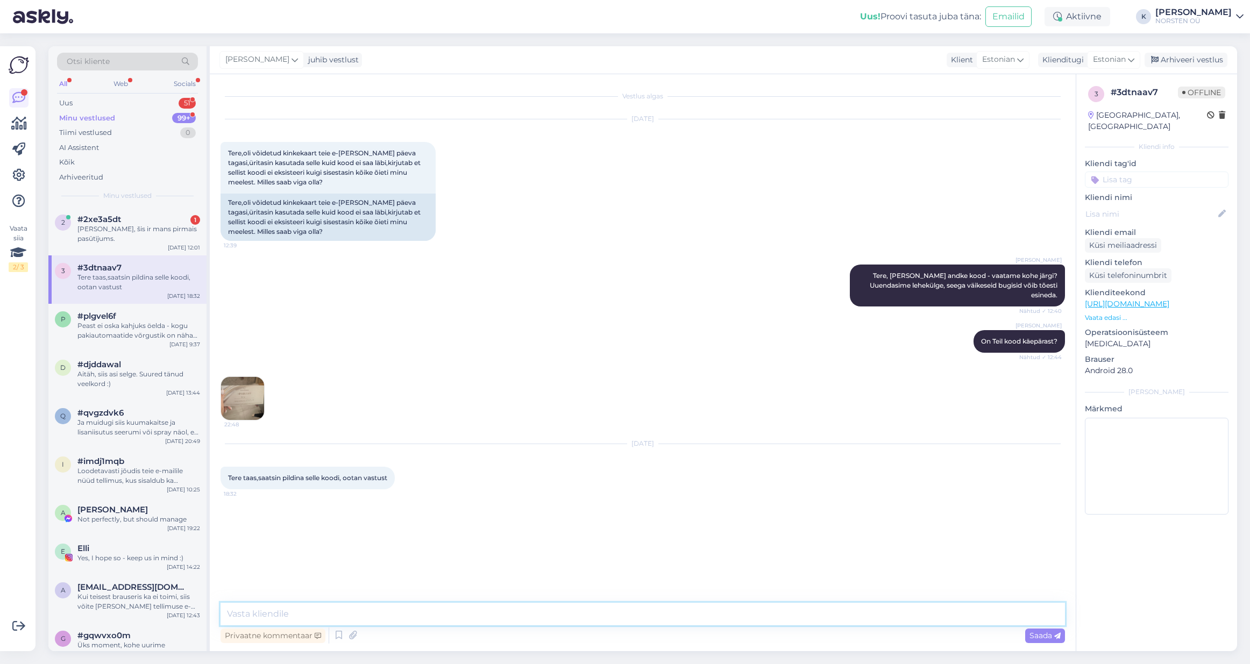
click at [401, 613] on textarea at bounding box center [643, 614] width 845 height 23
click at [242, 398] on img at bounding box center [242, 398] width 43 height 43
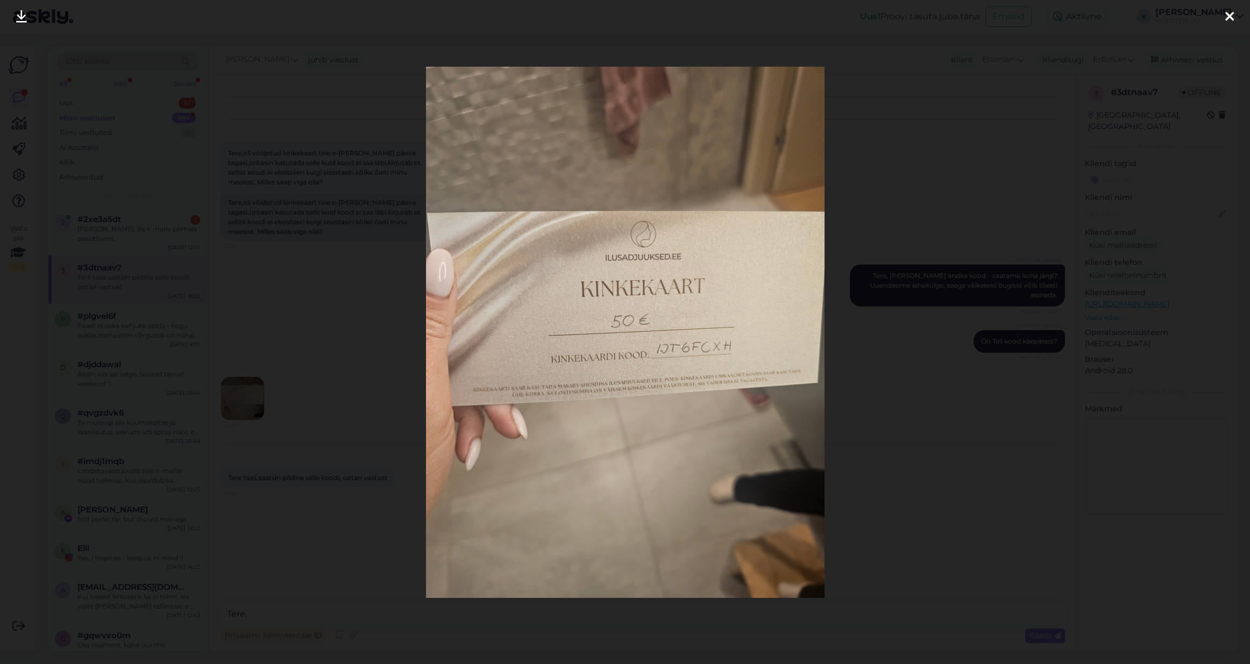
click at [1228, 16] on icon at bounding box center [1229, 17] width 9 height 14
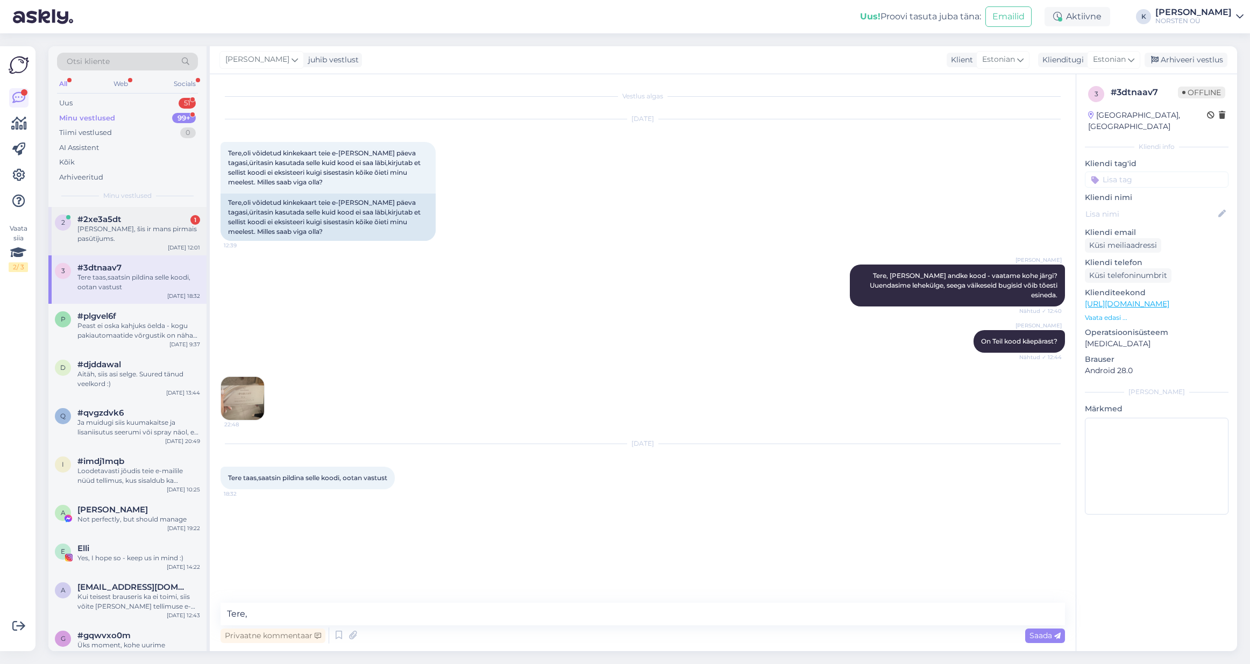
click at [110, 224] on div "[PERSON_NAME], šis ir mans pirmais pasūtījums." at bounding box center [138, 233] width 123 height 19
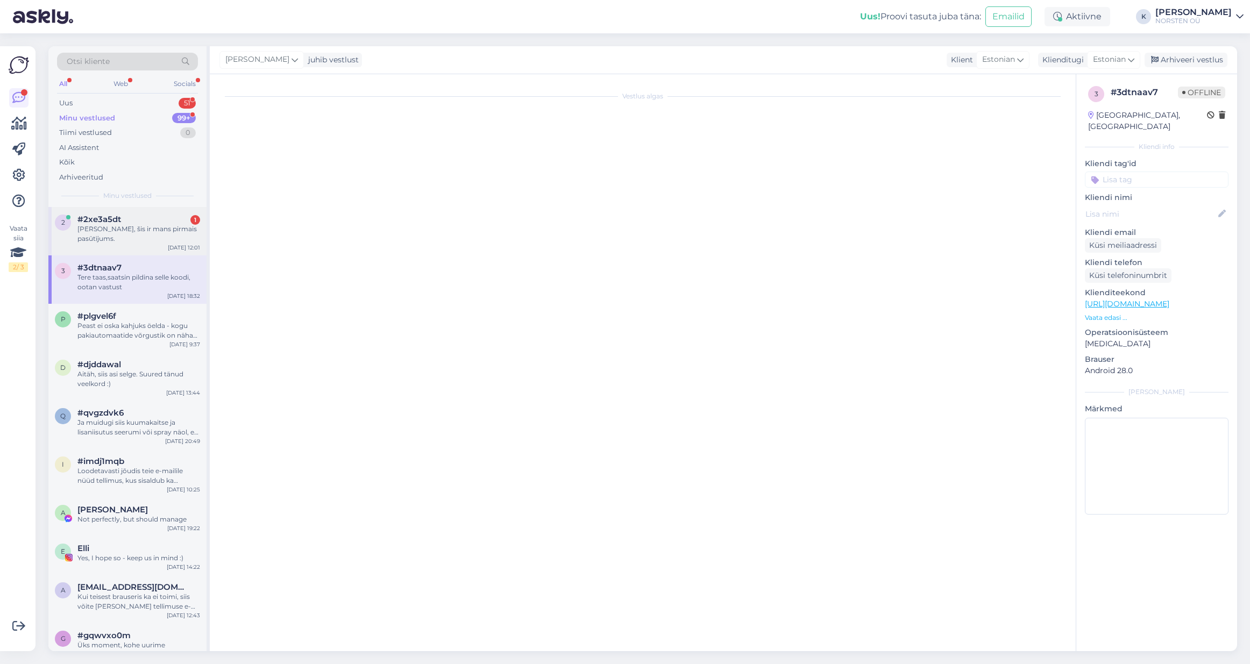
scroll to position [1388, 0]
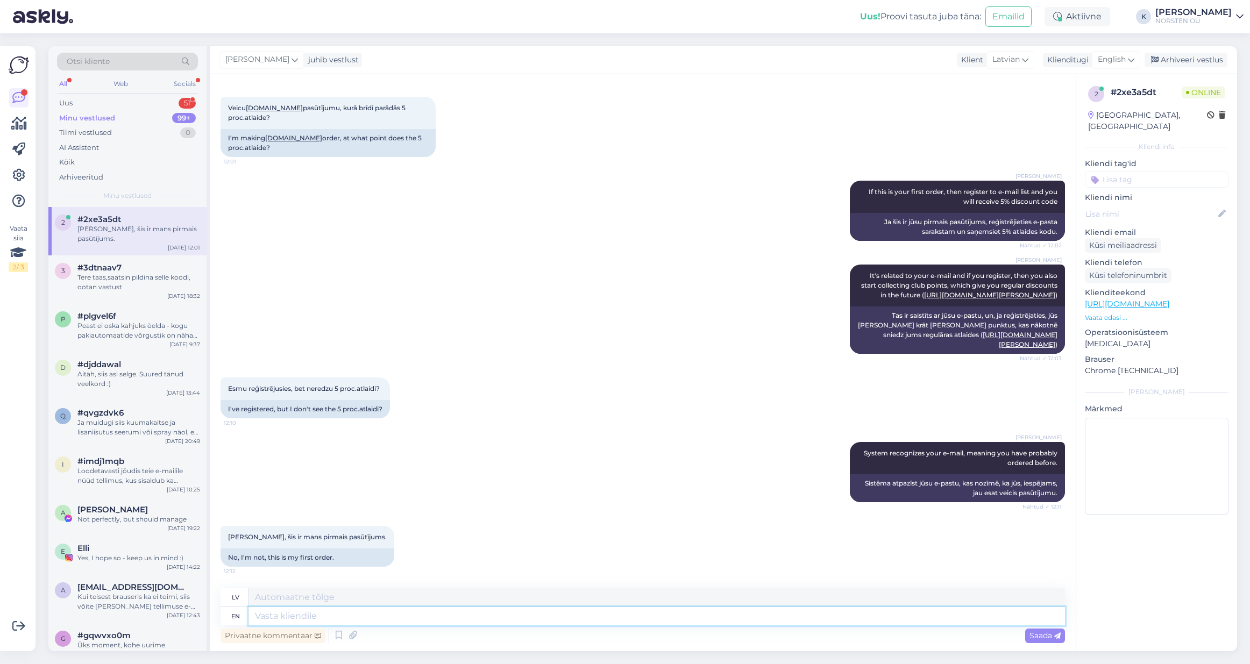
click at [295, 612] on textarea at bounding box center [657, 616] width 817 height 18
drag, startPoint x: 467, startPoint y: 613, endPoint x: 426, endPoint y: 615, distance: 41.5
click at [426, 615] on textarea "Please share your e-mail, we will check what is" at bounding box center [657, 616] width 817 height 18
click at [1043, 636] on span "Saada" at bounding box center [1045, 636] width 31 height 10
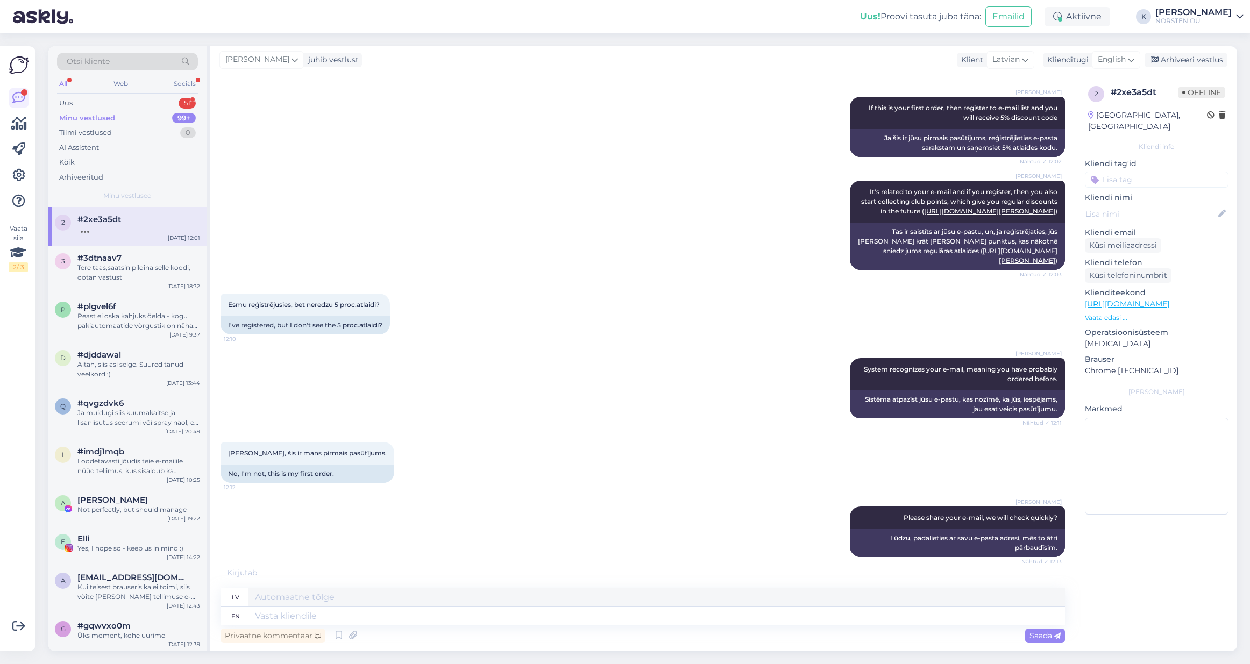
scroll to position [1527, 0]
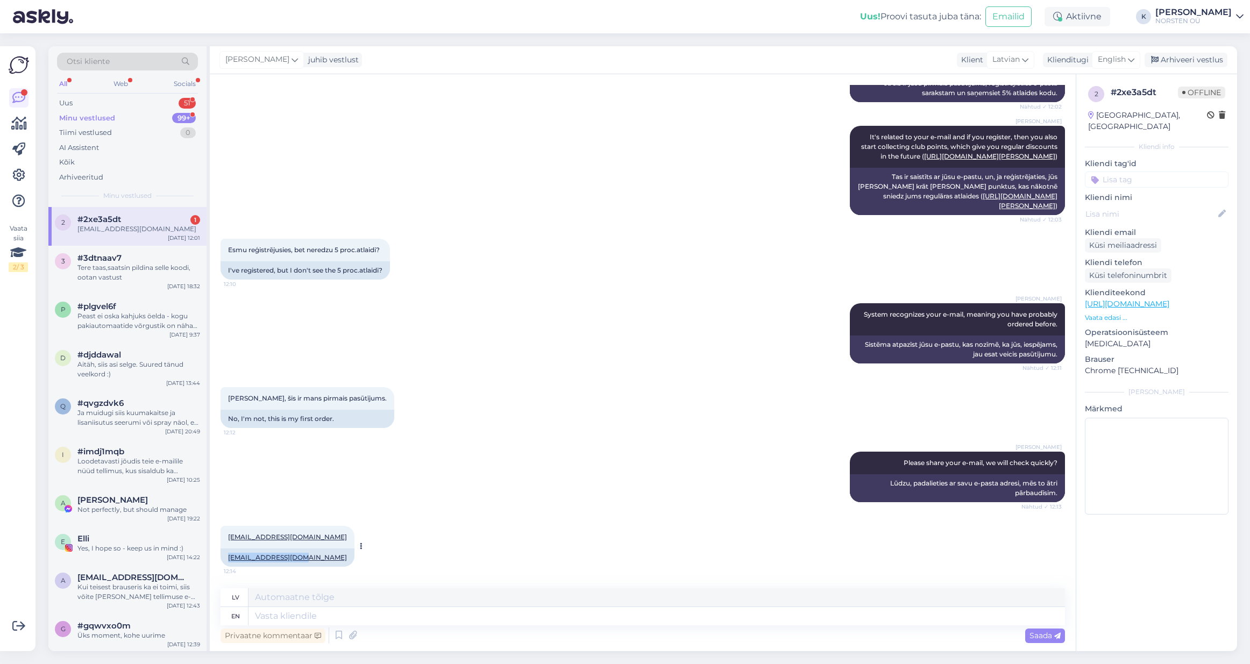
drag, startPoint x: 300, startPoint y: 558, endPoint x: 228, endPoint y: 557, distance: 71.6
click at [228, 557] on div "[EMAIL_ADDRESS][DOMAIN_NAME]" at bounding box center [288, 558] width 134 height 18
copy link "[EMAIL_ADDRESS][DOMAIN_NAME]"
click at [349, 612] on textarea at bounding box center [657, 616] width 817 height 18
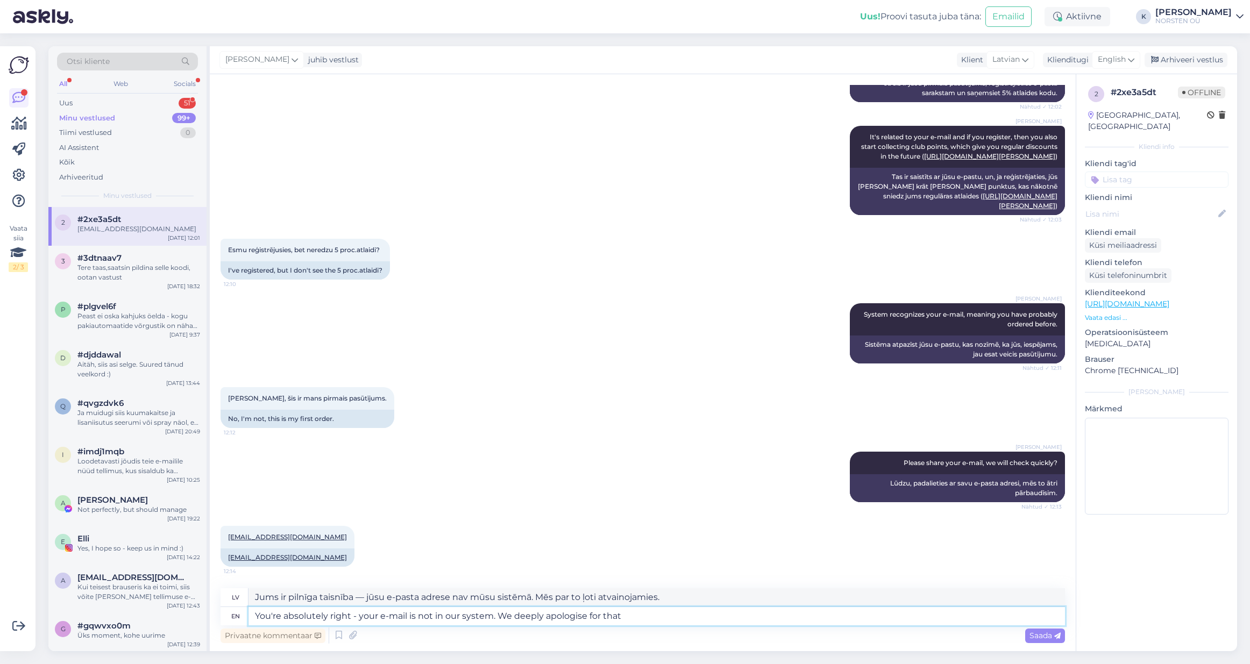
click at [636, 618] on textarea "You're absolutely right - your e-mail is not in our system. We deeply apologise…" at bounding box center [657, 616] width 817 height 18
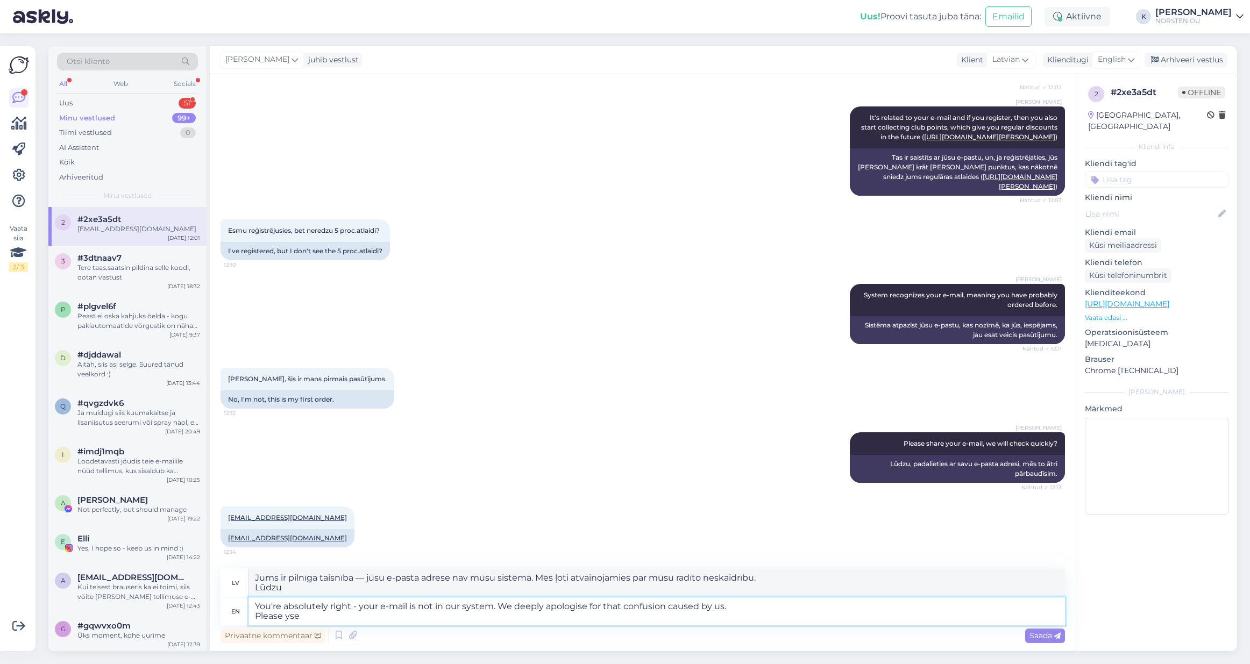
scroll to position [1538, 0]
click at [1045, 637] on span "Saada" at bounding box center [1045, 636] width 31 height 10
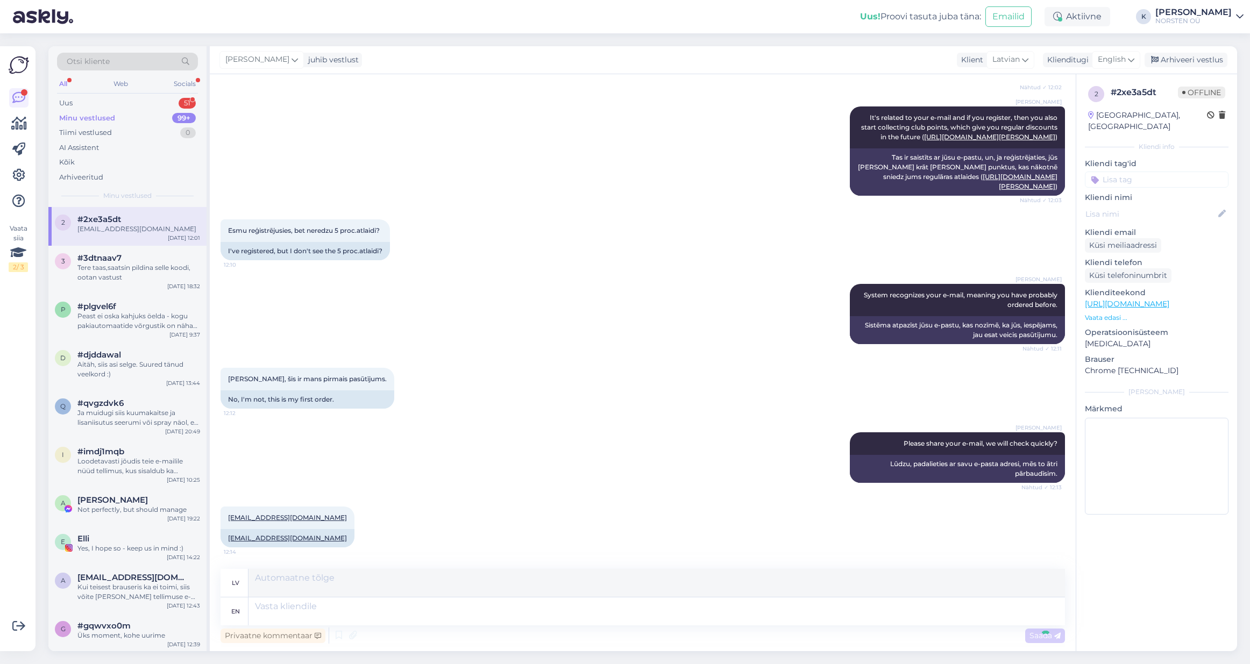
scroll to position [1640, 0]
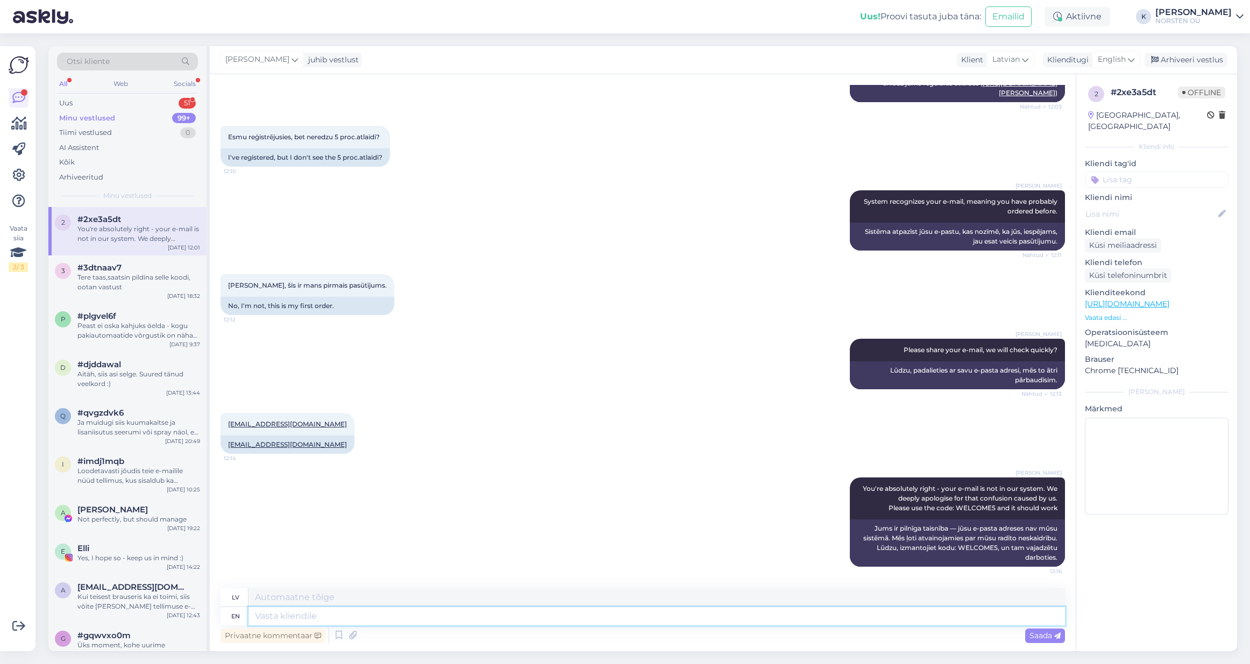
click at [549, 621] on textarea at bounding box center [657, 616] width 817 height 18
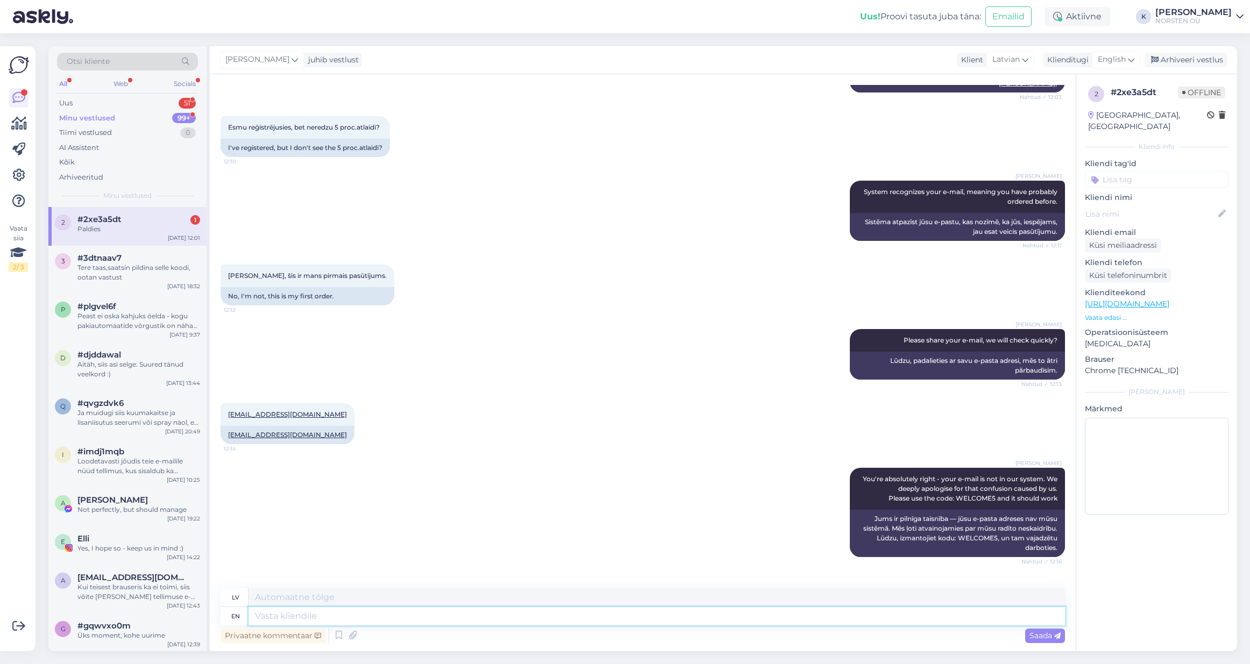
scroll to position [1704, 0]
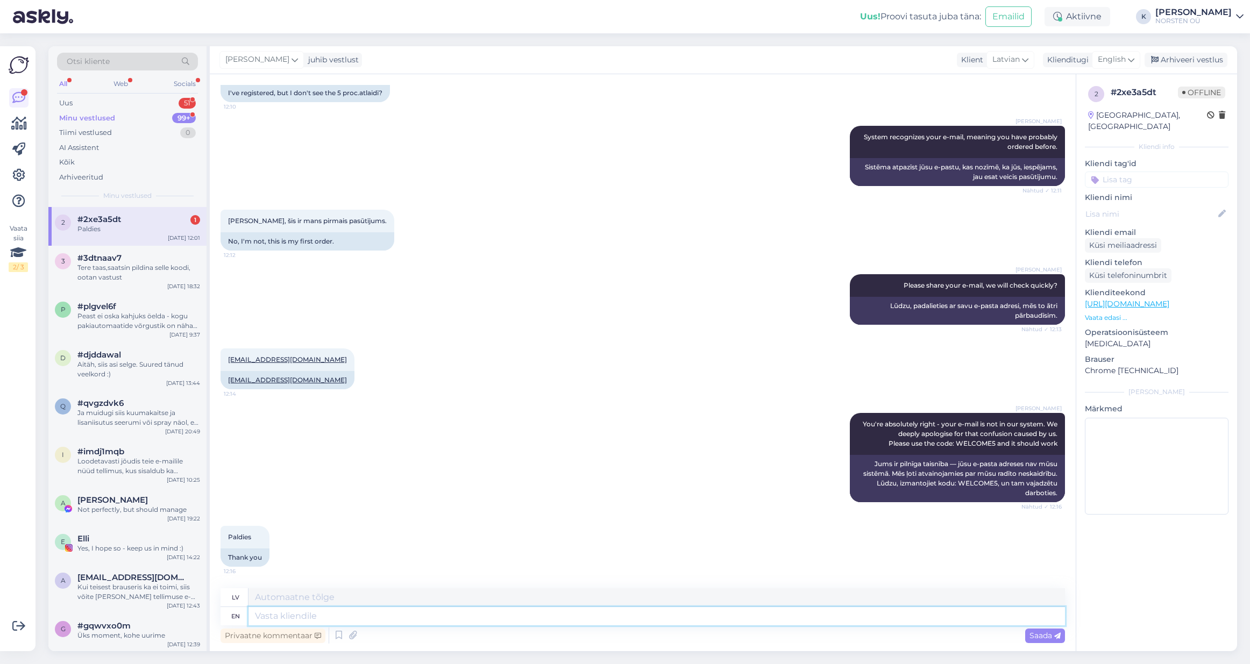
click at [343, 619] on textarea at bounding box center [657, 616] width 817 height 18
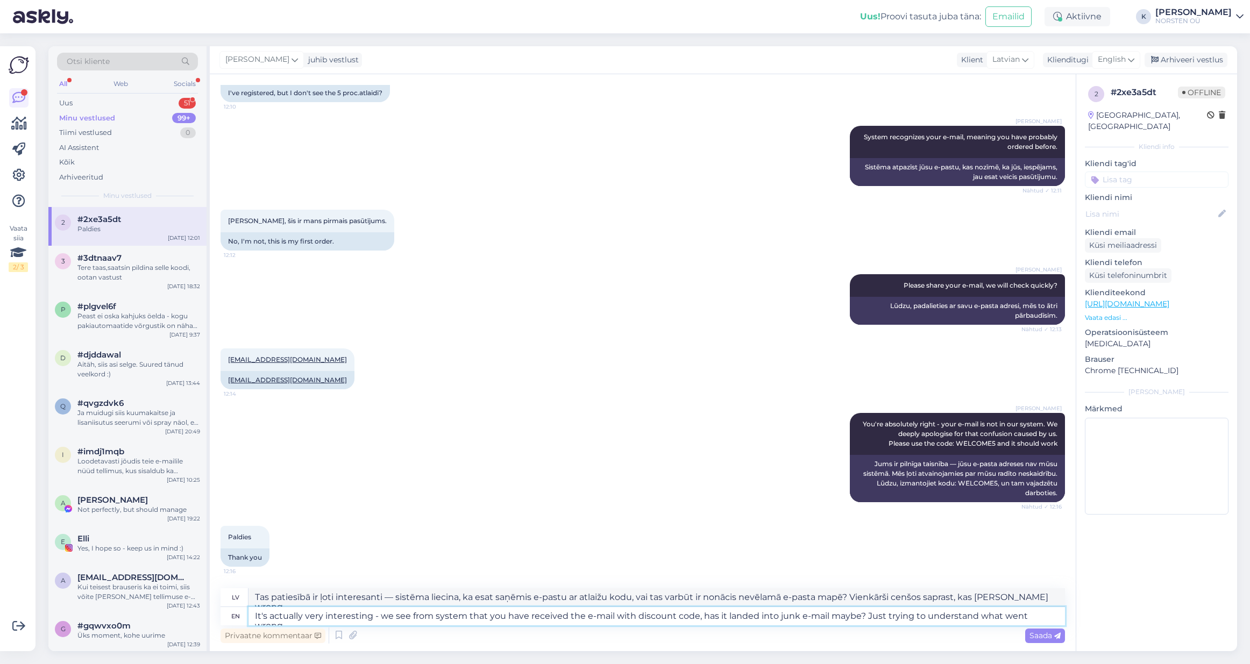
drag, startPoint x: 1025, startPoint y: 616, endPoint x: 1051, endPoint y: 616, distance: 25.8
click at [1051, 616] on textarea "It's actually very interesting - we see from system that you have received the …" at bounding box center [657, 616] width 817 height 18
click at [1052, 616] on textarea "It's actually very interesting - we see from system that you have received the …" at bounding box center [657, 616] width 817 height 18
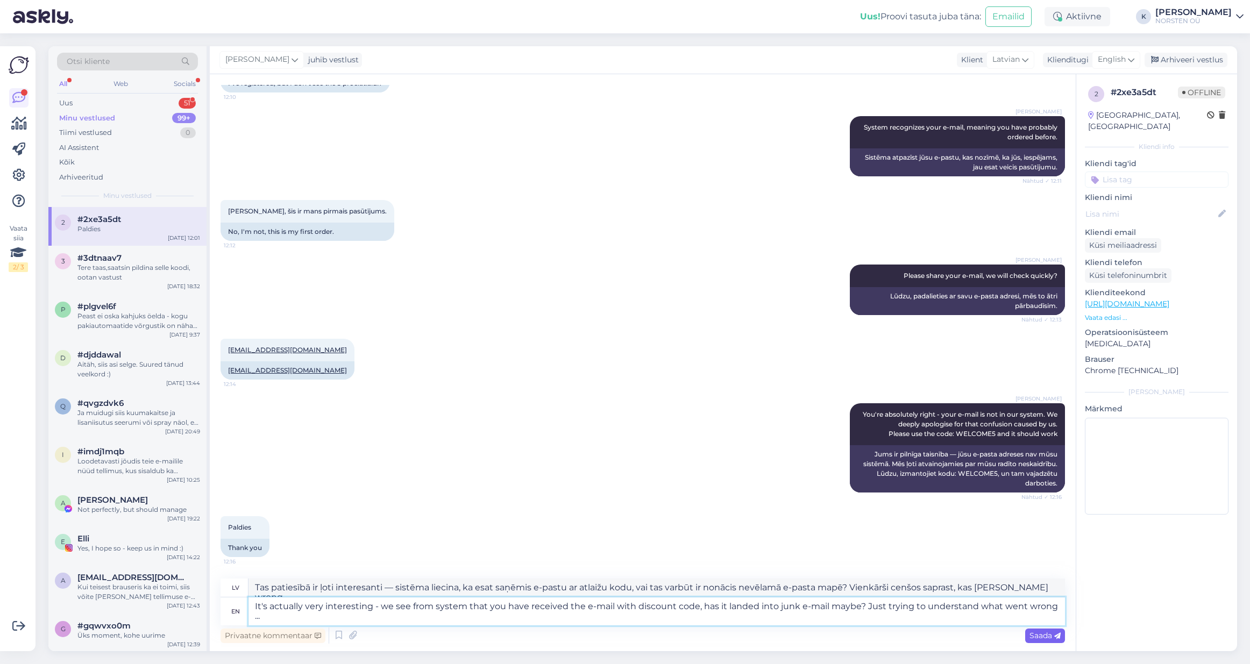
scroll to position [1714, 0]
click at [1044, 635] on span "Saada" at bounding box center [1045, 636] width 31 height 10
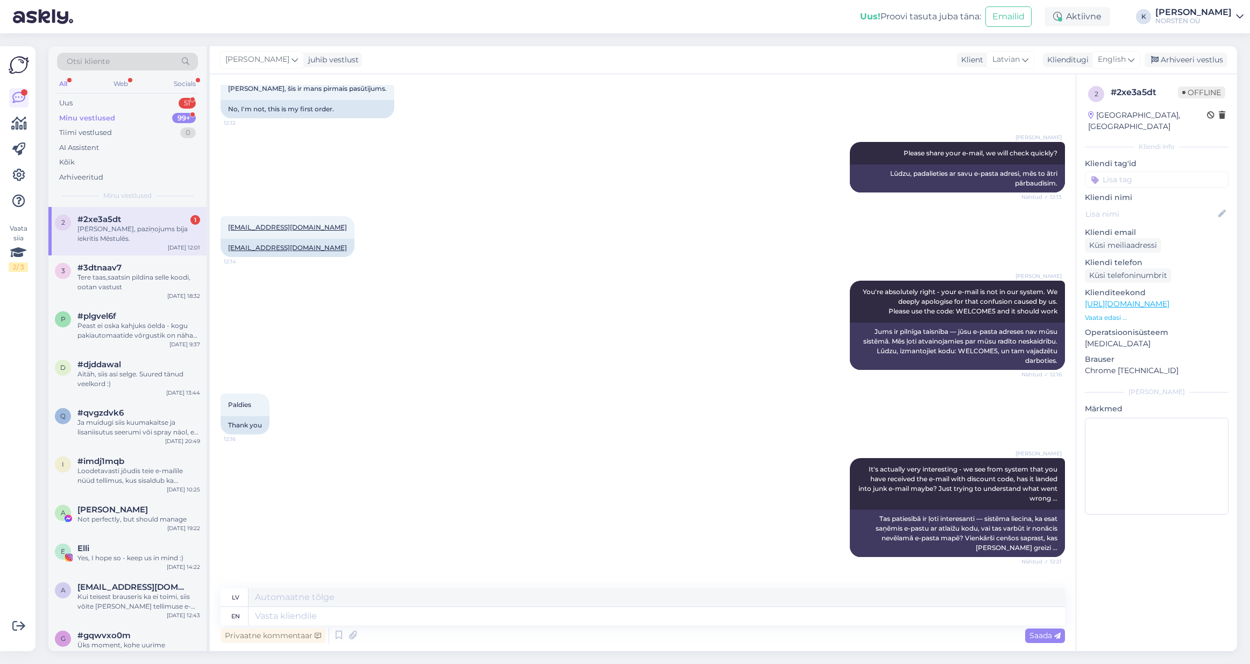
scroll to position [1891, 0]
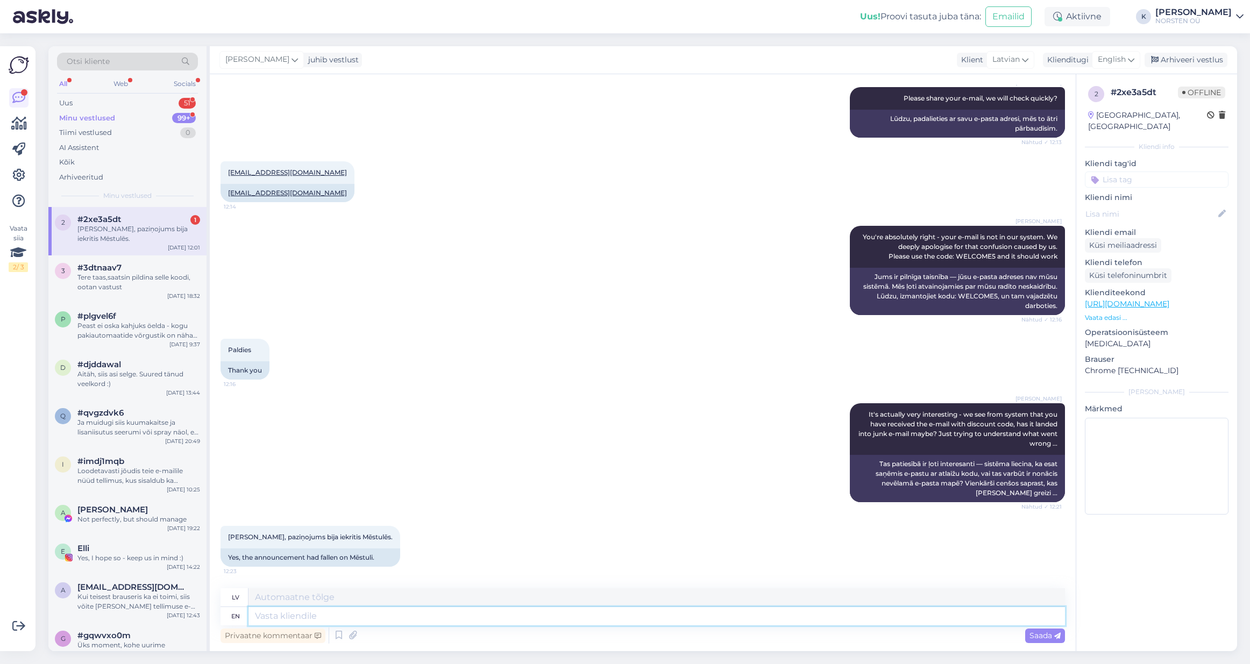
click at [307, 617] on textarea at bounding box center [657, 616] width 817 height 18
drag, startPoint x: 351, startPoint y: 539, endPoint x: 227, endPoint y: 535, distance: 123.8
click at [227, 535] on div "[PERSON_NAME], paziņojums bija iekritis Mēstulēs. 12:23" at bounding box center [311, 537] width 180 height 23
copy span "[PERSON_NAME], paziņojums bija iekritis Mēstulēs."
click at [383, 613] on textarea at bounding box center [657, 616] width 817 height 18
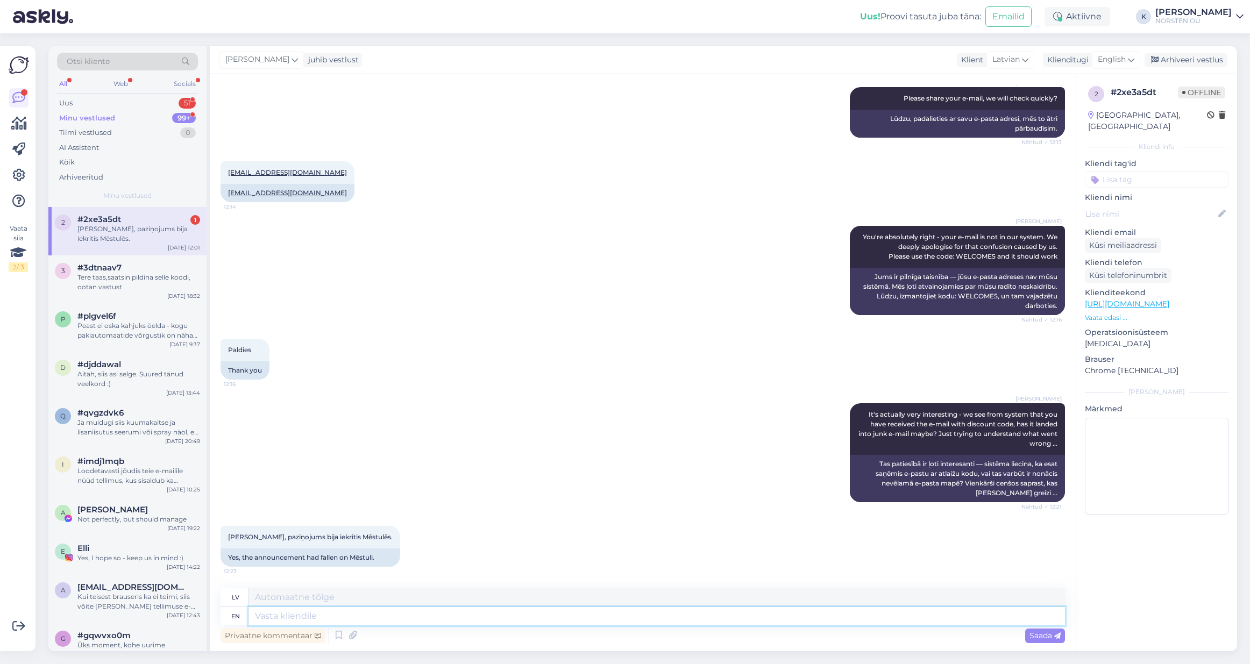
click at [384, 610] on textarea at bounding box center [657, 616] width 817 height 18
click at [382, 611] on textarea at bounding box center [657, 616] width 817 height 18
click at [1037, 637] on span "Saada" at bounding box center [1045, 636] width 31 height 10
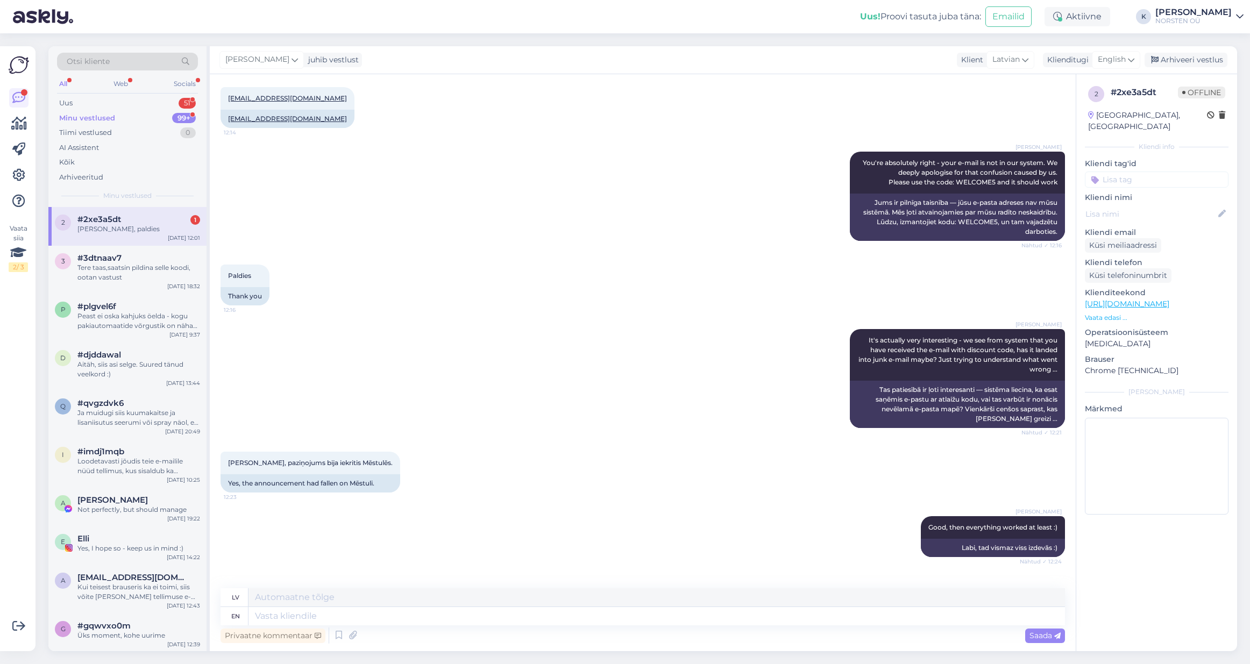
scroll to position [2021, 0]
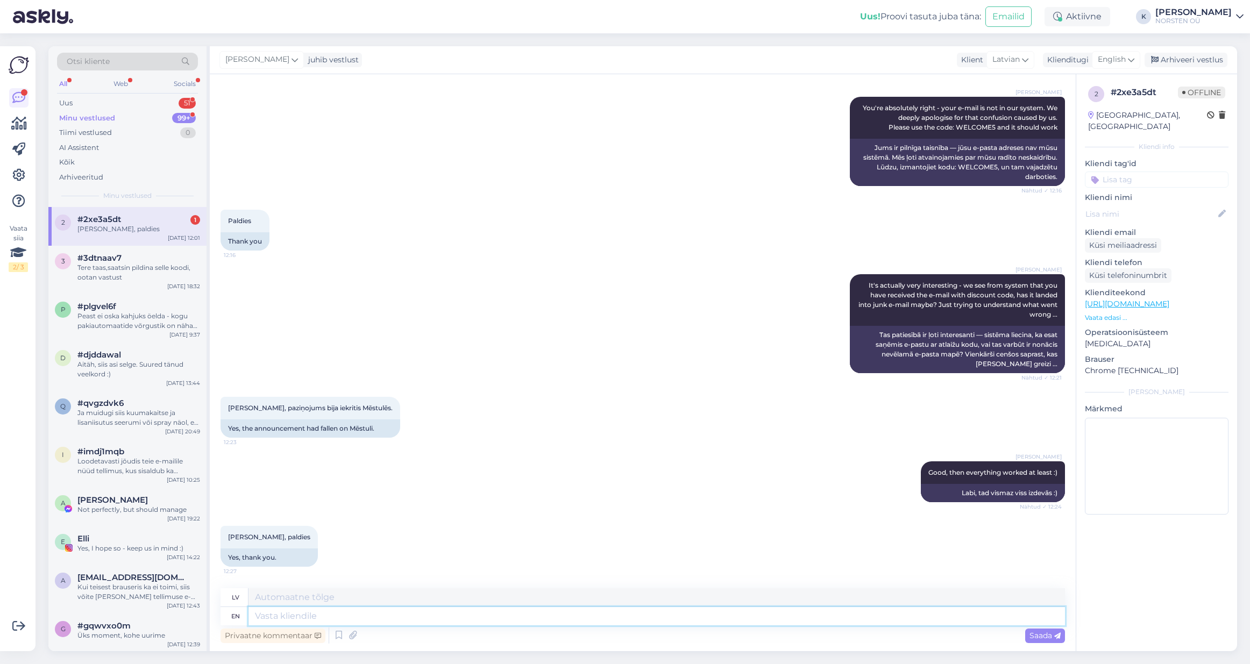
click at [284, 620] on textarea at bounding box center [657, 616] width 817 height 18
click at [1040, 636] on span "Saada" at bounding box center [1045, 636] width 31 height 10
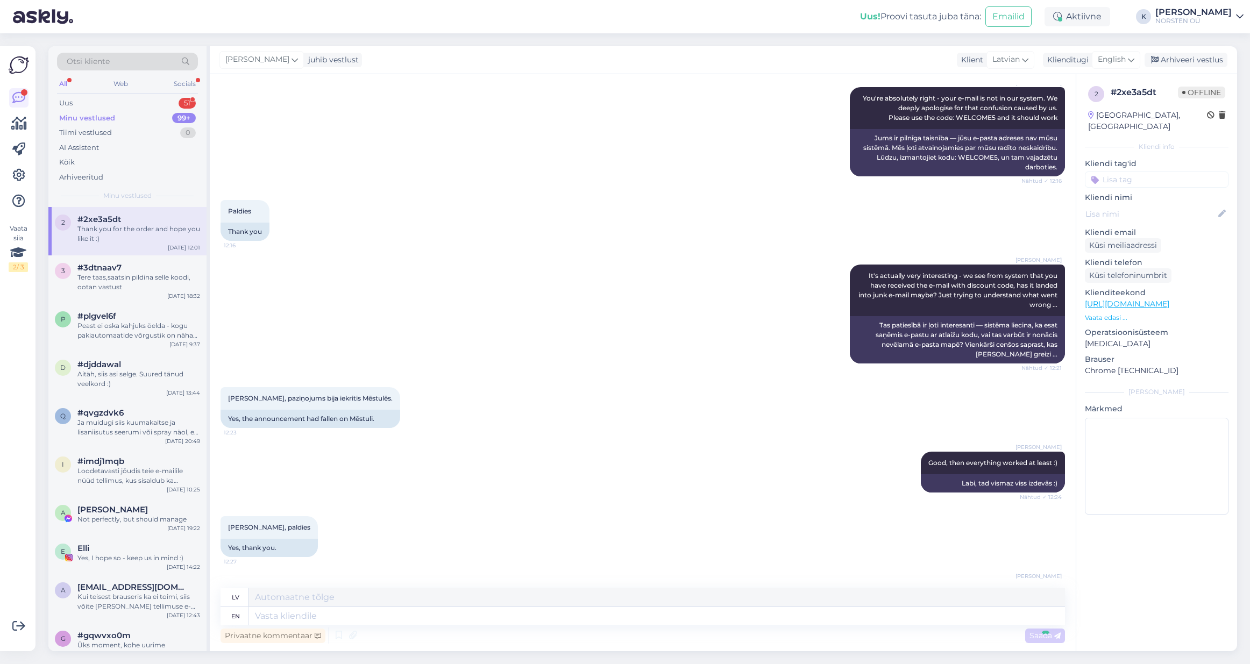
scroll to position [2085, 0]
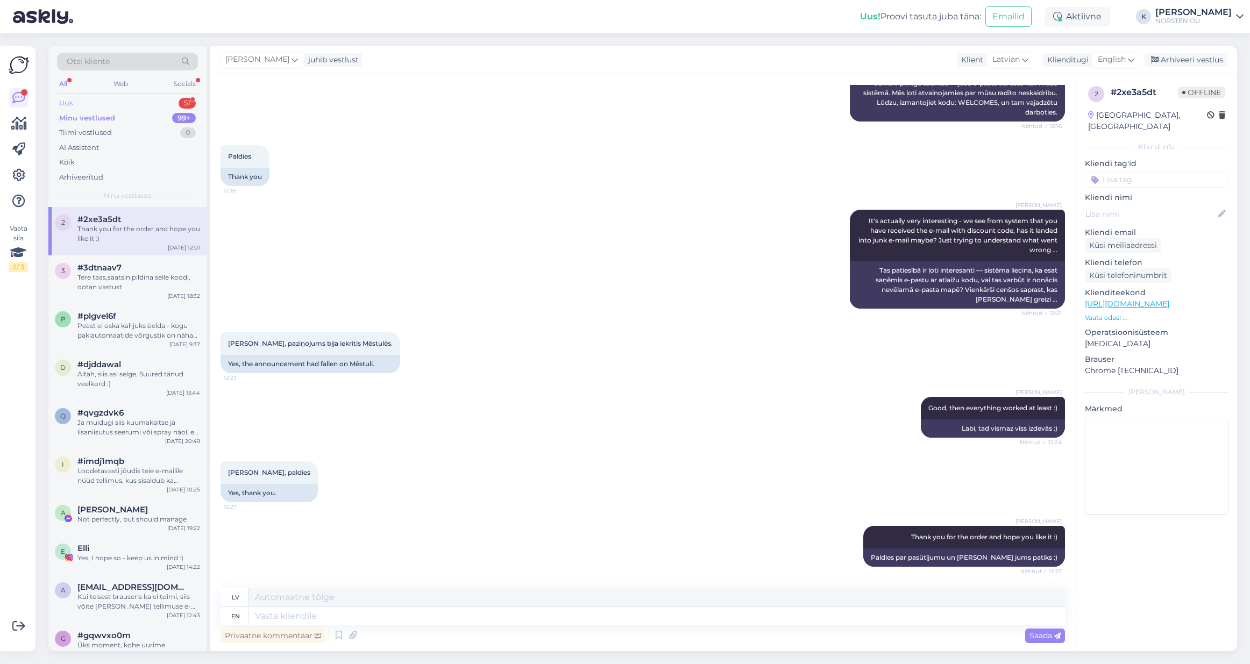
click at [66, 106] on div "Uus" at bounding box center [65, 103] width 13 height 11
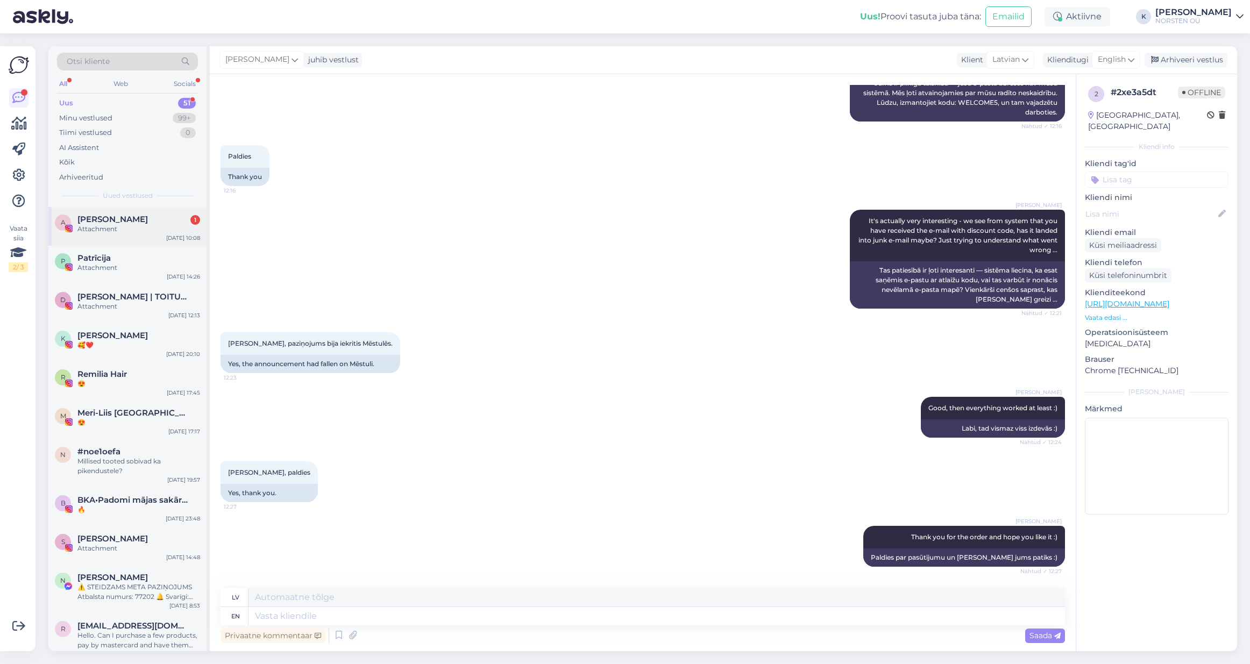
click at [95, 233] on div "Attachment" at bounding box center [138, 229] width 123 height 10
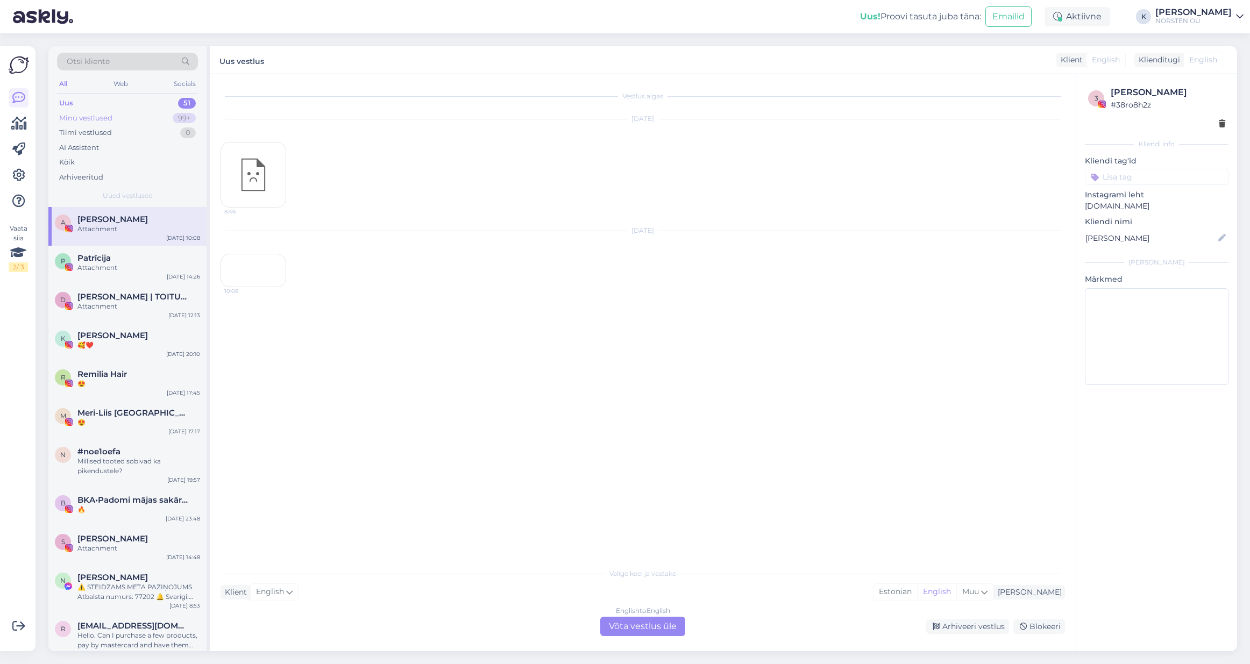
click at [96, 121] on div "Minu vestlused" at bounding box center [85, 118] width 53 height 11
